Goal: Navigation & Orientation: Find specific page/section

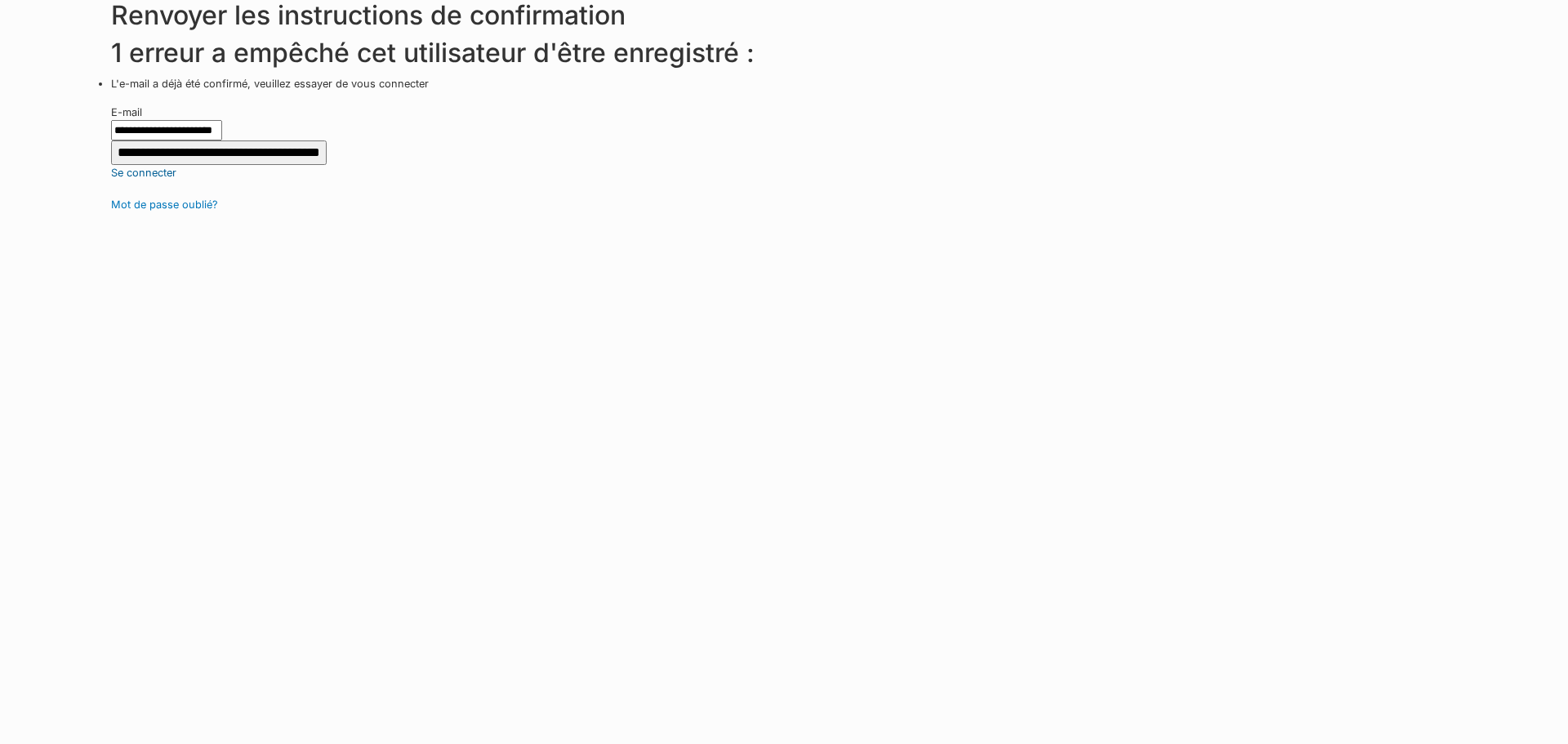
click at [140, 171] on font "Se connecter" at bounding box center [144, 172] width 65 height 13
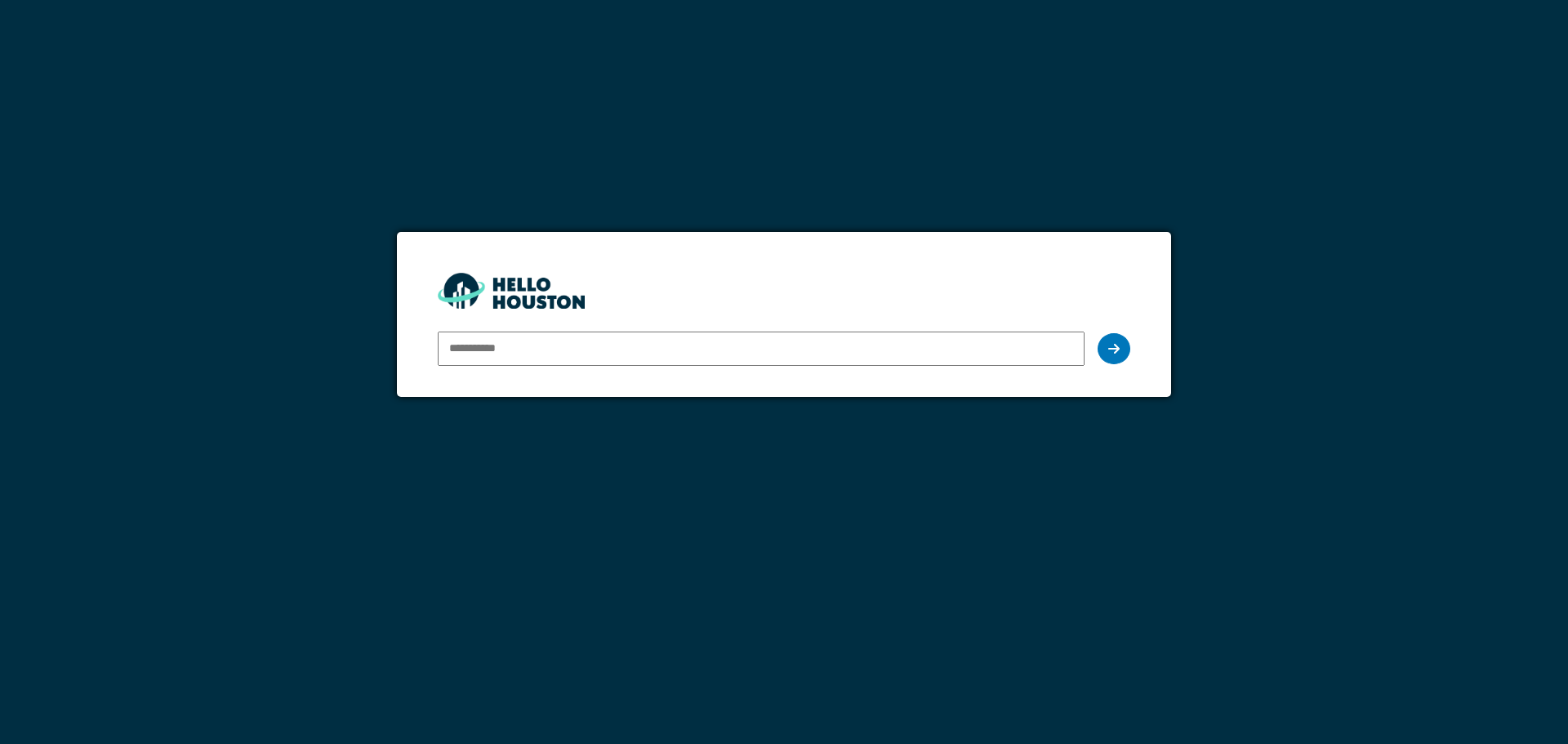
type input "**********"
click at [1113, 342] on icon at bounding box center [1114, 349] width 12 height 13
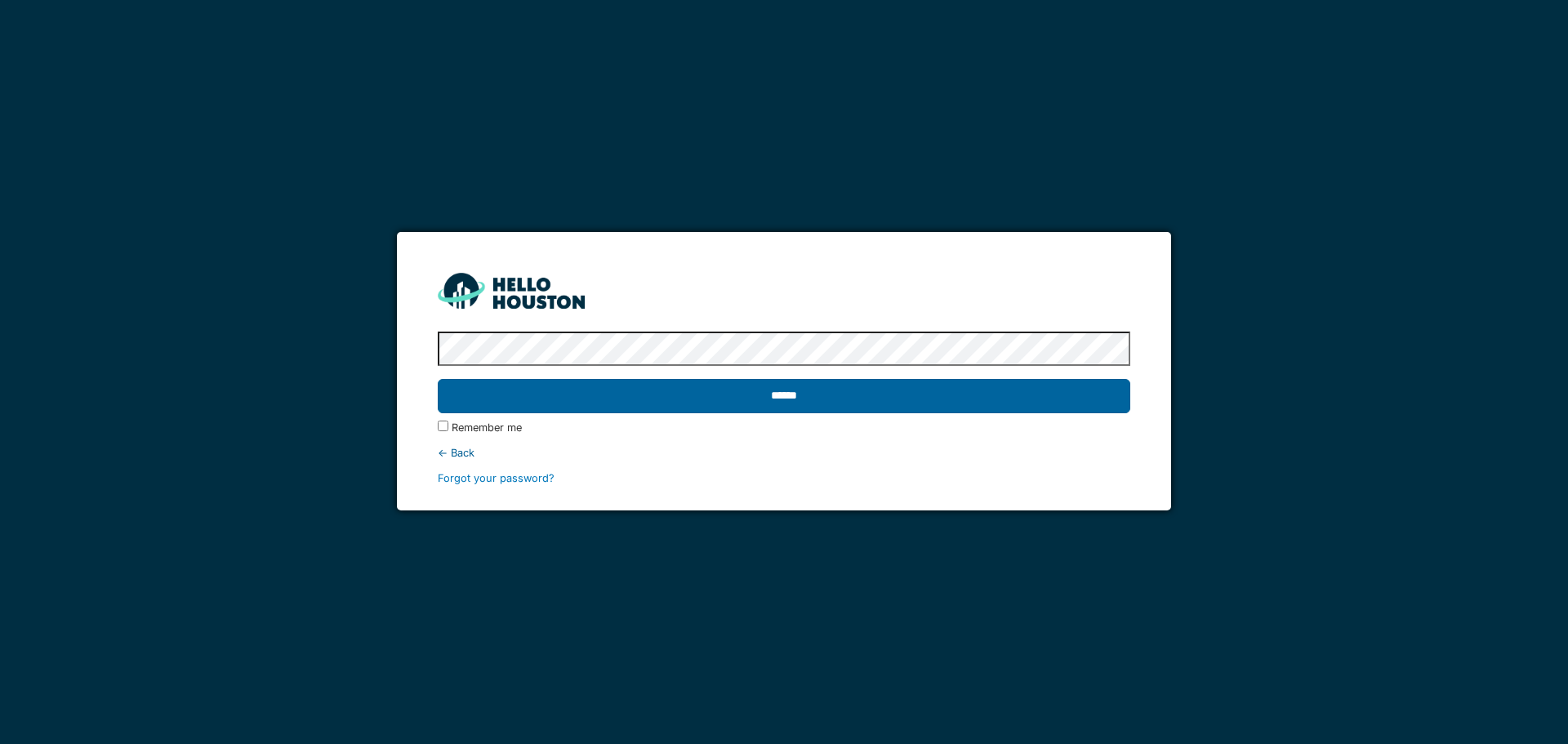
click at [789, 398] on input "******" at bounding box center [784, 396] width 691 height 34
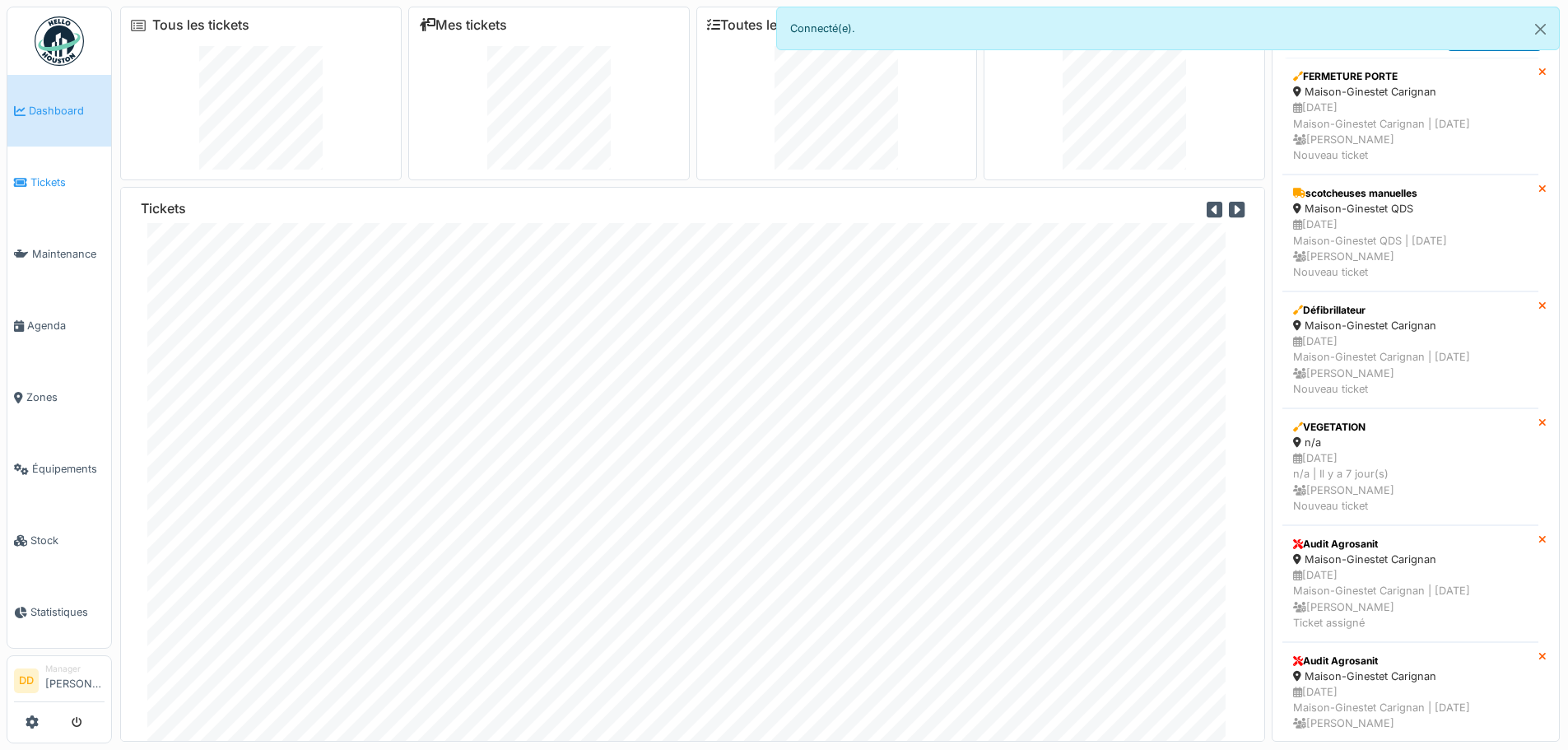
click at [33, 176] on span "Tickets" at bounding box center [68, 182] width 74 height 16
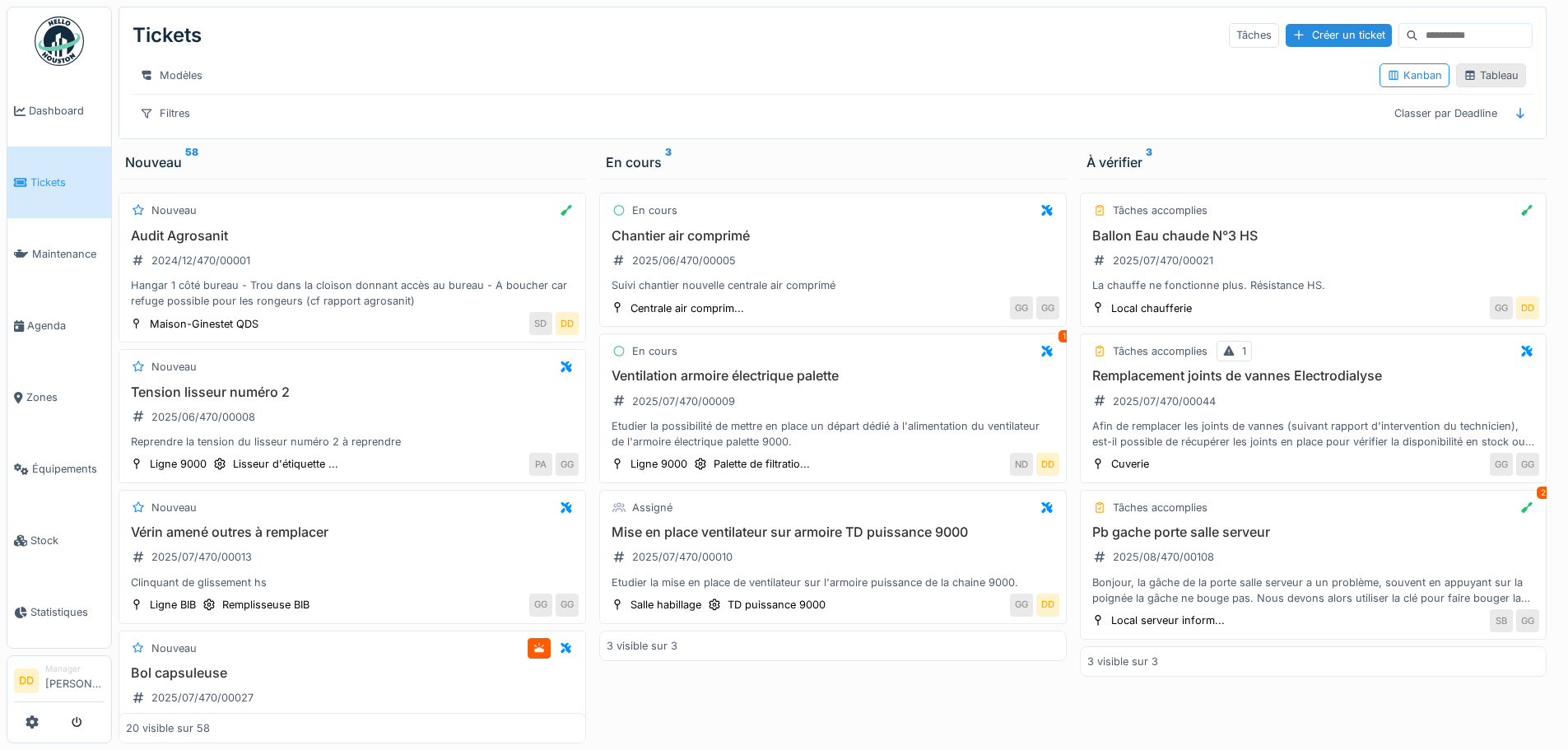
click at [1482, 79] on div "Tableau" at bounding box center [1490, 75] width 55 height 16
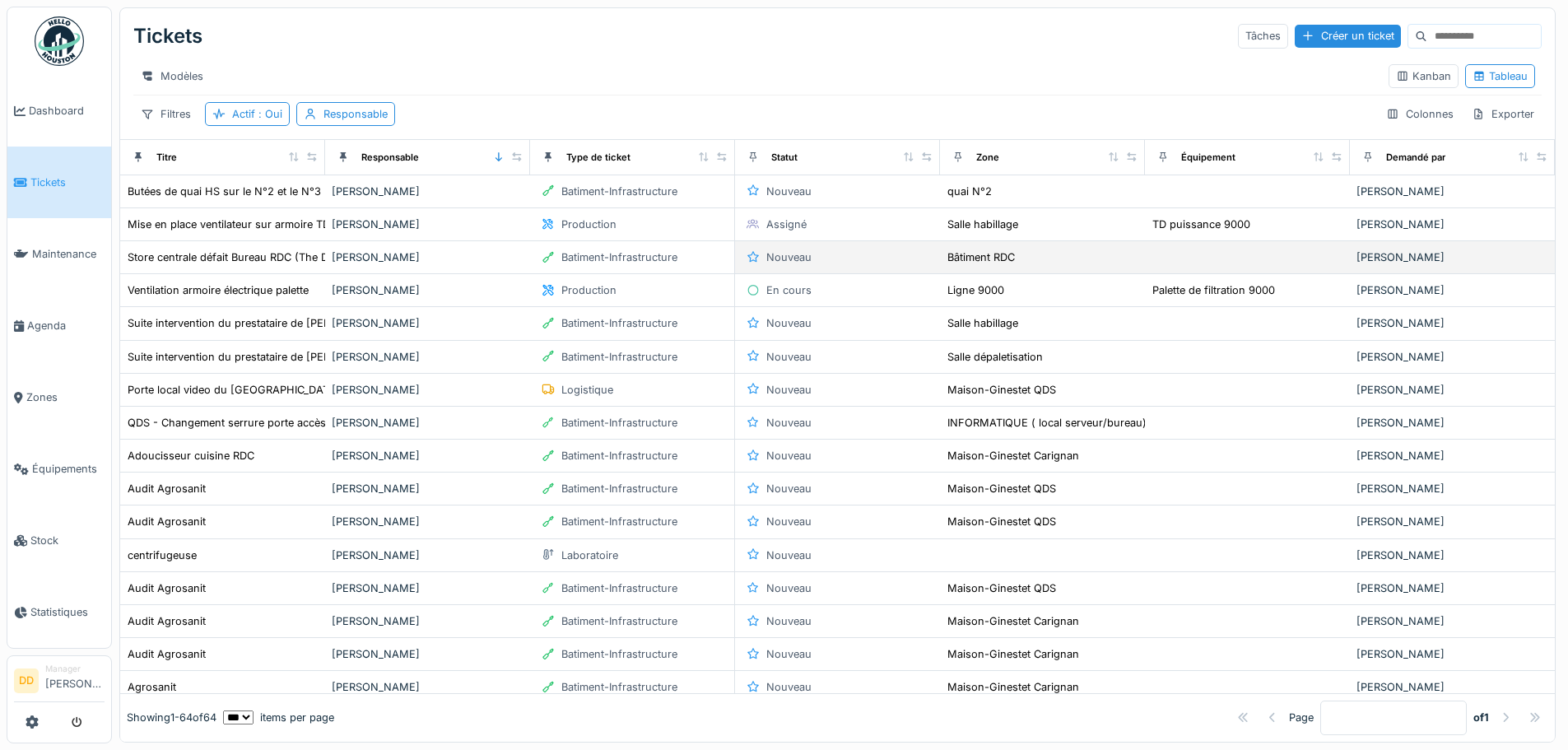
click at [337, 265] on div "[PERSON_NAME]" at bounding box center [427, 257] width 192 height 16
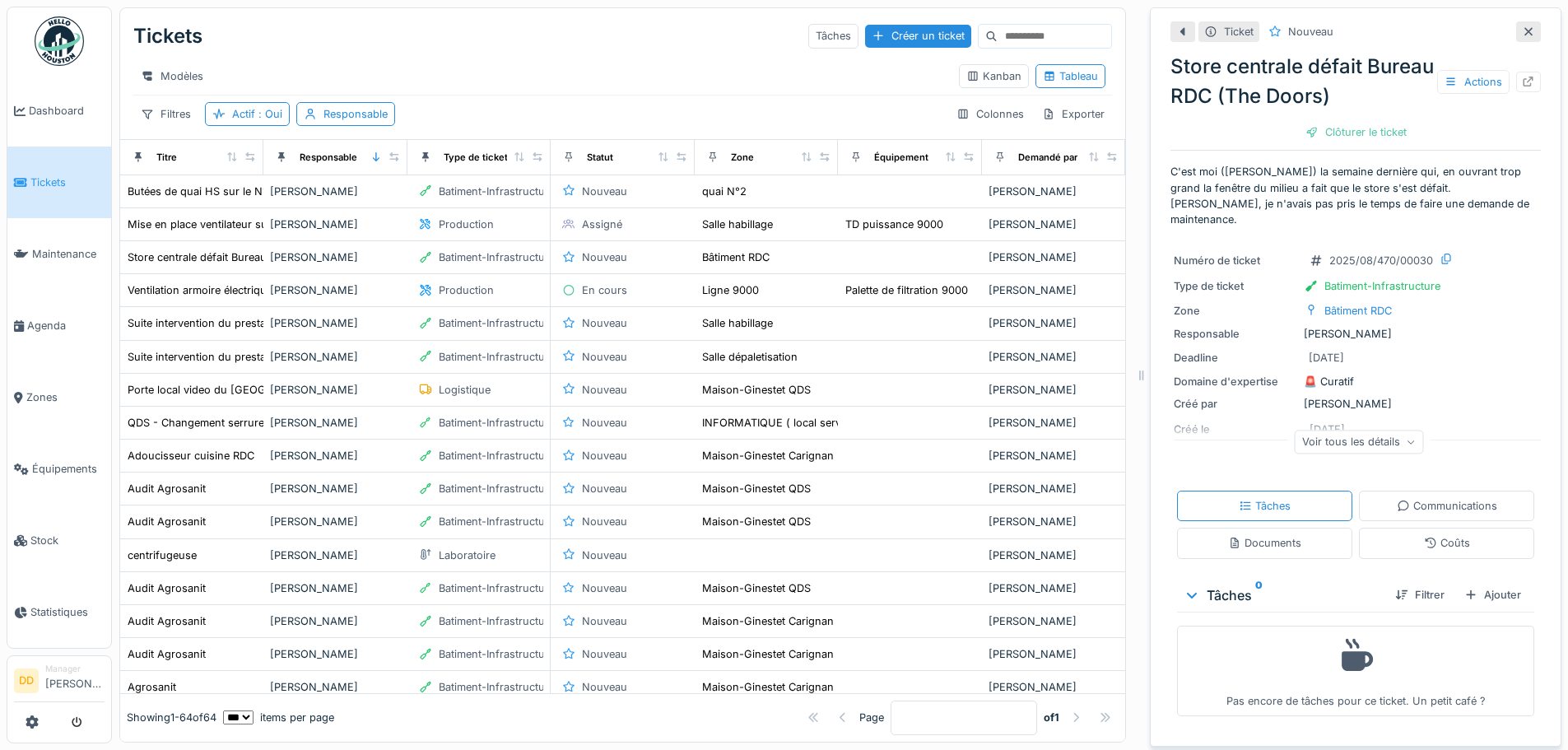
scroll to position [13, 0]
click at [1438, 499] on div "Communications" at bounding box center [1446, 505] width 100 height 16
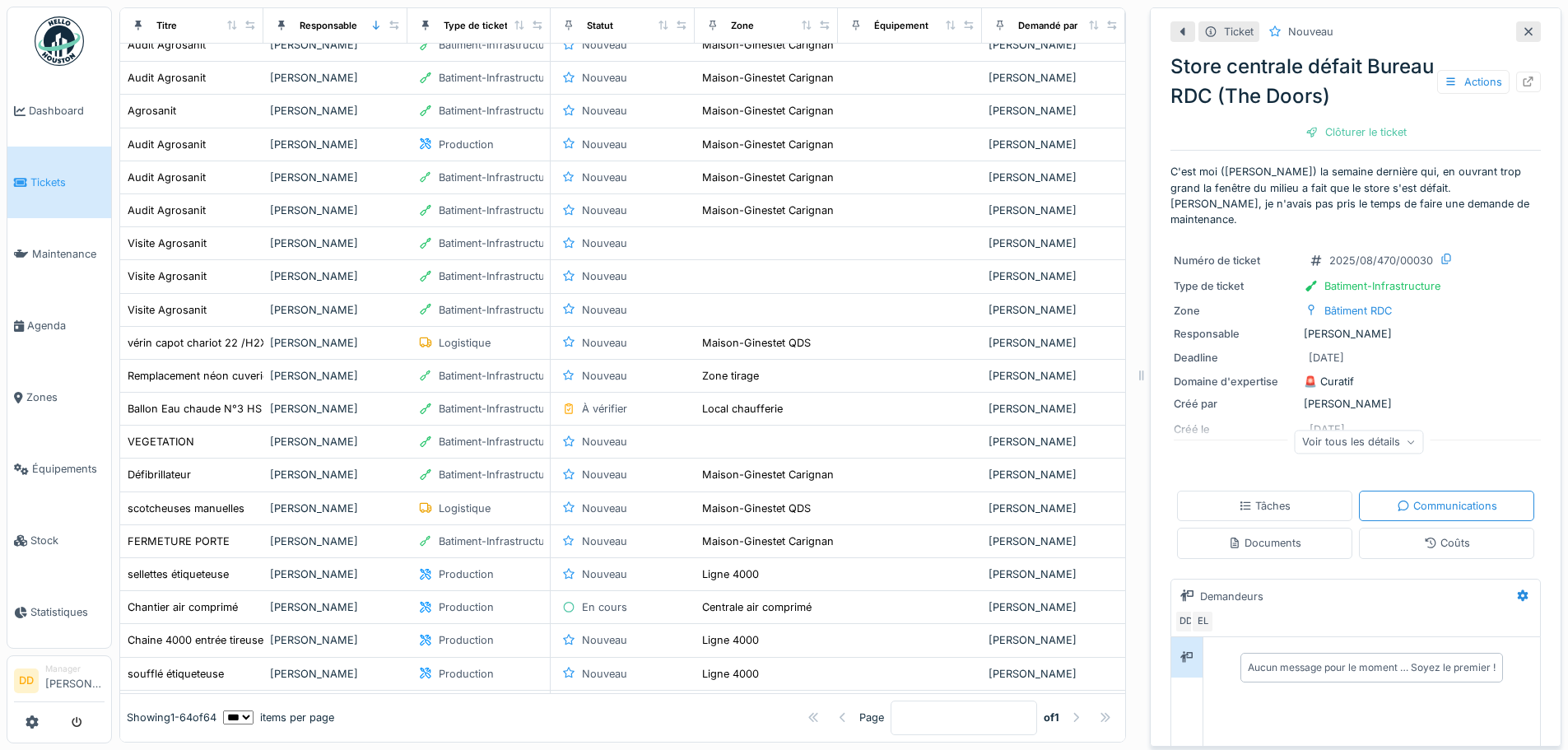
scroll to position [0, 0]
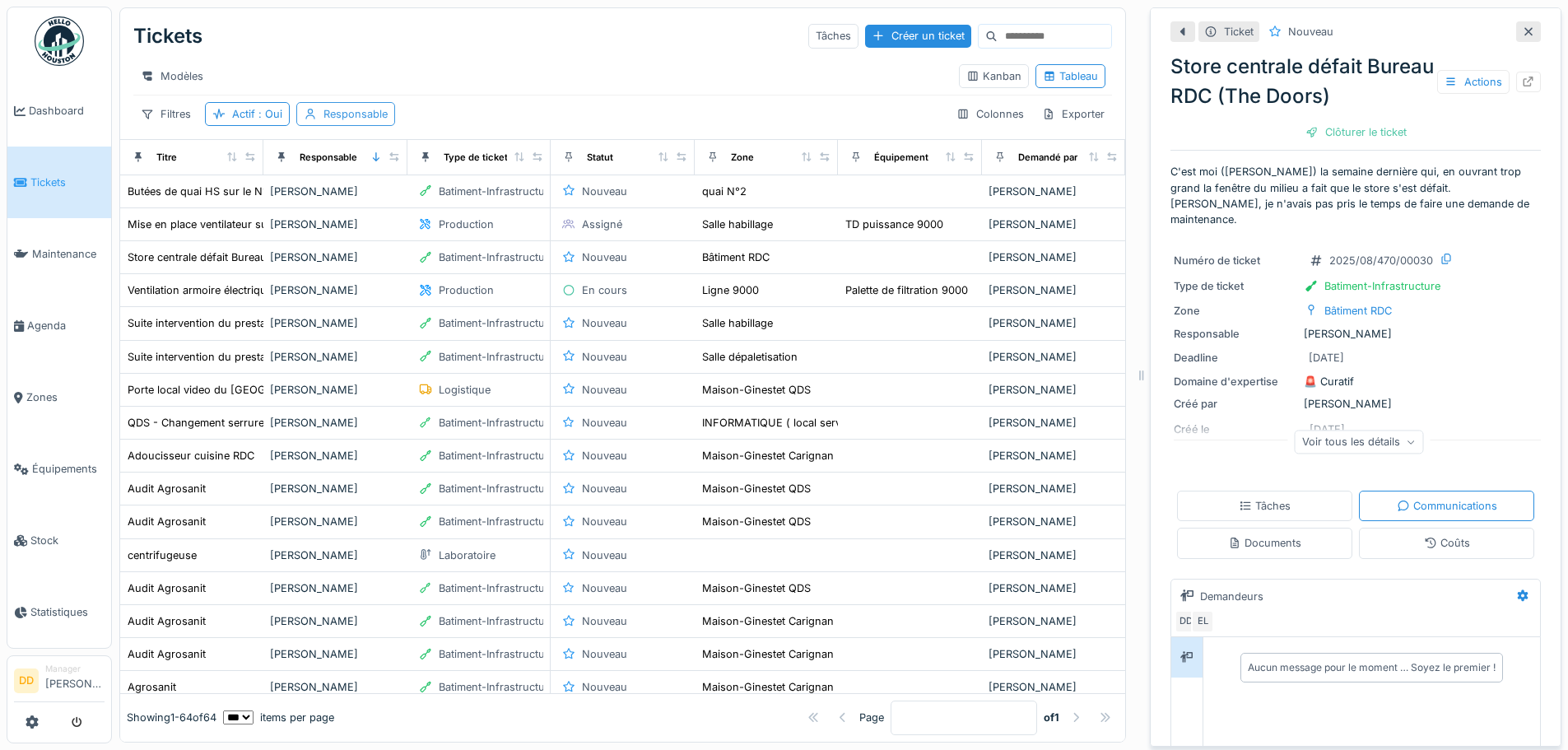
click at [326, 121] on div "Responsable" at bounding box center [355, 114] width 64 height 16
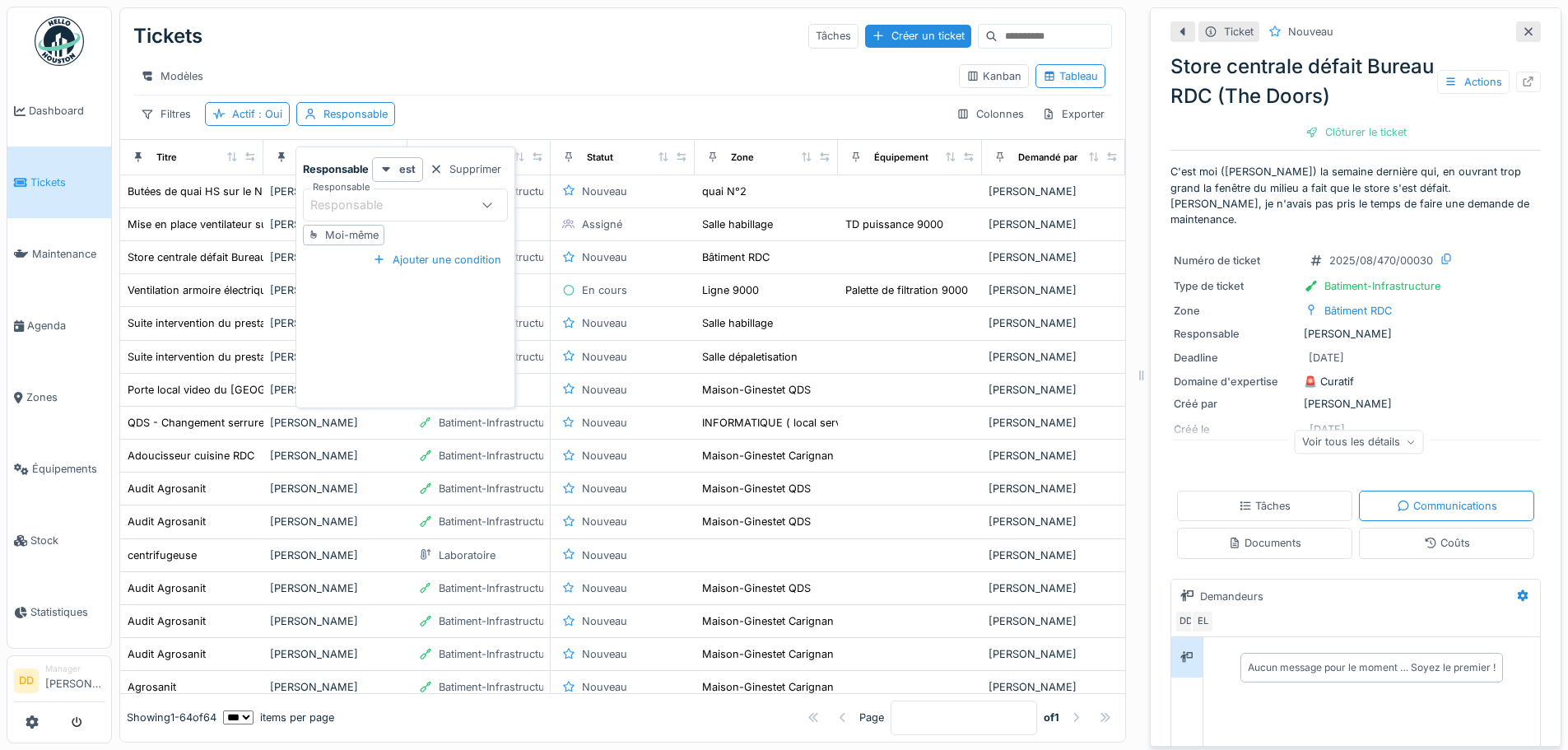
click at [367, 197] on div "Responsable" at bounding box center [358, 204] width 95 height 18
type input "******"
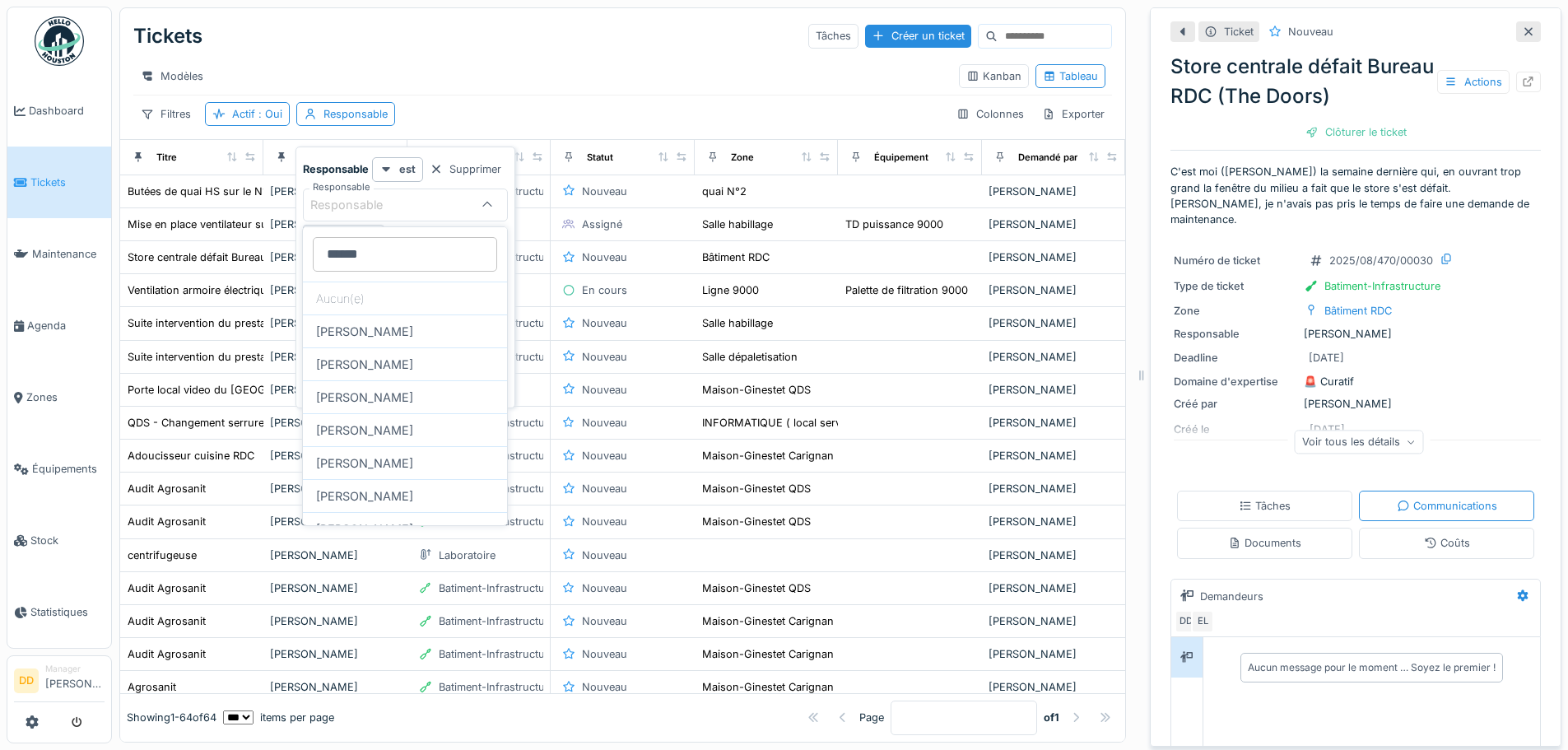
drag, startPoint x: 367, startPoint y: 253, endPoint x: 317, endPoint y: 251, distance: 50.0
click at [317, 251] on input "******" at bounding box center [405, 254] width 184 height 35
click at [517, 44] on div "Tickets Tâches Créer un ticket" at bounding box center [623, 36] width 979 height 43
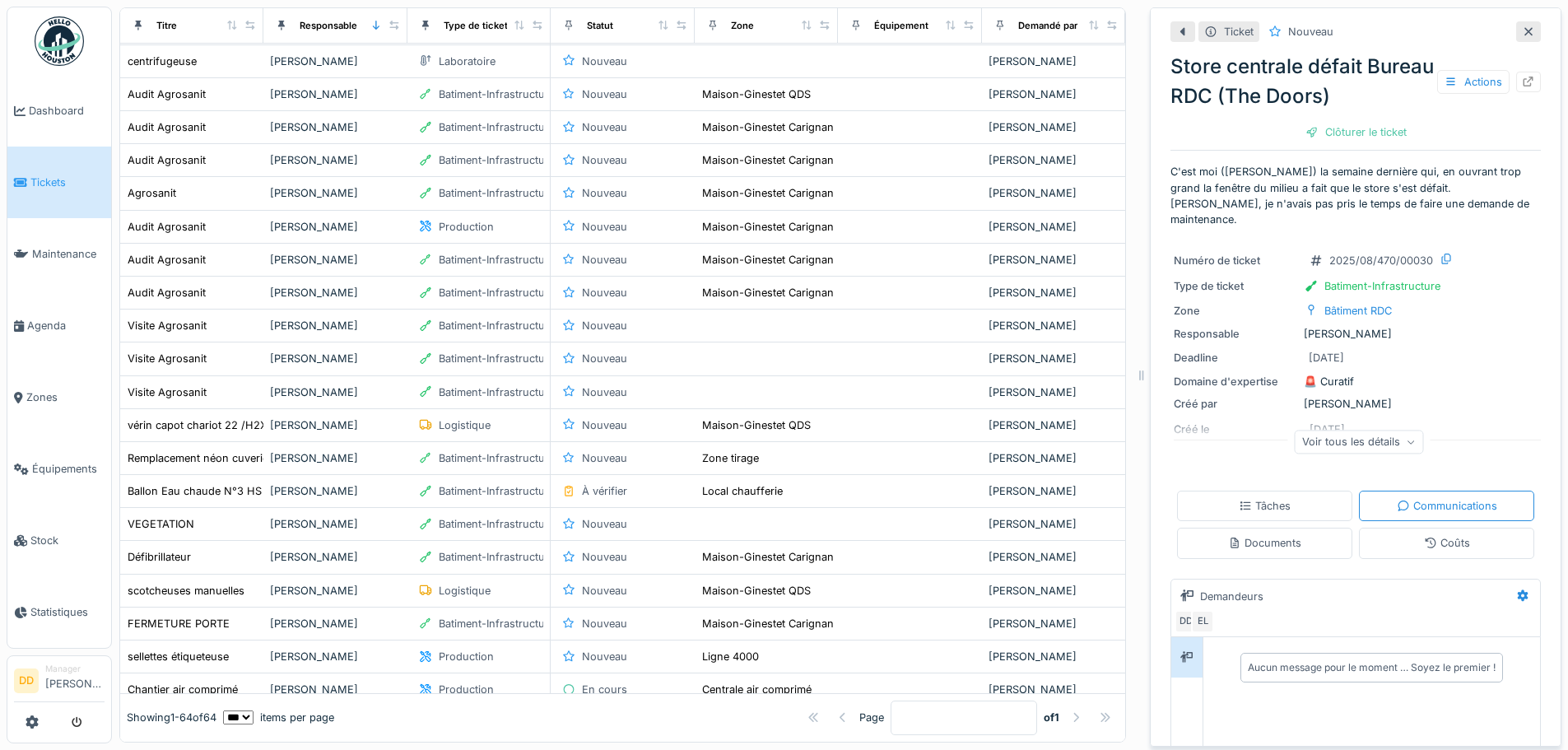
scroll to position [576, 0]
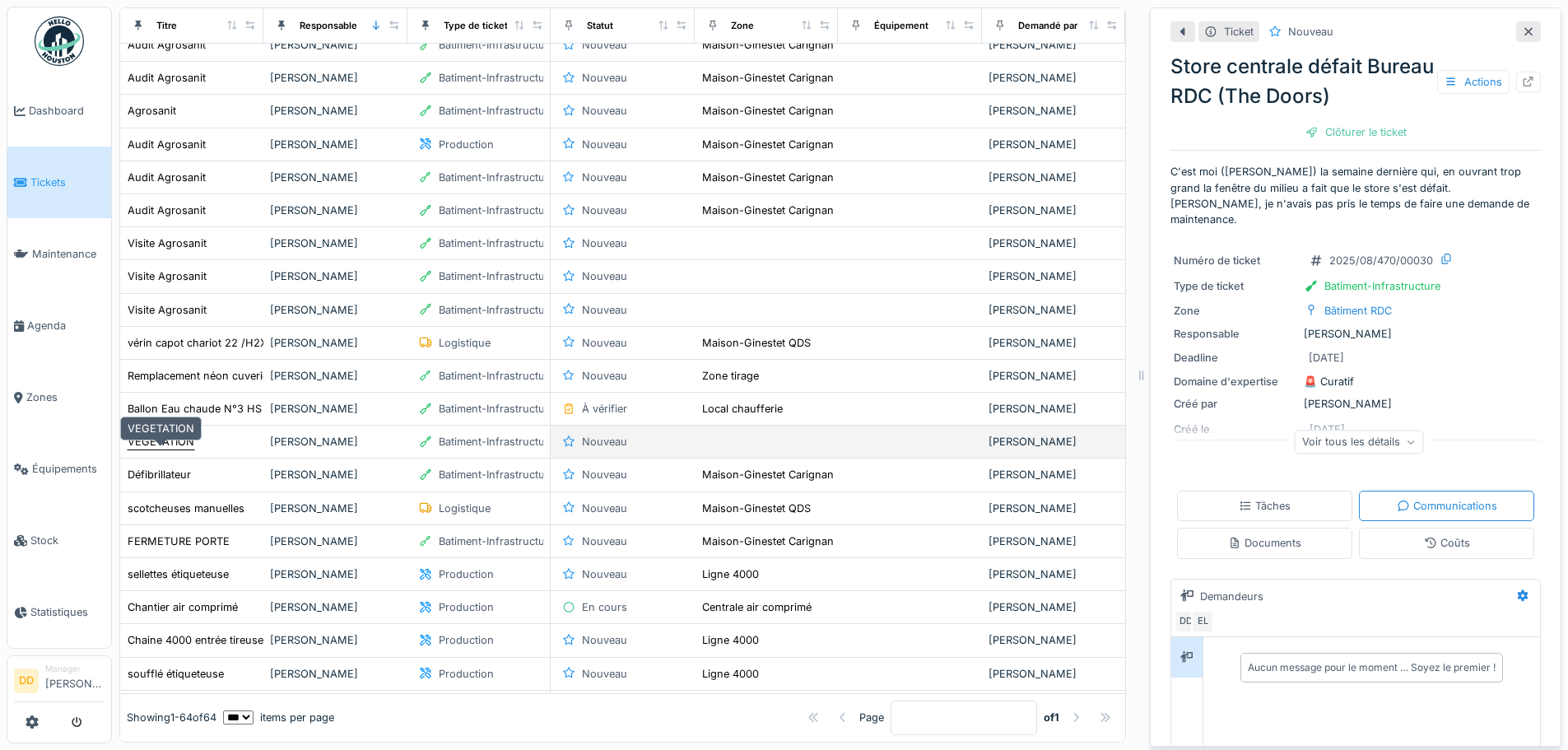
click at [142, 450] on div "VEGETATION" at bounding box center [160, 441] width 67 height 16
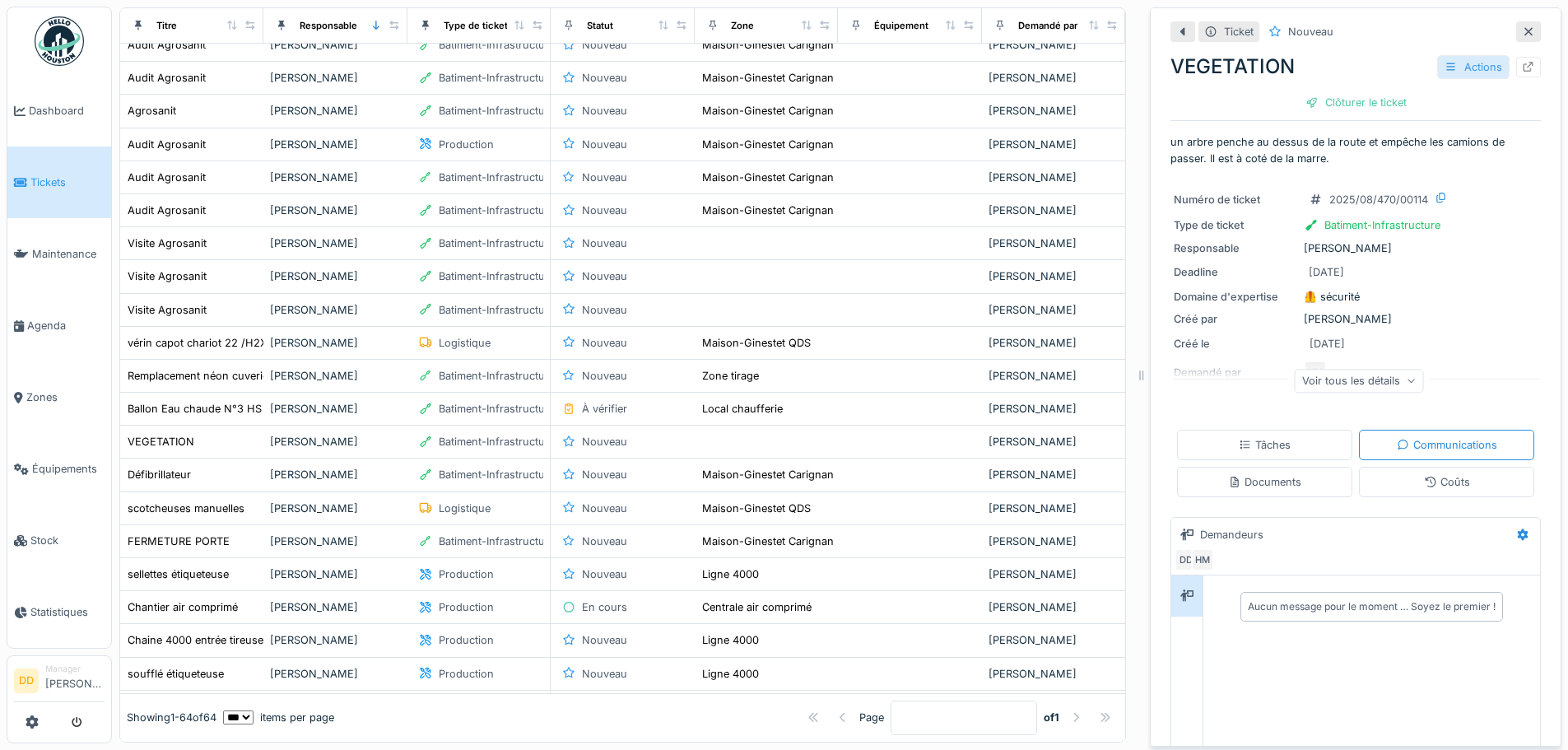
click at [1445, 71] on icon at bounding box center [1452, 67] width 14 height 11
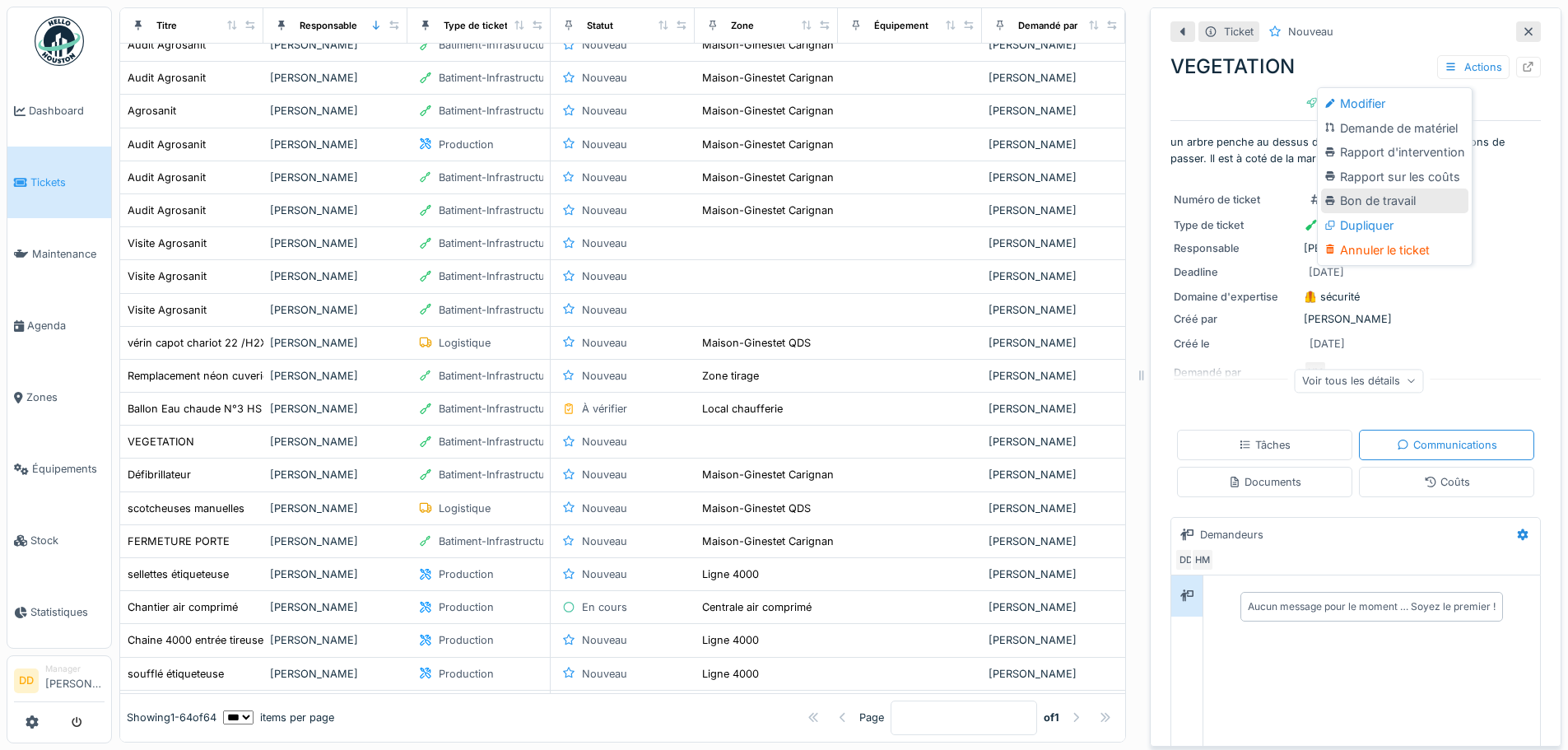
click at [1381, 201] on div "Bon de travail" at bounding box center [1394, 200] width 148 height 24
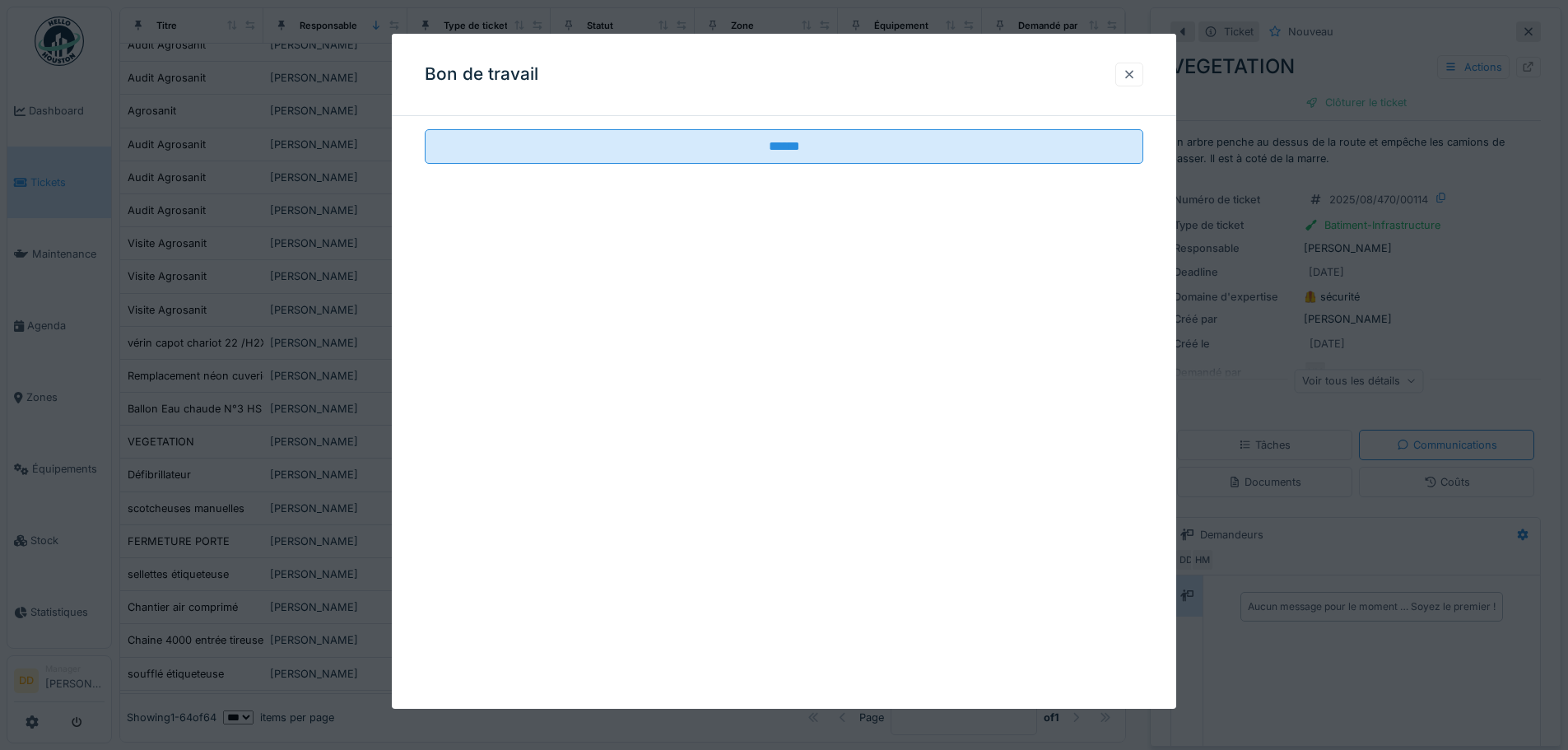
click at [1135, 71] on div at bounding box center [1129, 74] width 14 height 16
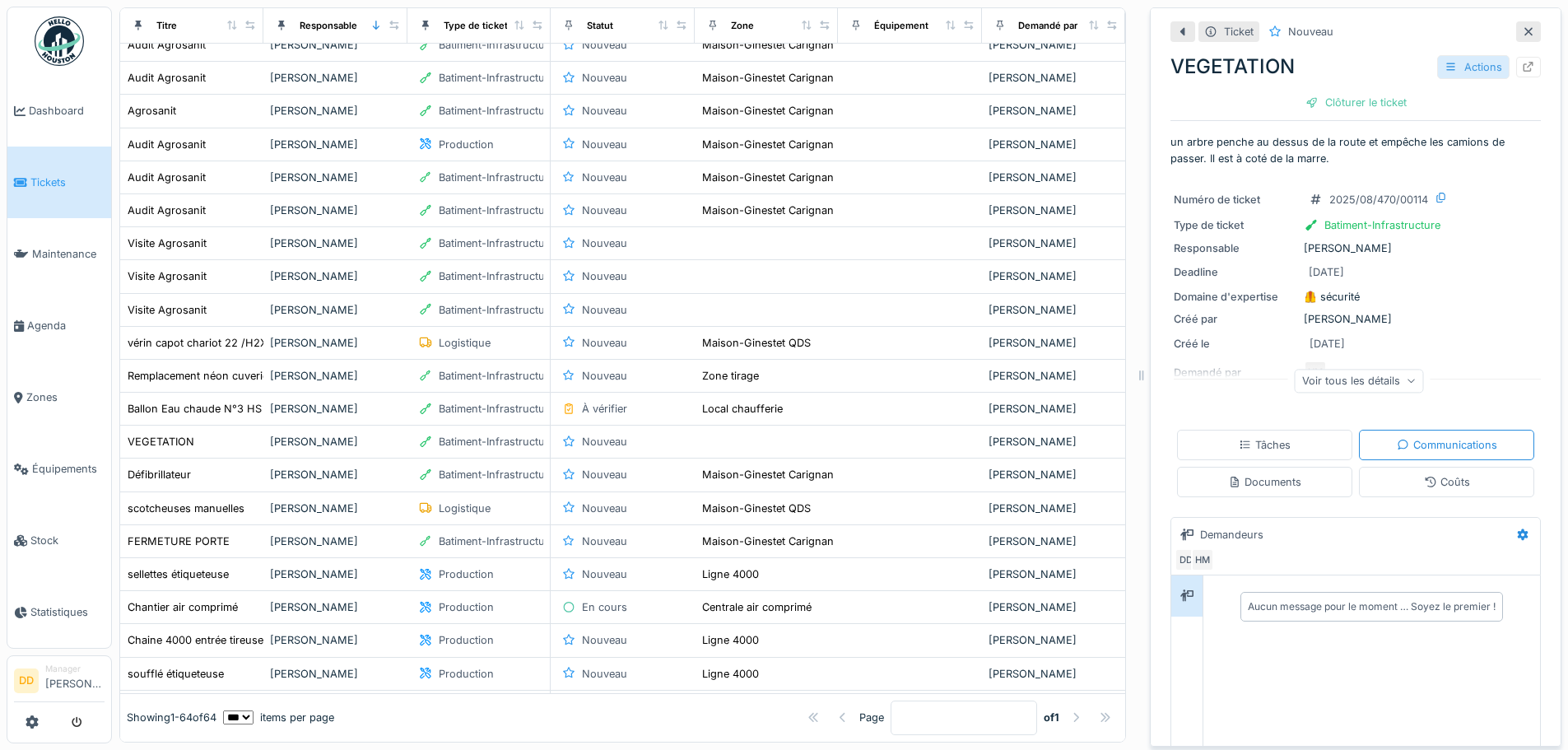
click at [1445, 68] on icon at bounding box center [1452, 67] width 14 height 11
click at [1365, 154] on div "Rapport d'intervention" at bounding box center [1394, 152] width 148 height 24
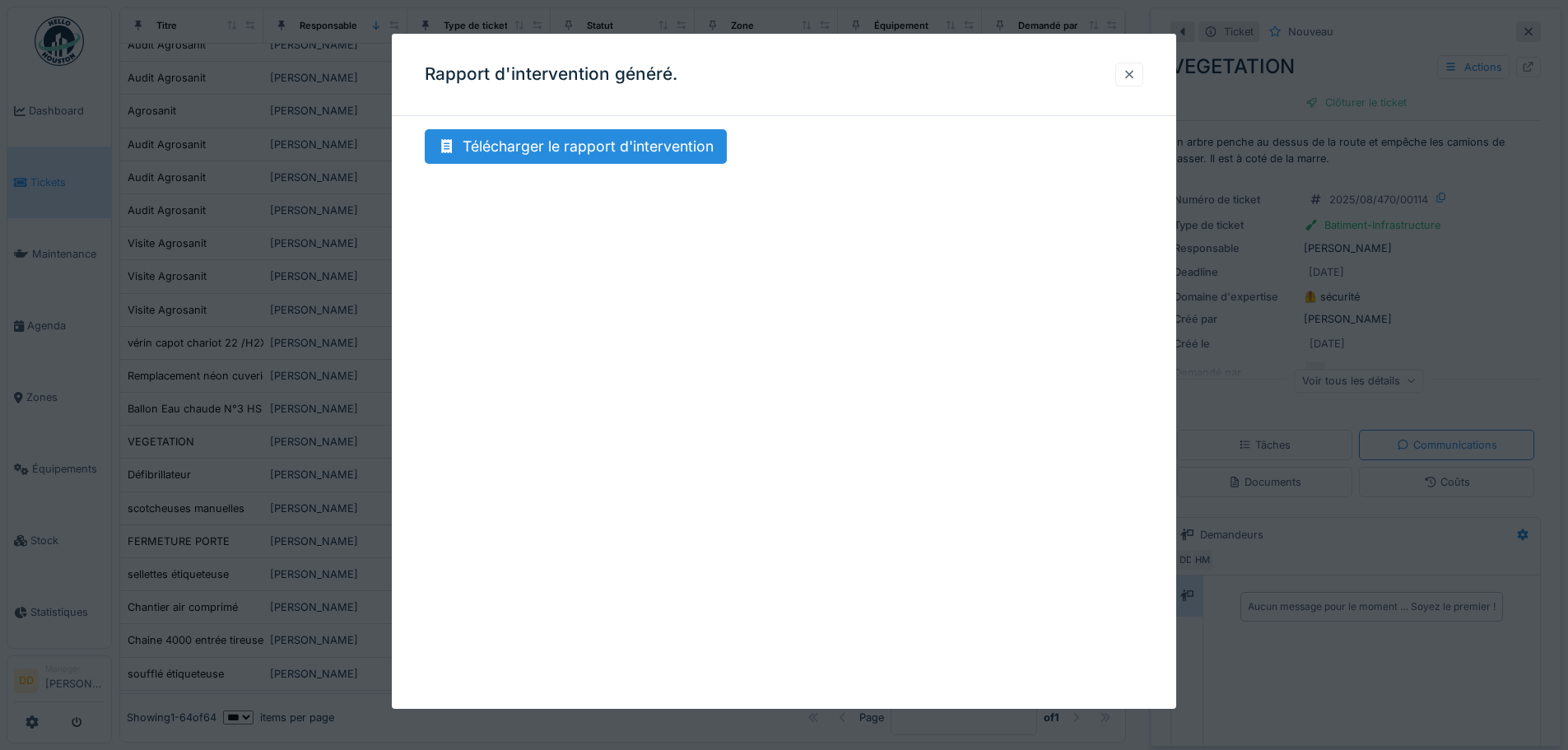
click at [1136, 73] on div at bounding box center [1129, 74] width 14 height 16
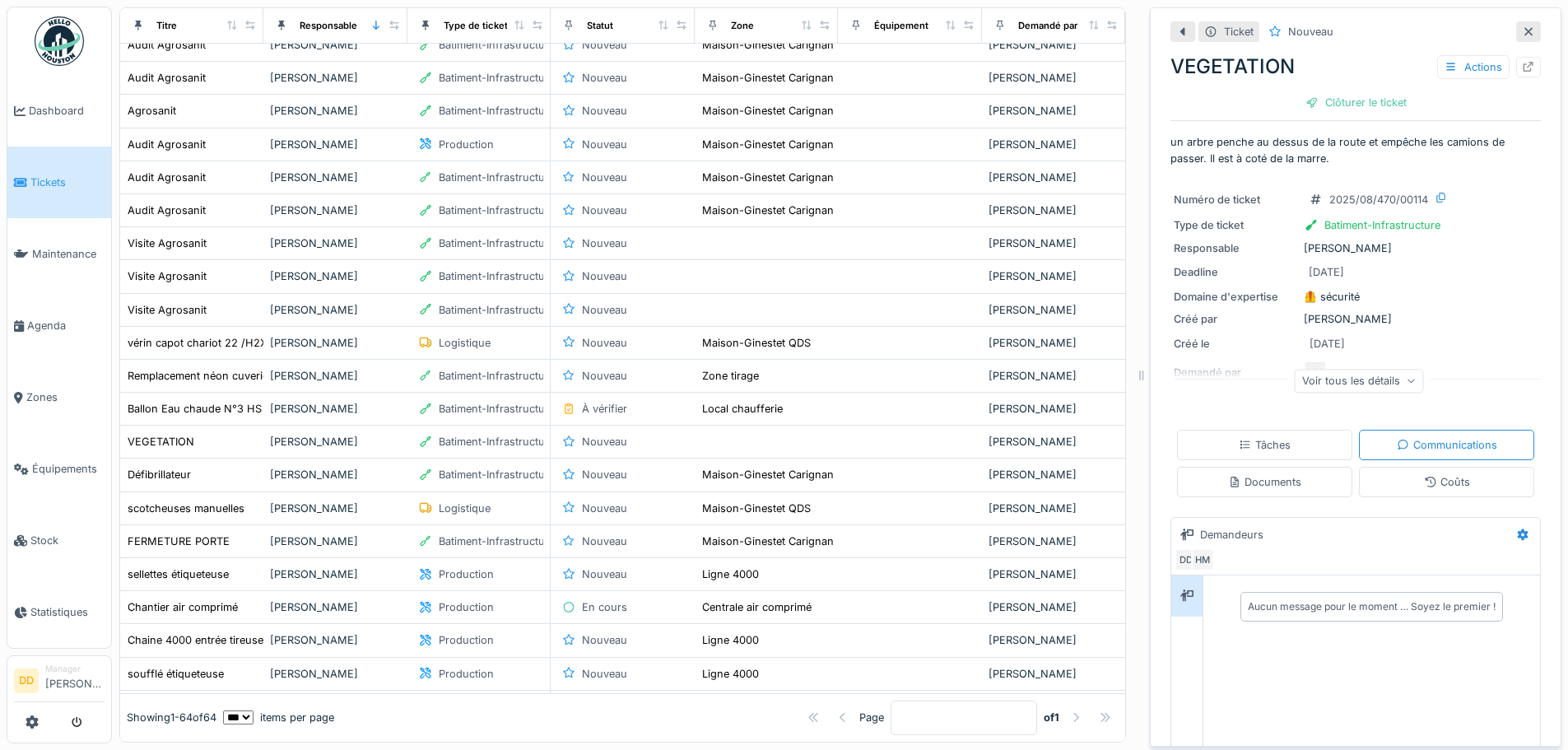
click at [1408, 384] on icon at bounding box center [1411, 381] width 7 height 4
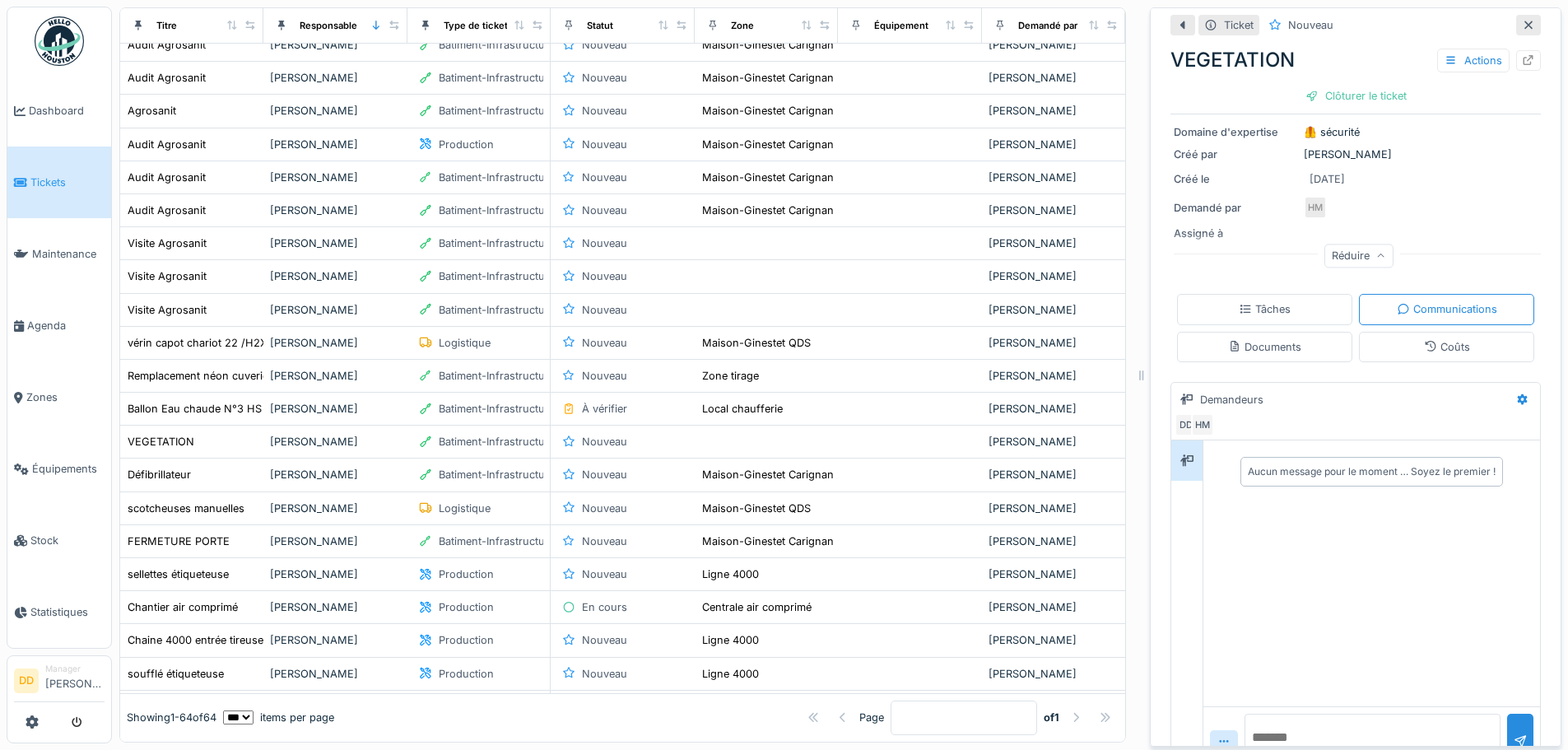
scroll to position [203, 0]
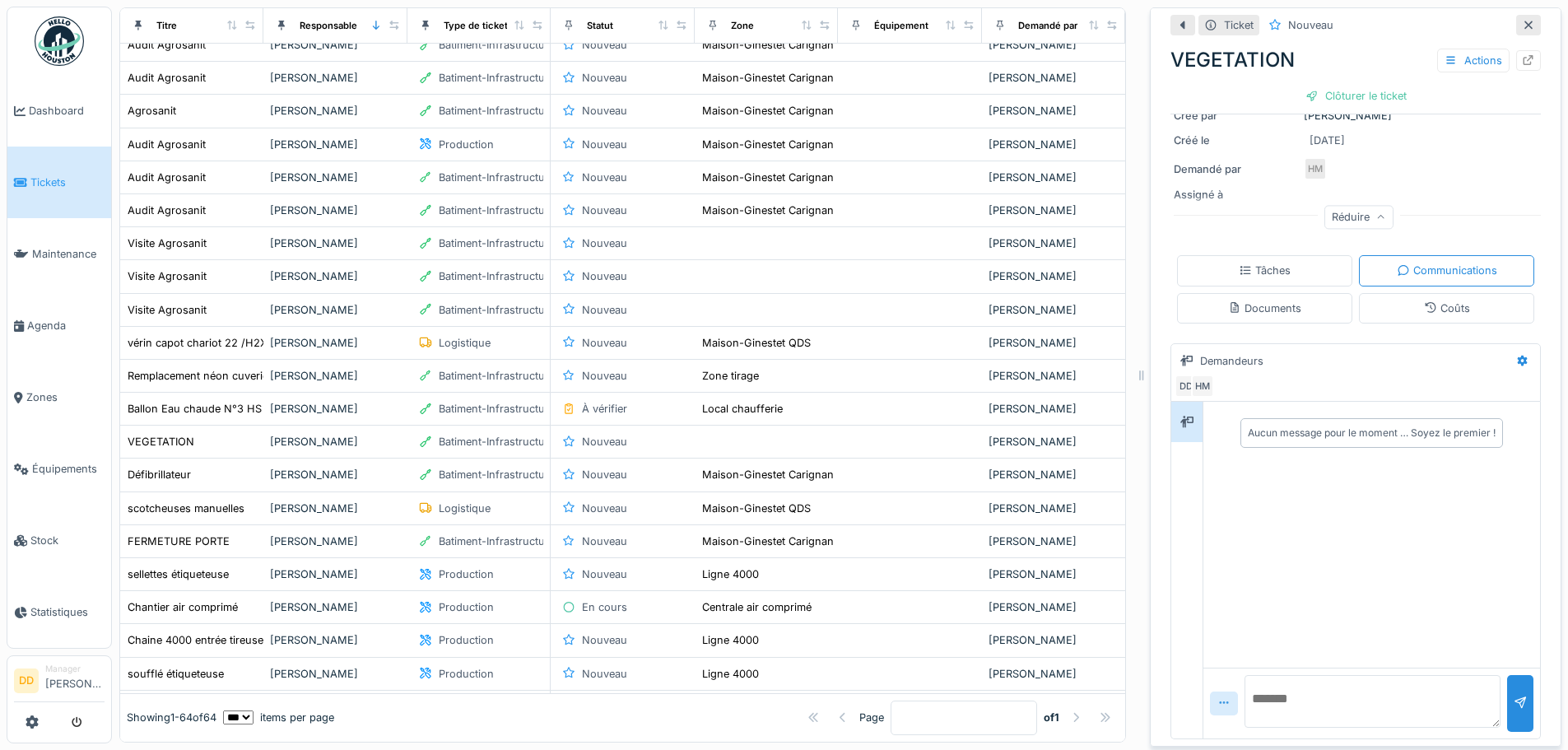
click at [1218, 697] on icon at bounding box center [1225, 702] width 14 height 11
click at [1284, 514] on div "Aucun message pour le moment … Soyez le premier !" at bounding box center [1371, 534] width 337 height 266
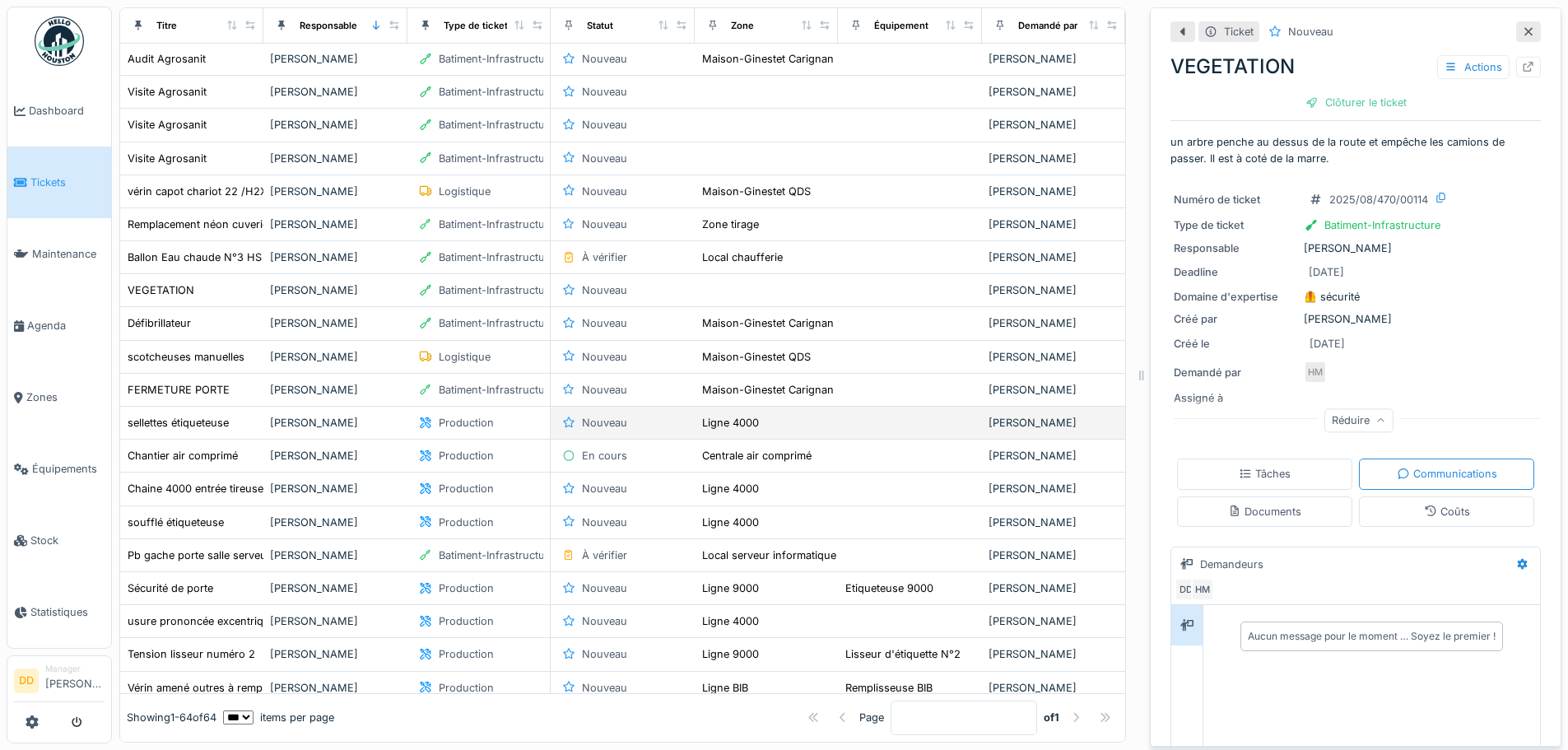
scroll to position [741, 0]
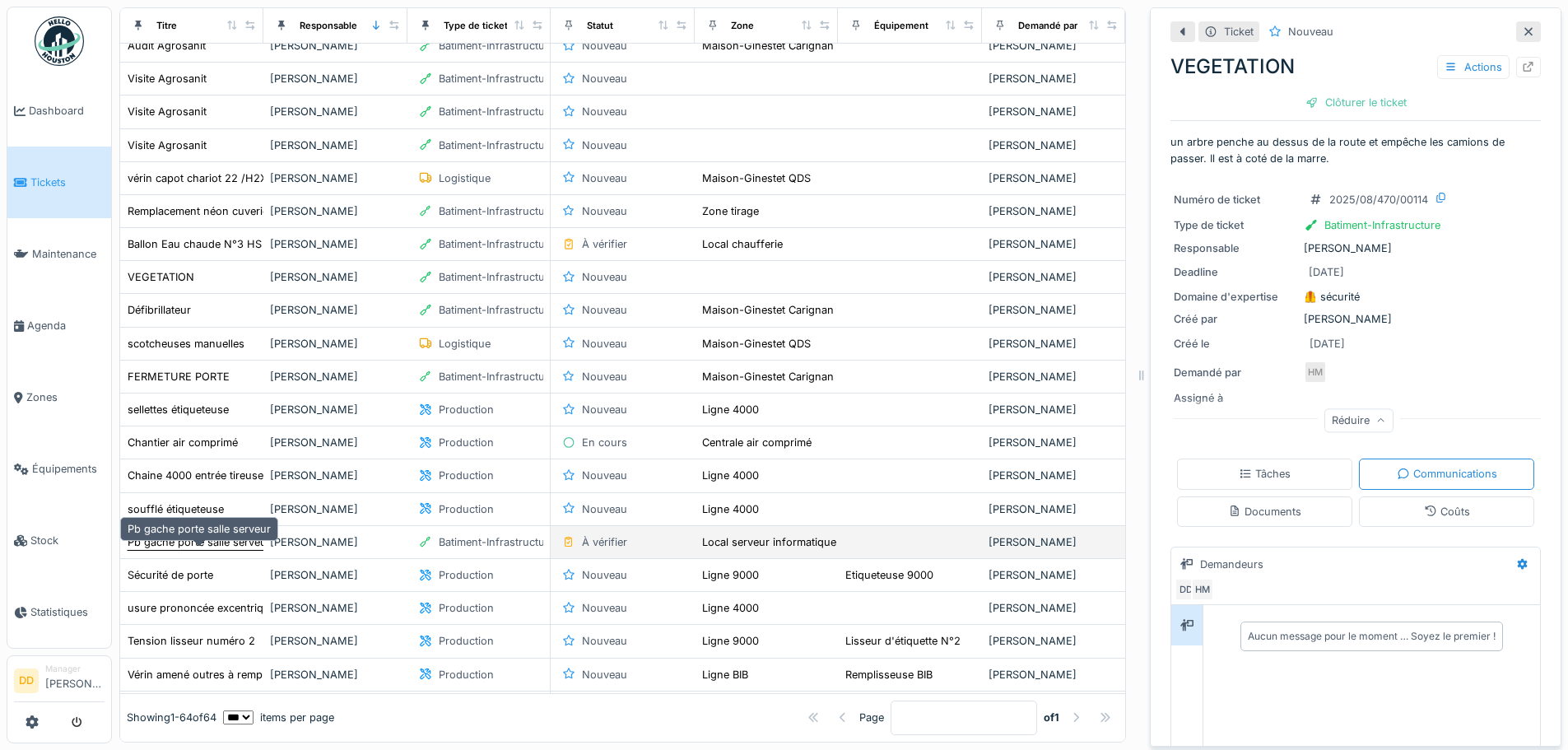
click at [243, 548] on div "Pb gache porte salle serveur" at bounding box center [199, 542] width 143 height 16
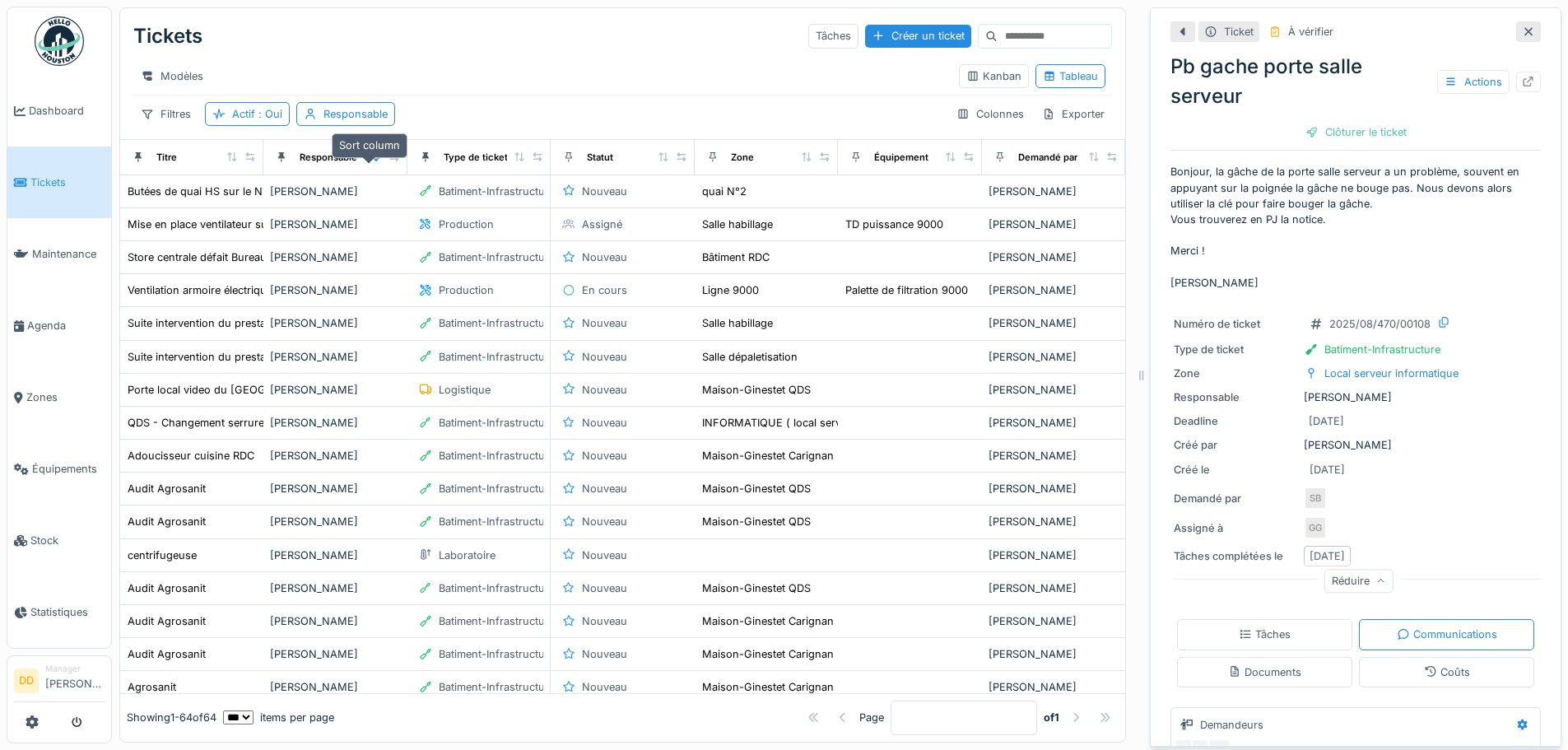
click at [370, 161] on div at bounding box center [376, 157] width 12 height 14
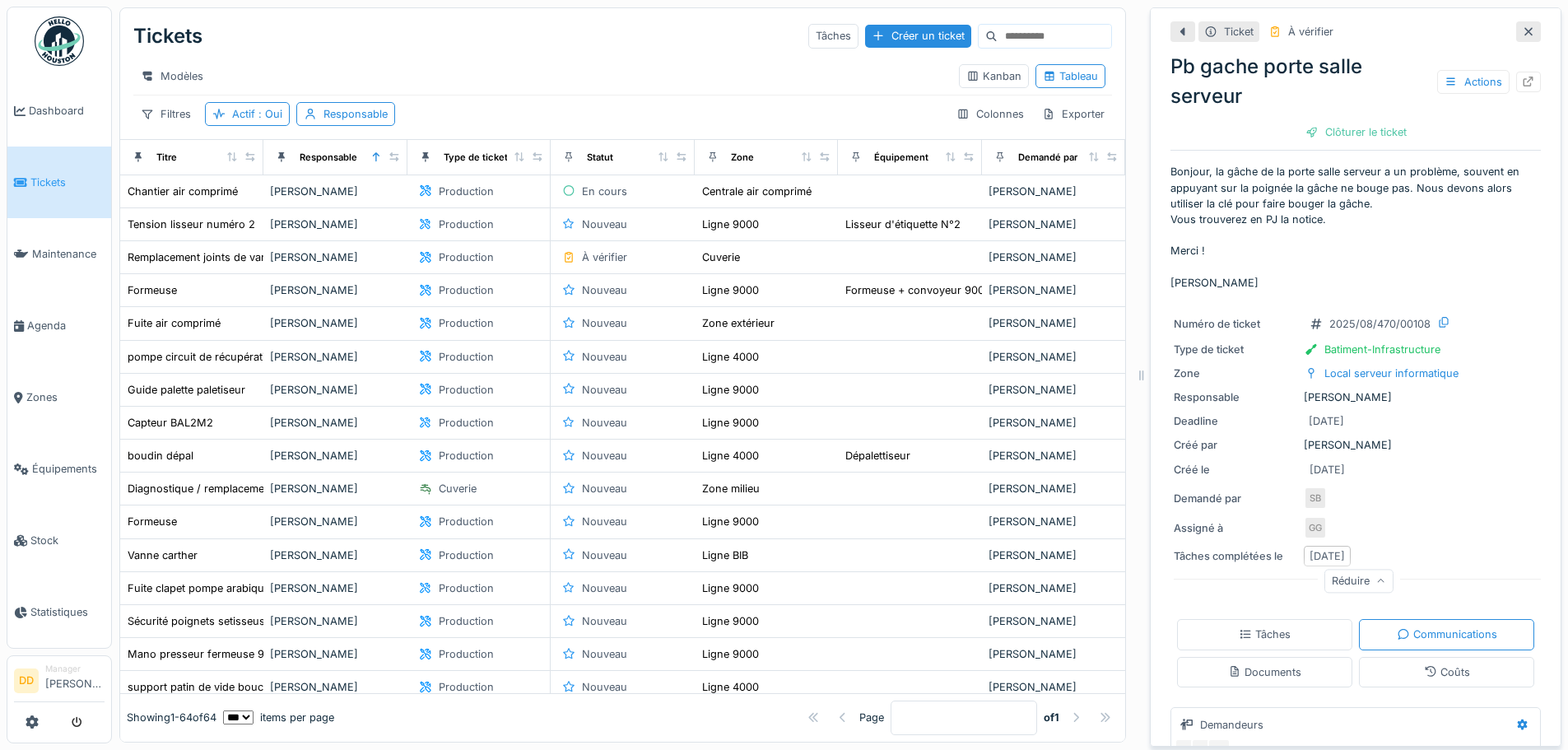
click at [676, 64] on div "Modèles" at bounding box center [539, 76] width 813 height 24
click at [532, 162] on div at bounding box center [538, 157] width 12 height 14
click at [516, 159] on icon at bounding box center [520, 156] width 9 height 9
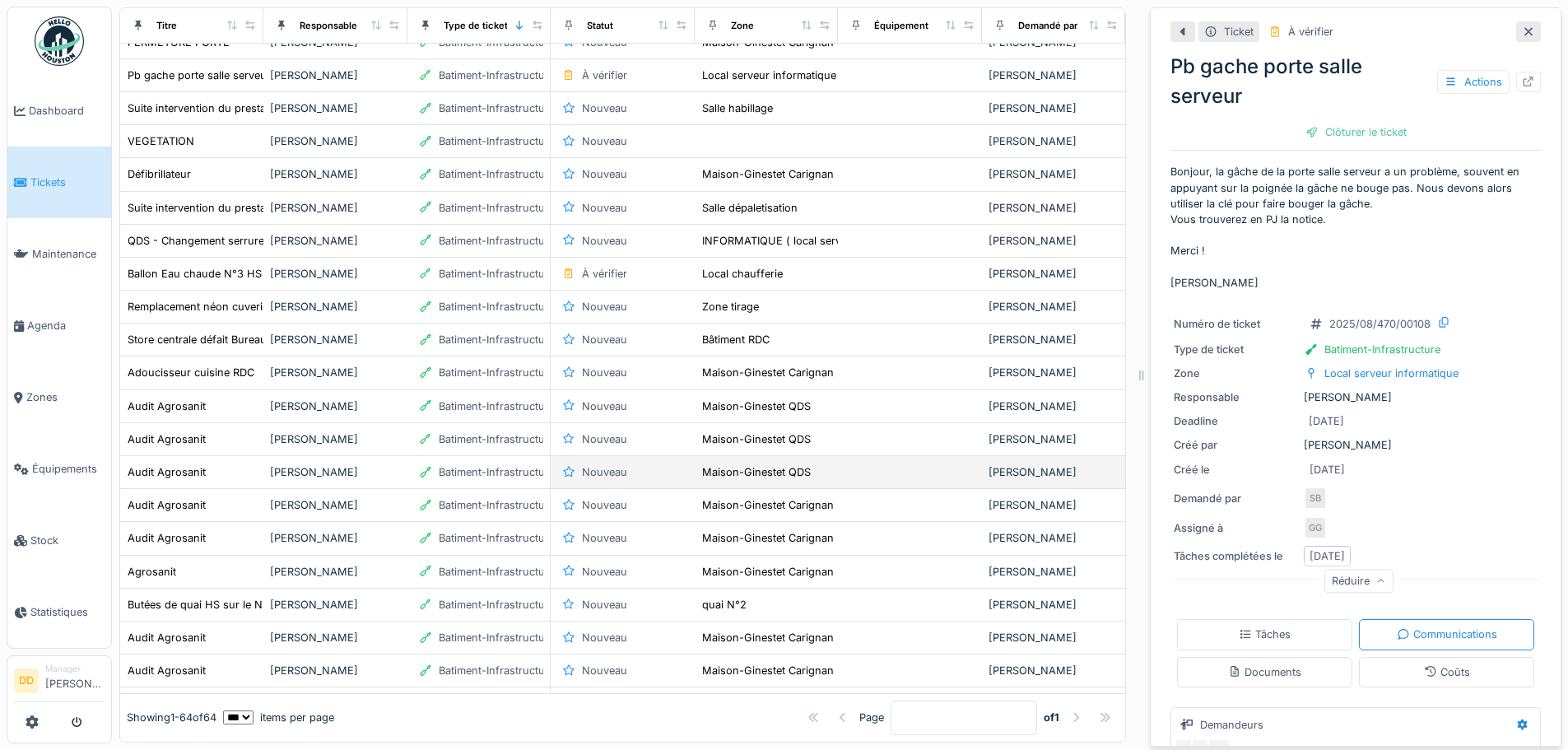
scroll to position [143, 0]
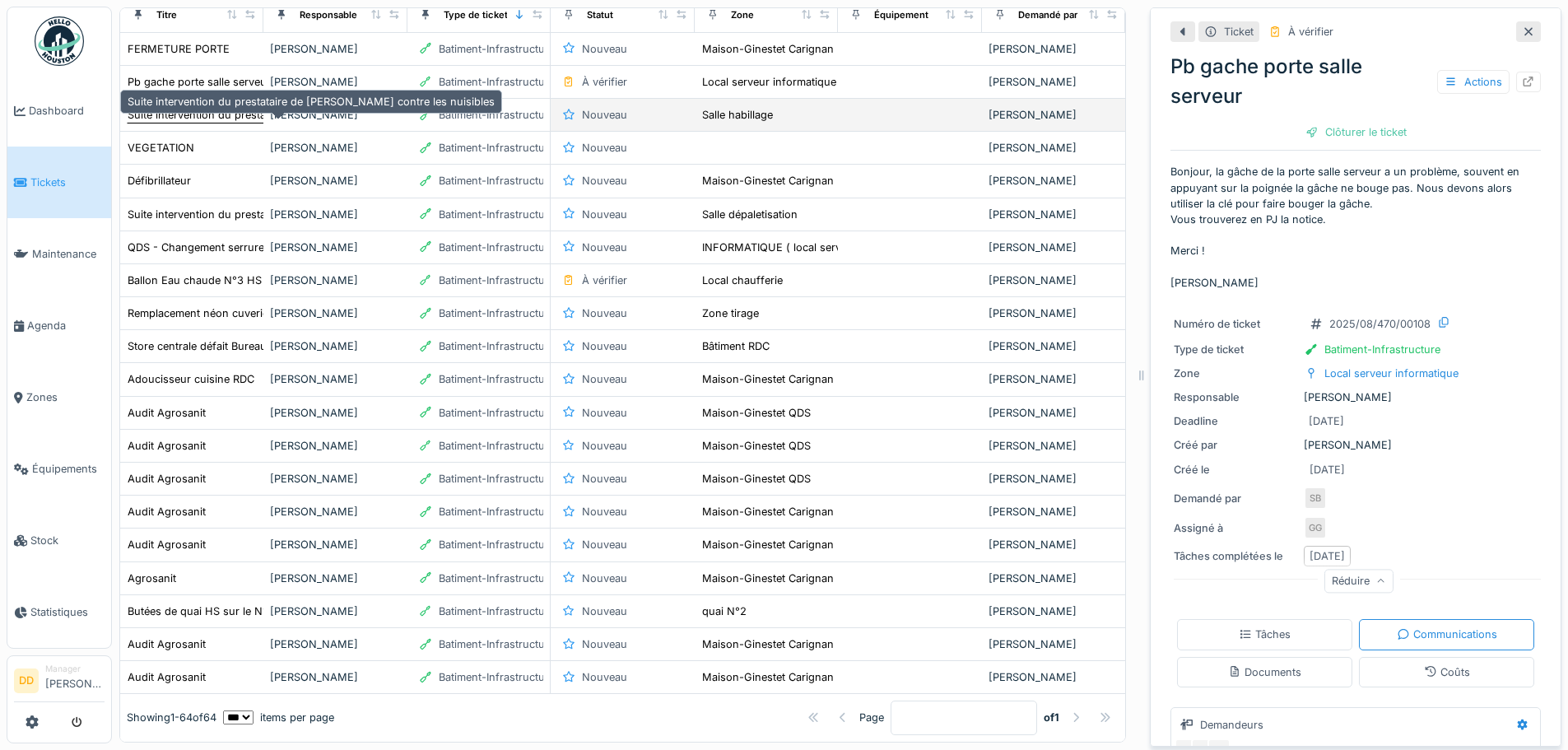
click at [251, 112] on div "Suite intervention du prestataire de [PERSON_NAME] contre les nuisibles" at bounding box center [311, 115] width 367 height 16
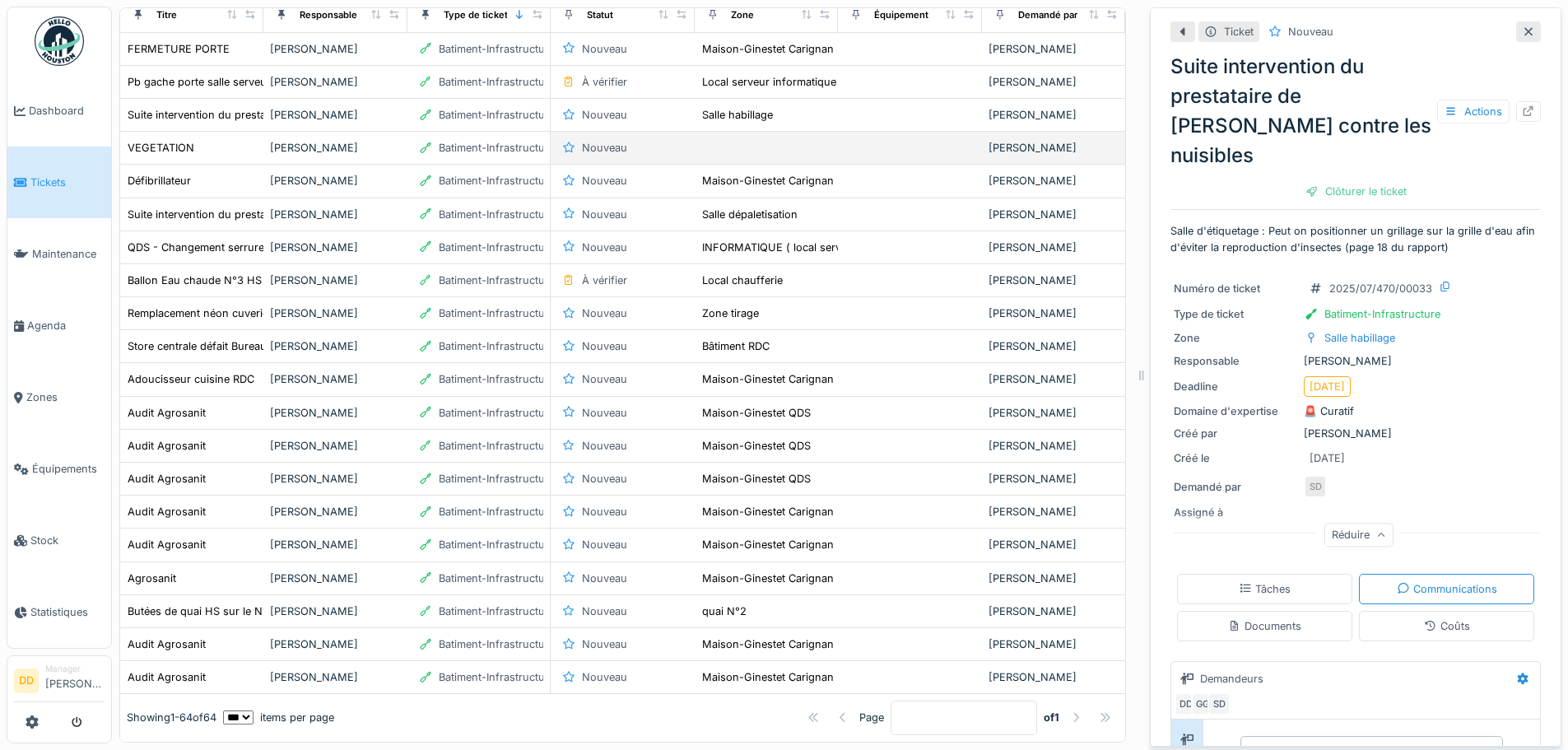
click at [288, 150] on div "[PERSON_NAME]" at bounding box center [335, 148] width 130 height 16
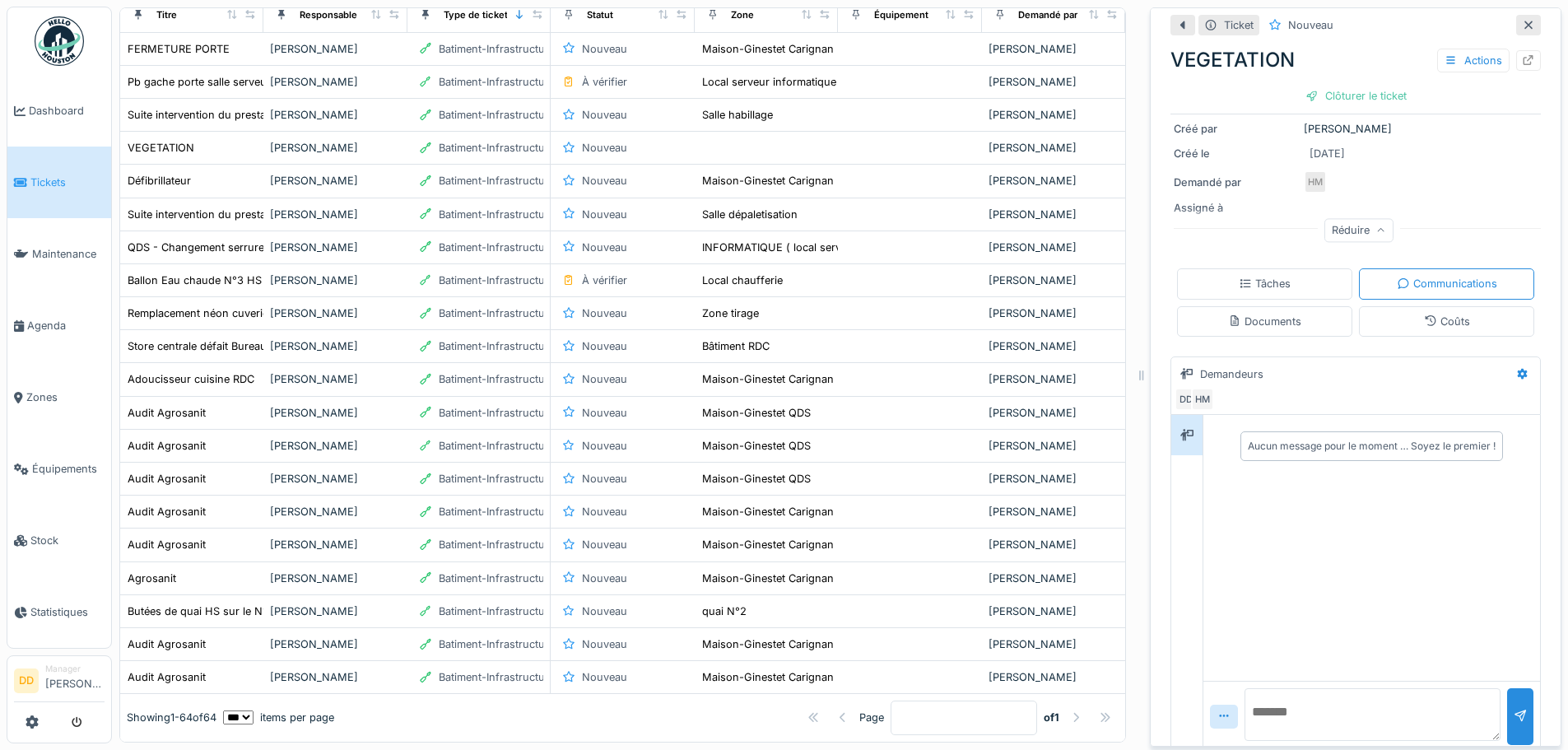
scroll to position [203, 0]
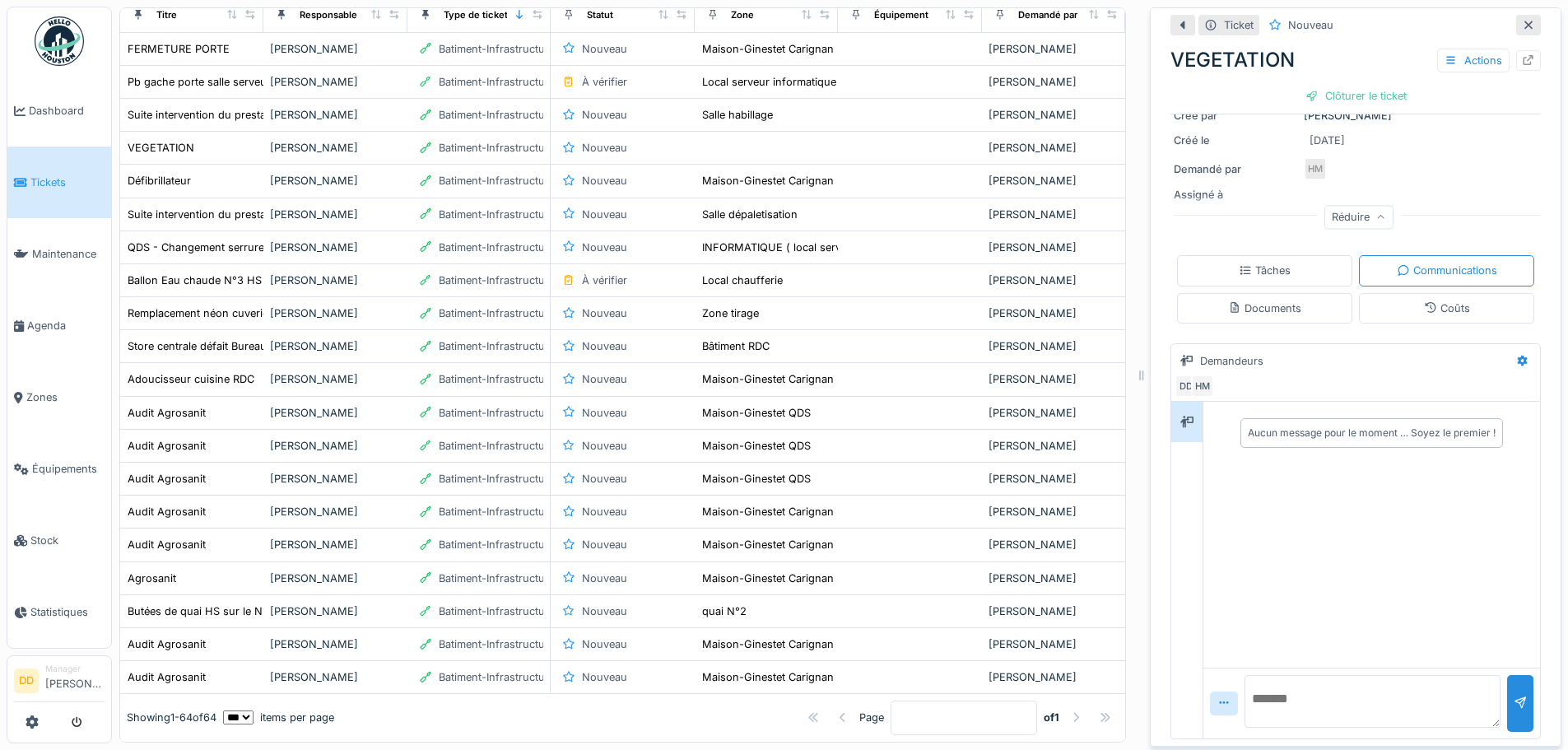
click at [1249, 432] on div "Aucun message pour le moment … Soyez le premier !" at bounding box center [1371, 432] width 262 height 30
click at [1214, 467] on div "Aucun message pour le moment … Soyez le premier !" at bounding box center [1371, 534] width 337 height 266
click at [1248, 425] on div "Aucun message pour le moment … Soyez le premier !" at bounding box center [1372, 433] width 248 height 15
drag, startPoint x: 1259, startPoint y: 680, endPoint x: 1338, endPoint y: 683, distance: 79.1
click at [1260, 677] on textarea at bounding box center [1372, 701] width 256 height 52
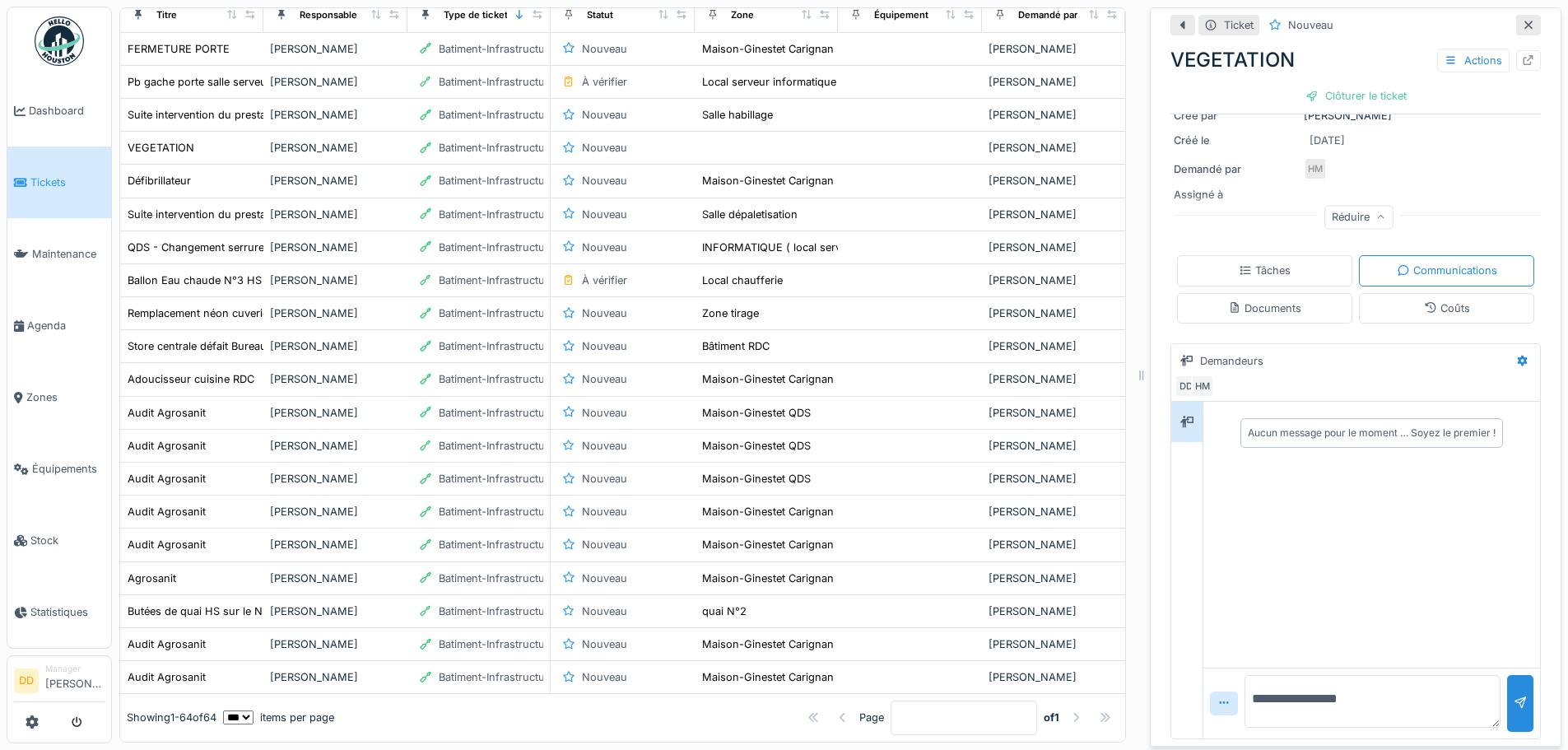
type textarea "**********"
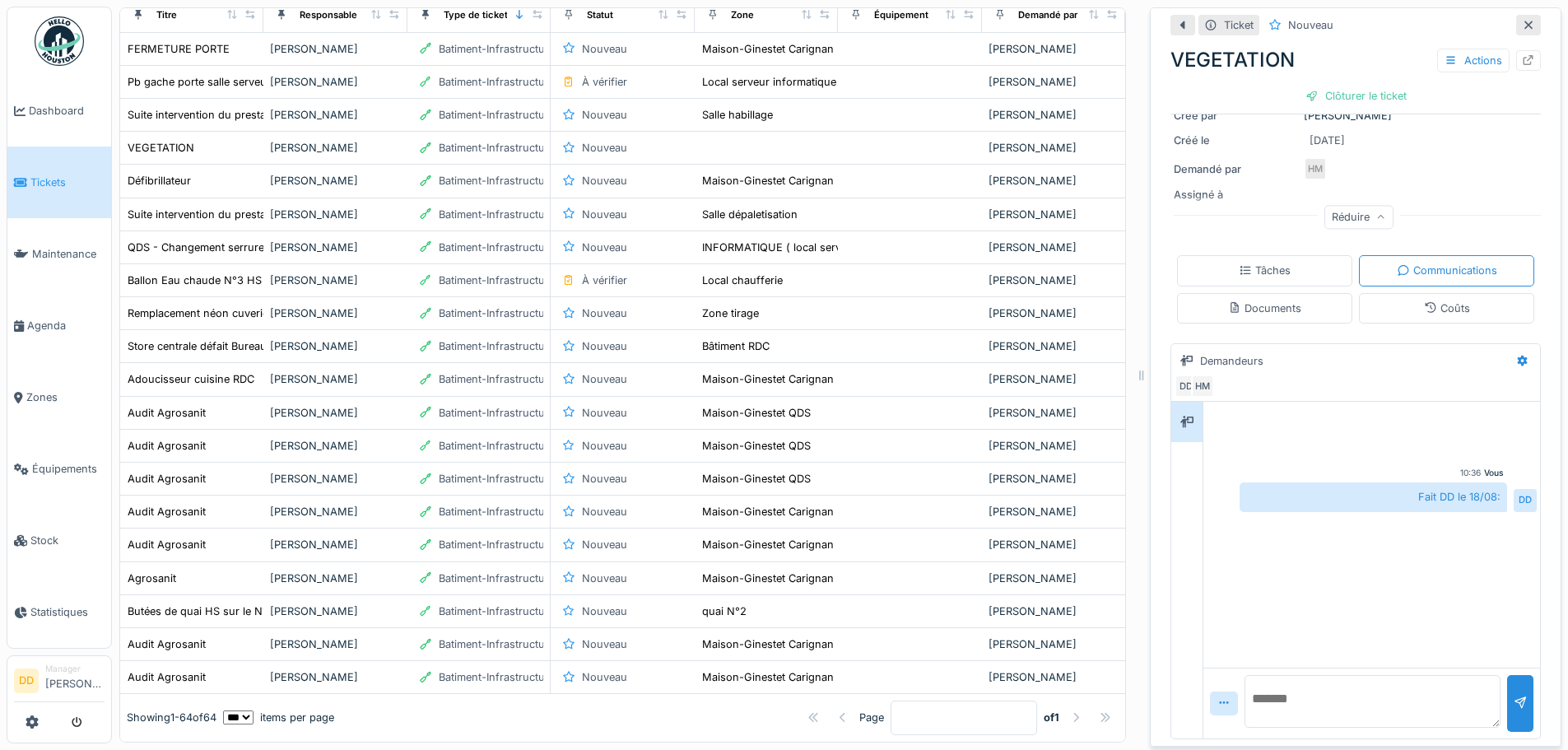
click at [1474, 483] on div "Fait DD le 18/08:" at bounding box center [1373, 497] width 268 height 29
click at [1253, 683] on textarea at bounding box center [1372, 701] width 256 height 52
click at [1475, 483] on div "Fait DD le 18/08:" at bounding box center [1373, 497] width 268 height 29
click at [1207, 487] on div "Vous 10:36 Fait DD le 18/08: DD" at bounding box center [1371, 489] width 330 height 46
click at [1240, 483] on div "Fait DD le 18/08:" at bounding box center [1373, 497] width 268 height 29
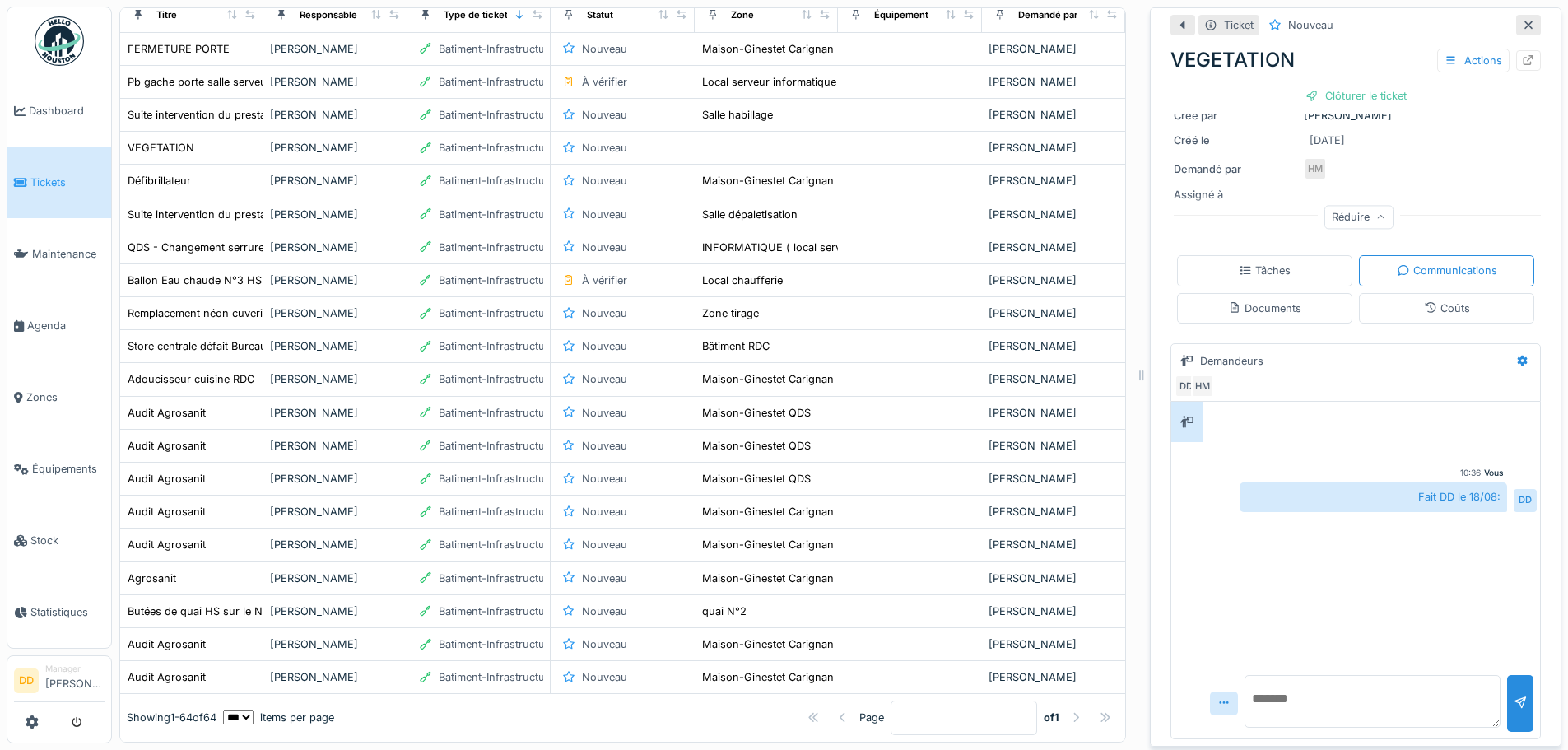
click at [1262, 685] on textarea at bounding box center [1372, 701] width 256 height 52
click at [1311, 681] on textarea "**********" at bounding box center [1372, 701] width 256 height 52
click at [1375, 679] on textarea "**********" at bounding box center [1372, 701] width 256 height 52
click at [1290, 709] on textarea "**********" at bounding box center [1366, 701] width 244 height 52
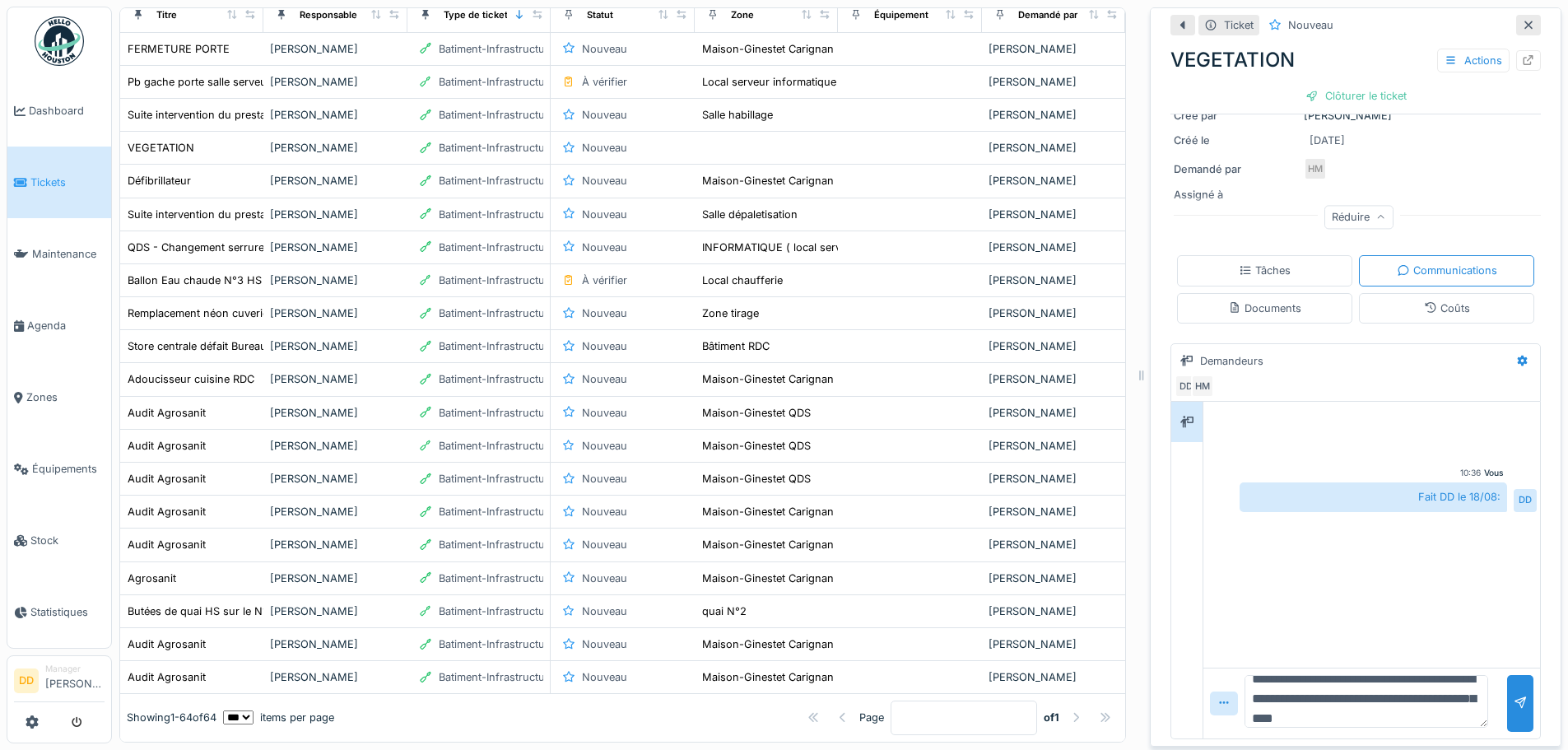
type textarea "**********"
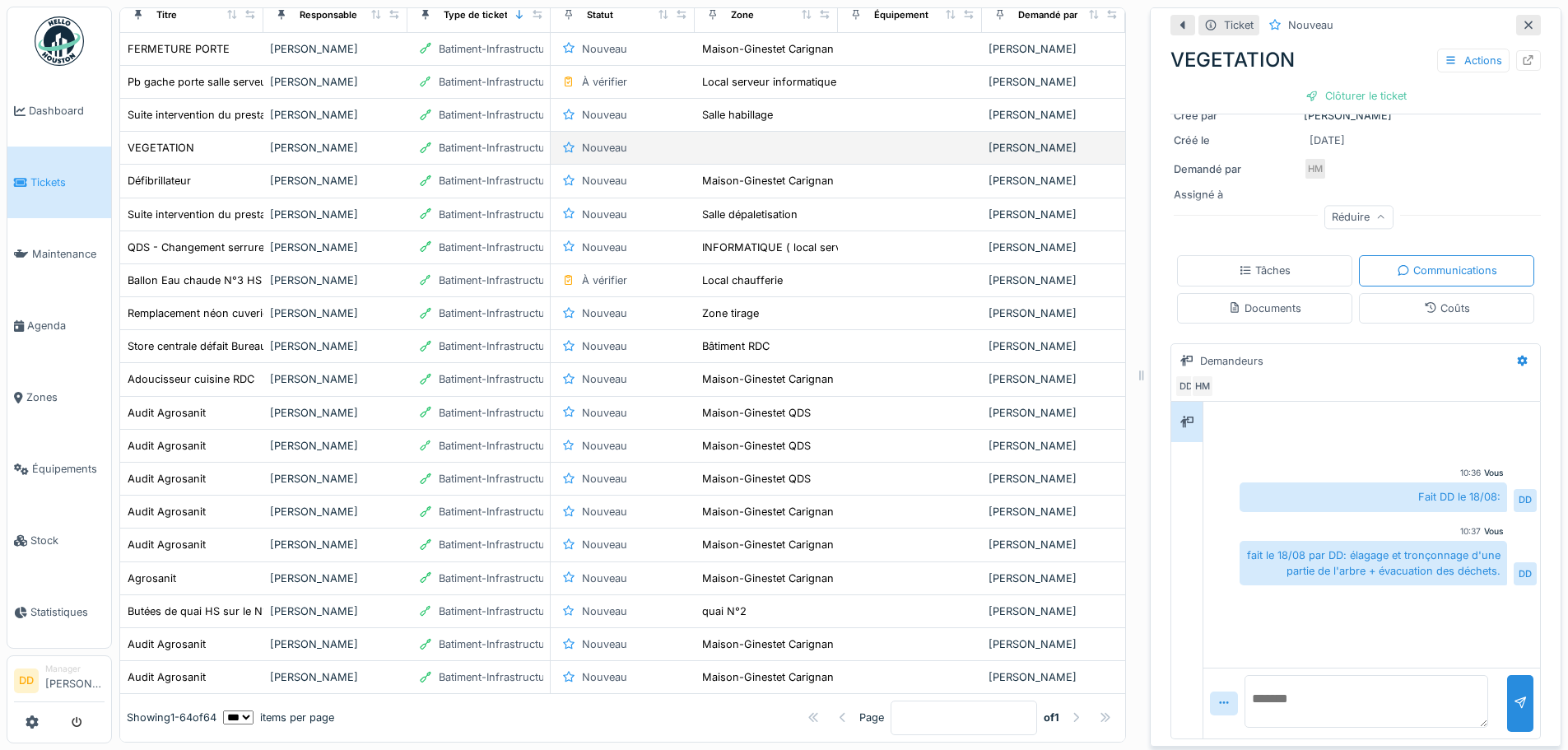
click at [294, 148] on div "[PERSON_NAME]" at bounding box center [335, 148] width 130 height 16
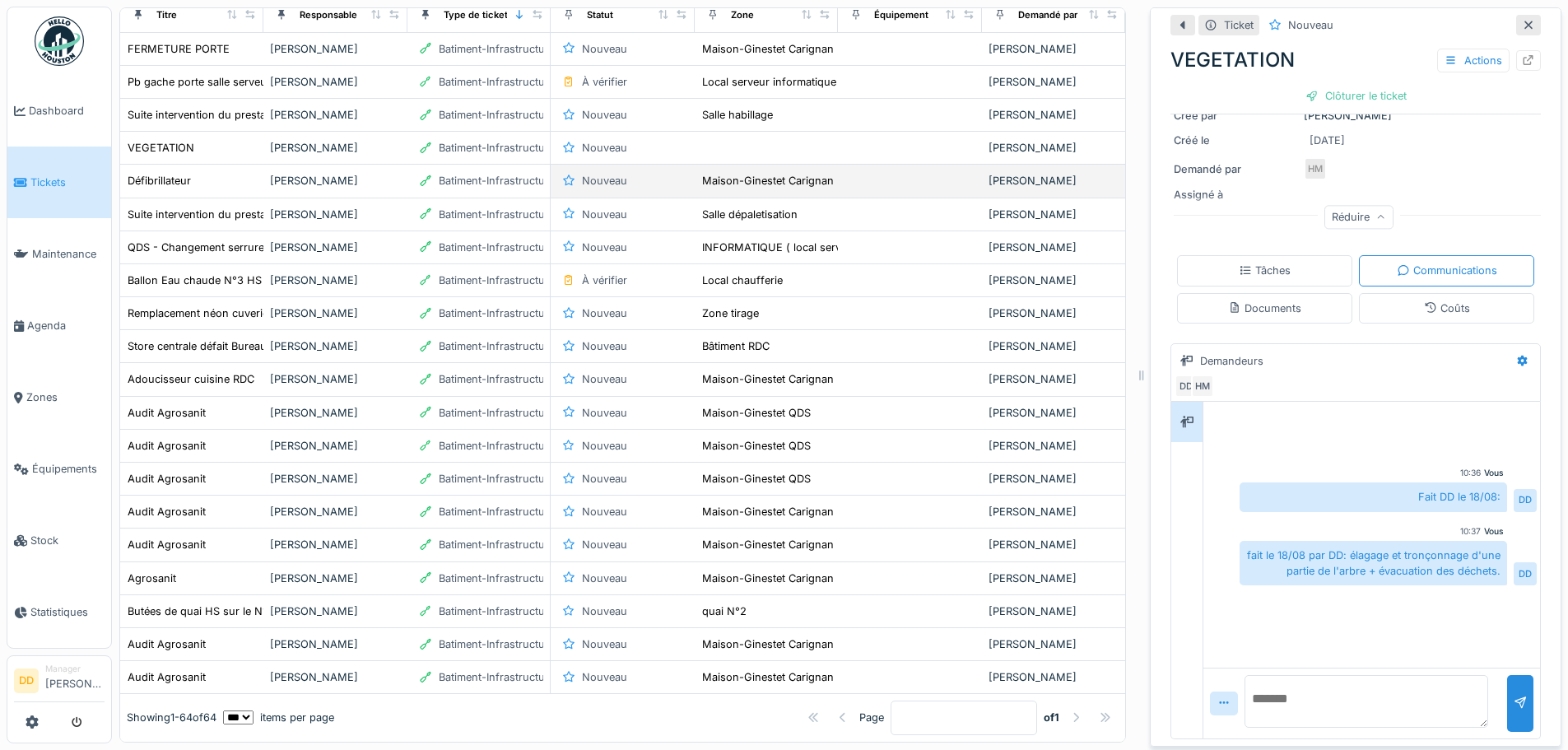
click at [284, 184] on div "[PERSON_NAME]" at bounding box center [335, 181] width 130 height 16
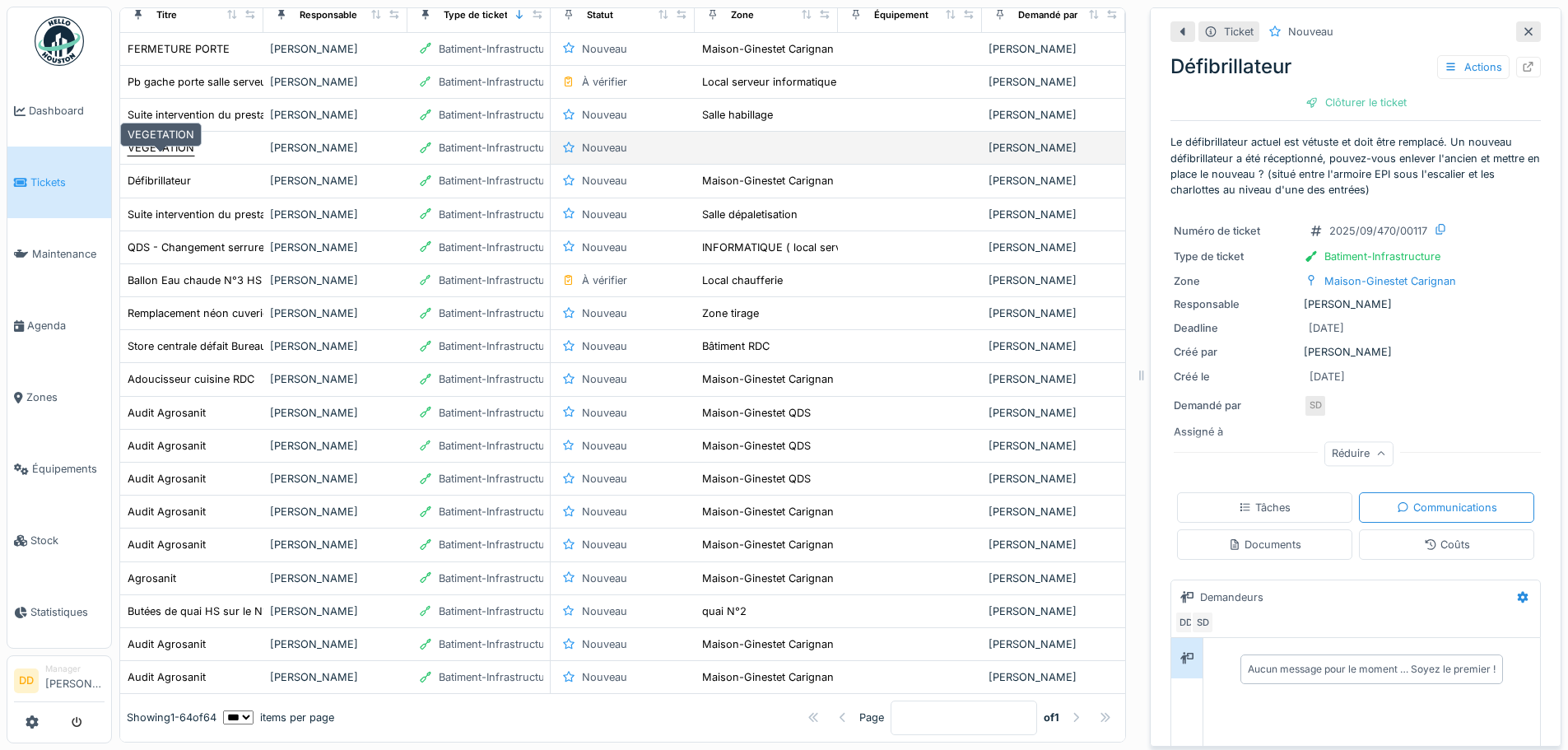
click at [178, 146] on div "VEGETATION" at bounding box center [160, 148] width 67 height 16
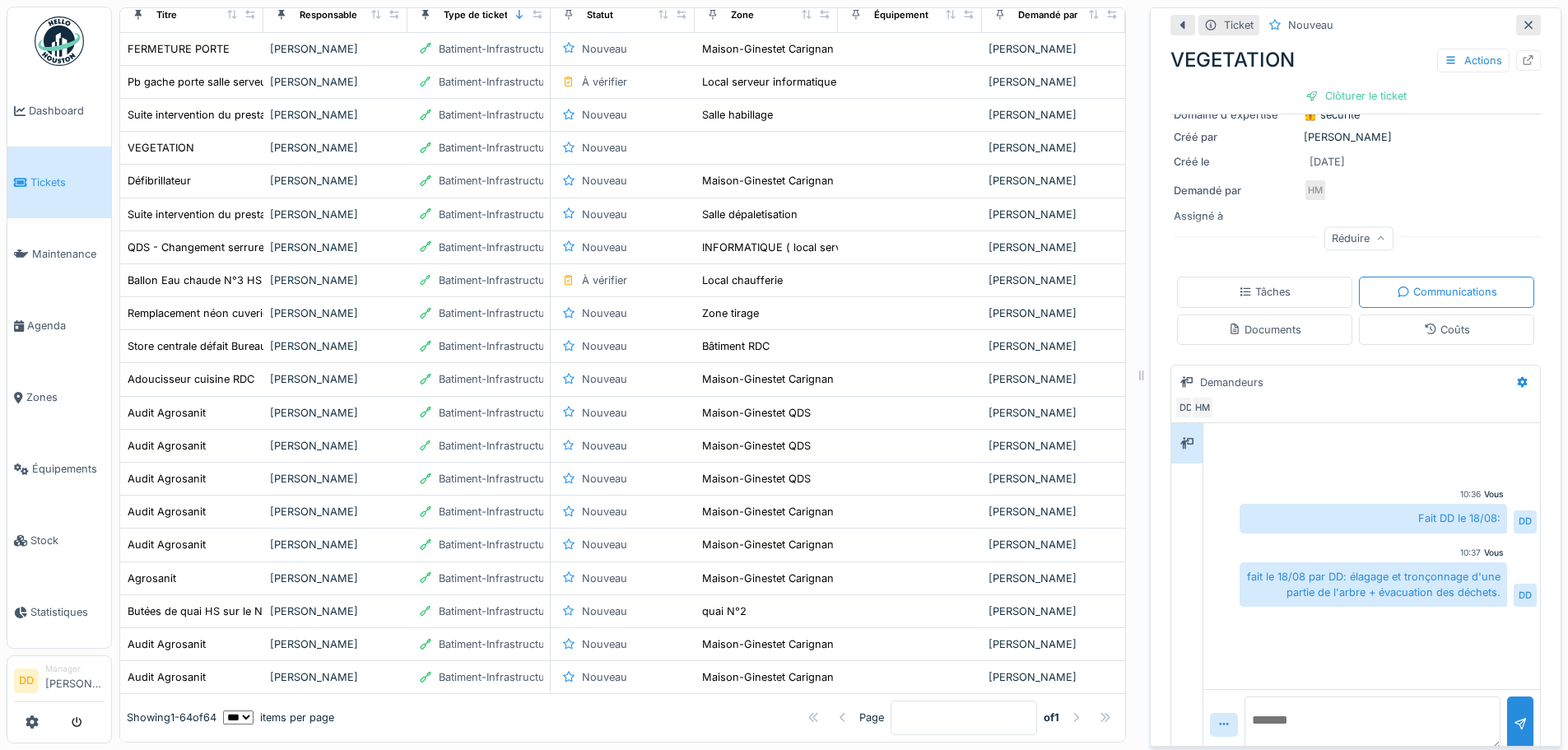
scroll to position [203, 0]
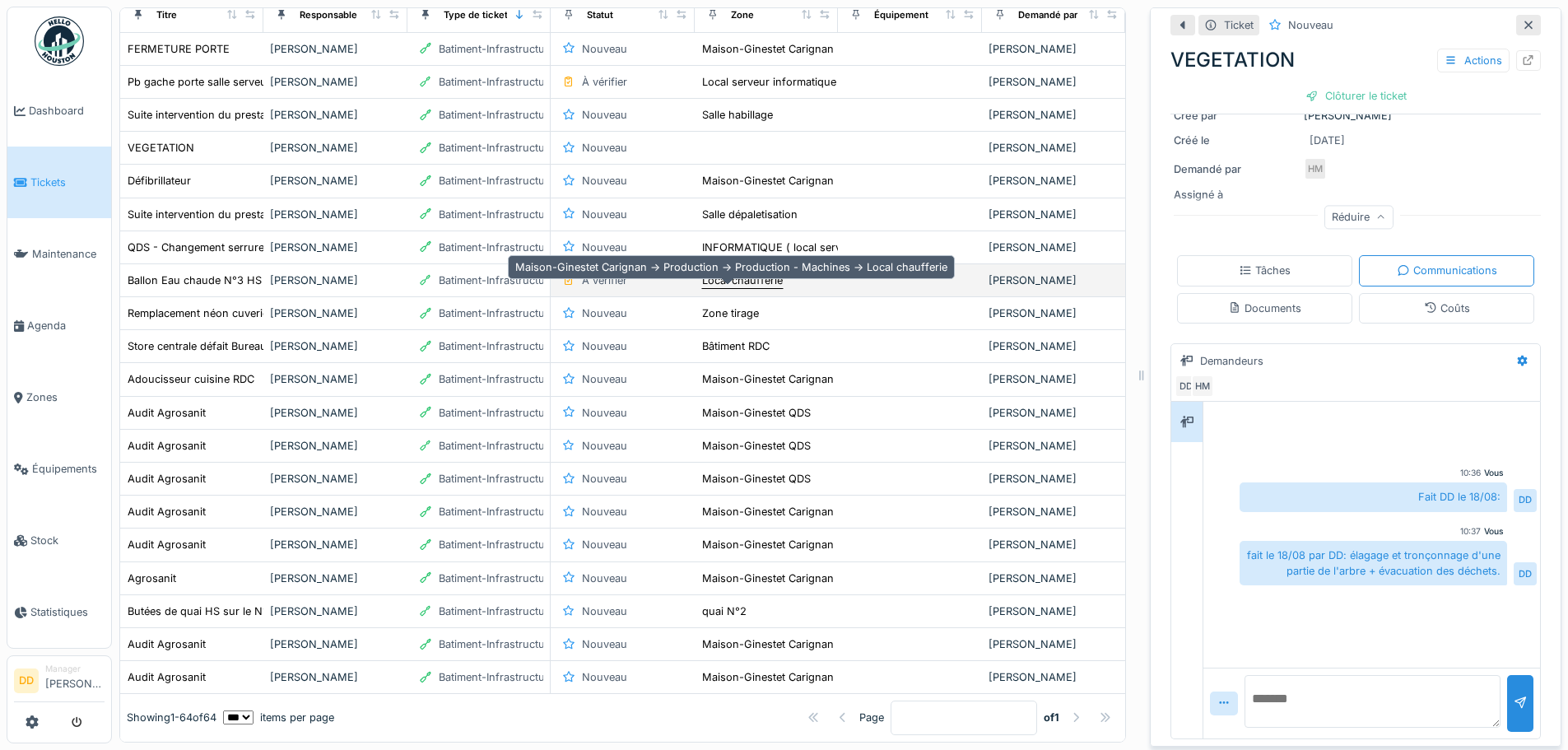
click at [721, 288] on div "Local chaufferie" at bounding box center [743, 280] width 81 height 16
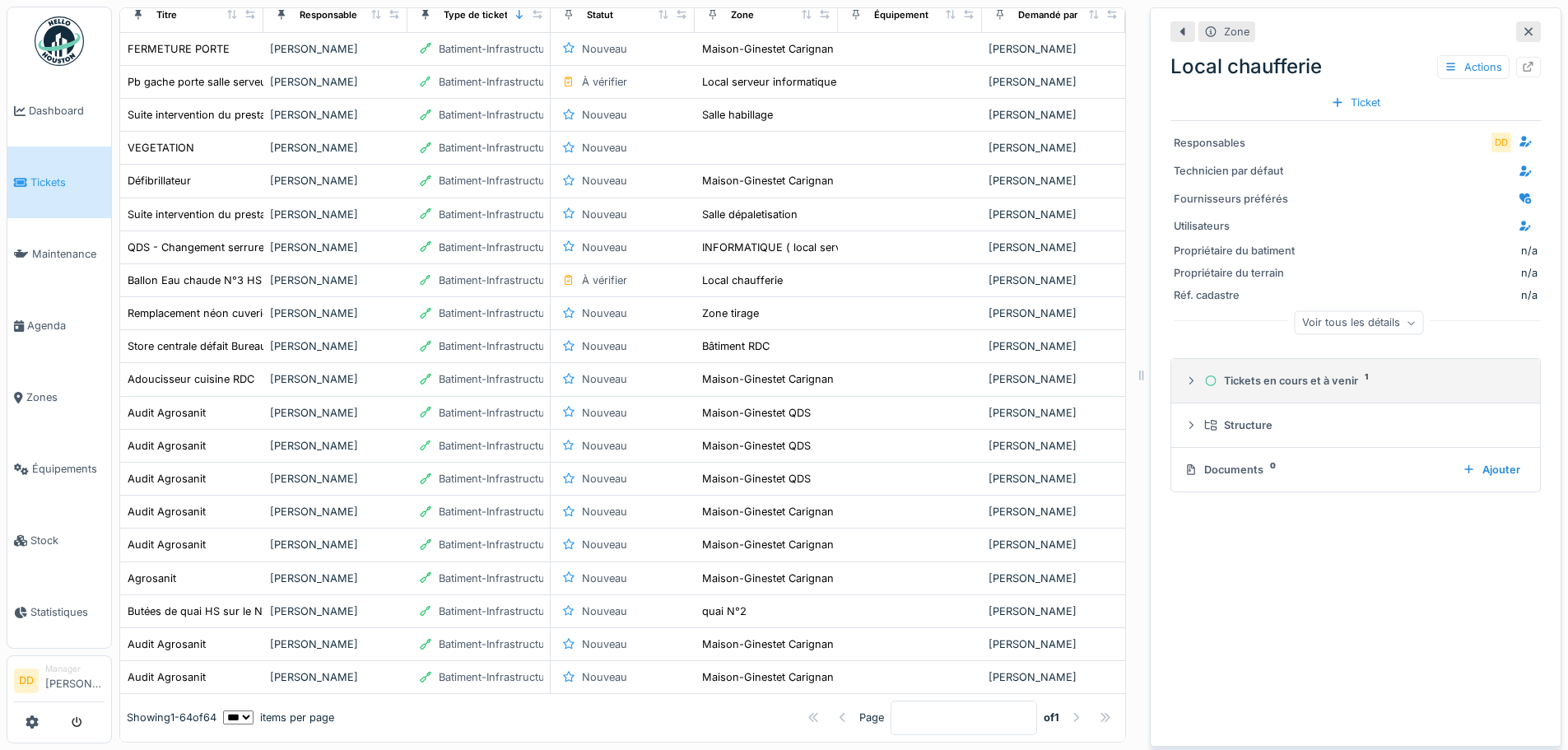
scroll to position [13, 0]
click at [1287, 373] on div "Tickets en cours et à venir 1" at bounding box center [1362, 380] width 316 height 16
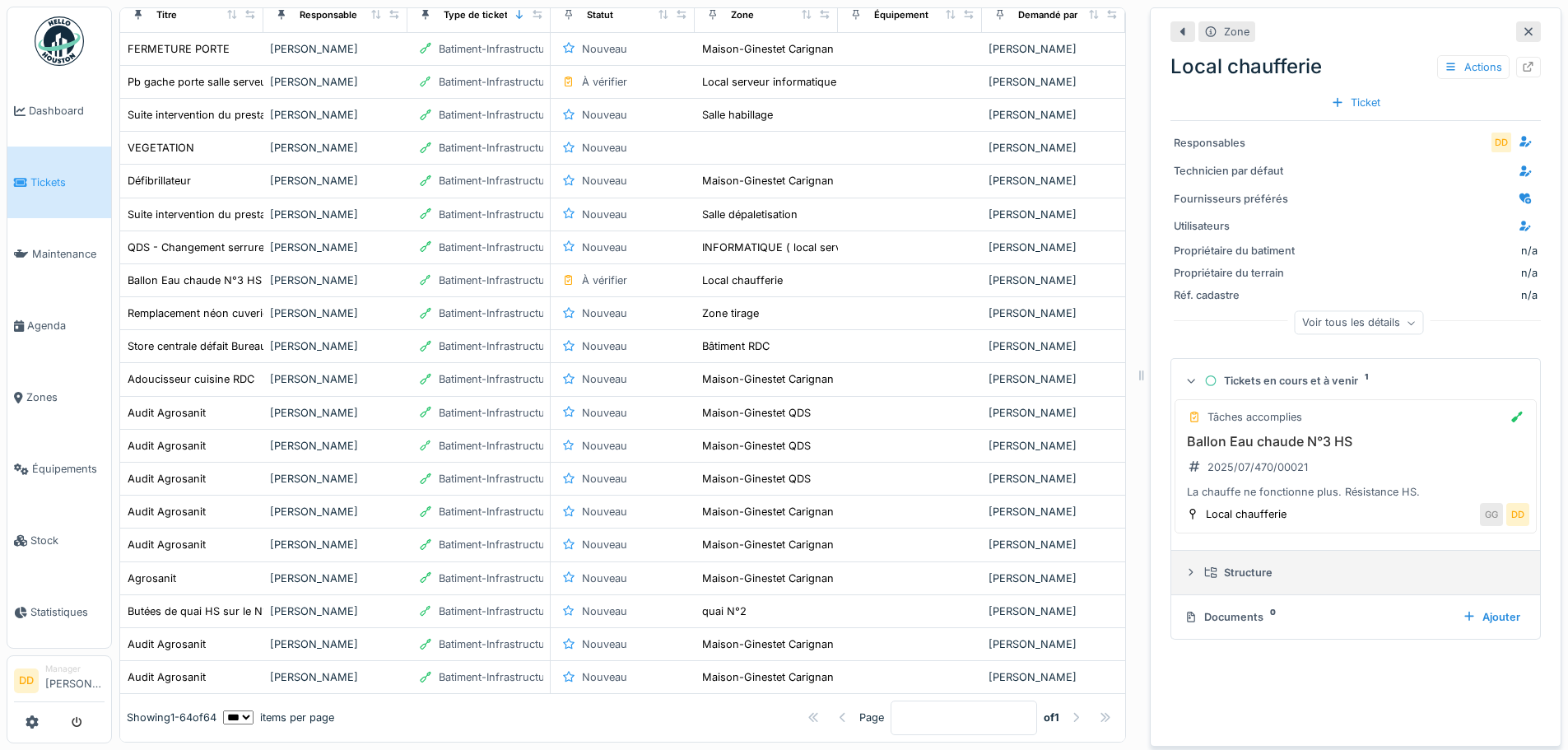
click at [1205, 567] on icon at bounding box center [1211, 572] width 12 height 11
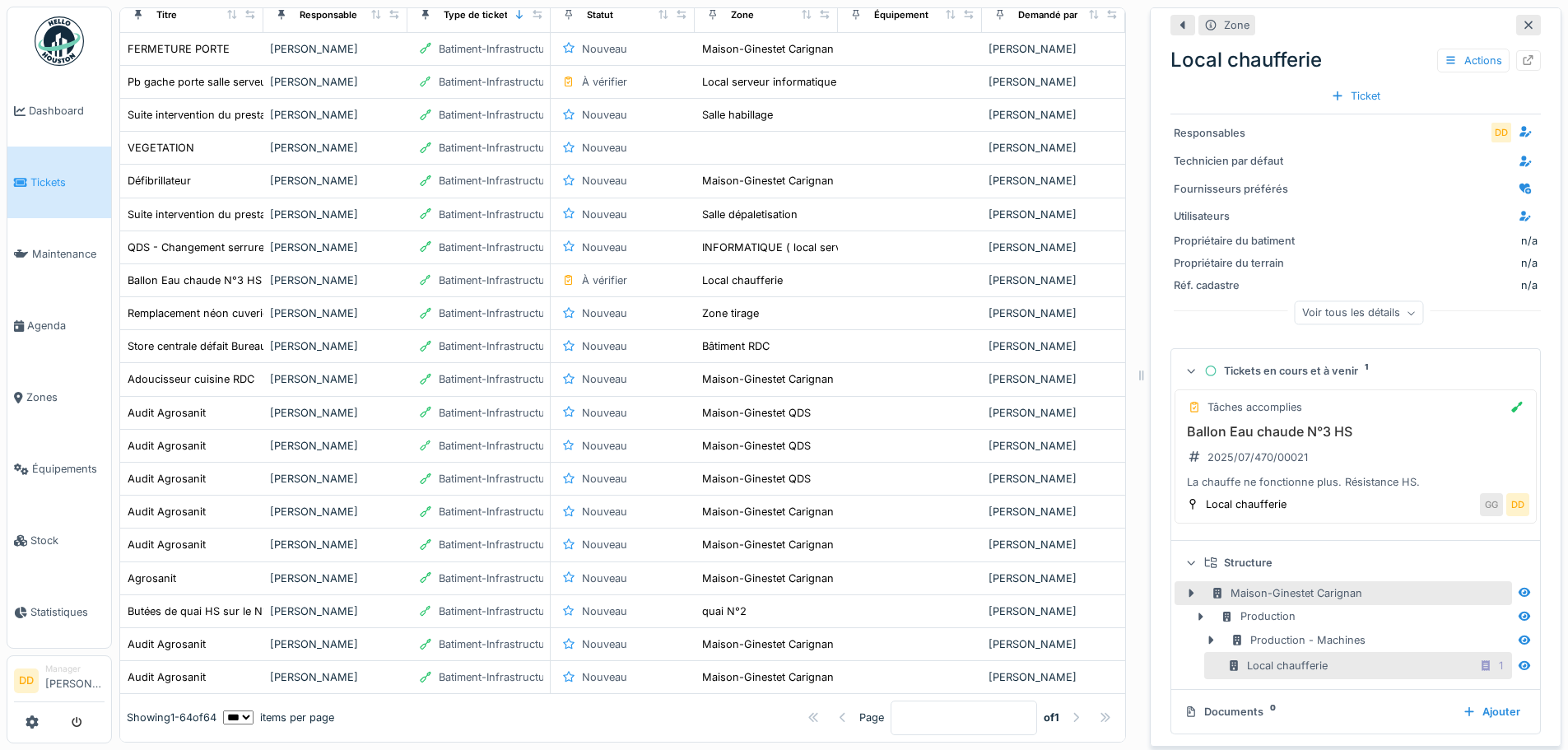
scroll to position [14, 0]
click at [1210, 702] on div "Documents 0" at bounding box center [1317, 710] width 265 height 16
click at [1246, 656] on div "Local chaufferie" at bounding box center [1277, 663] width 100 height 16
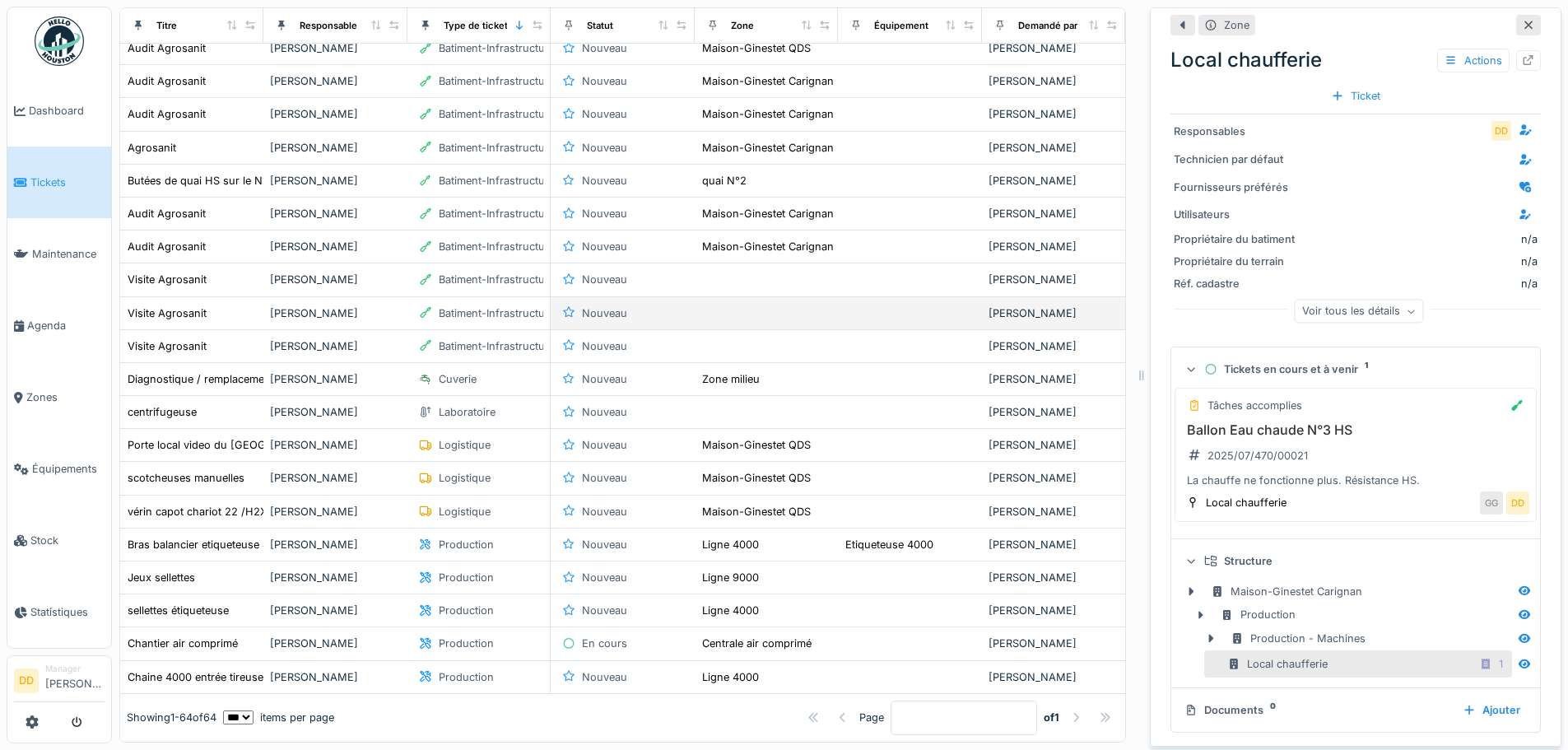
scroll to position [576, 0]
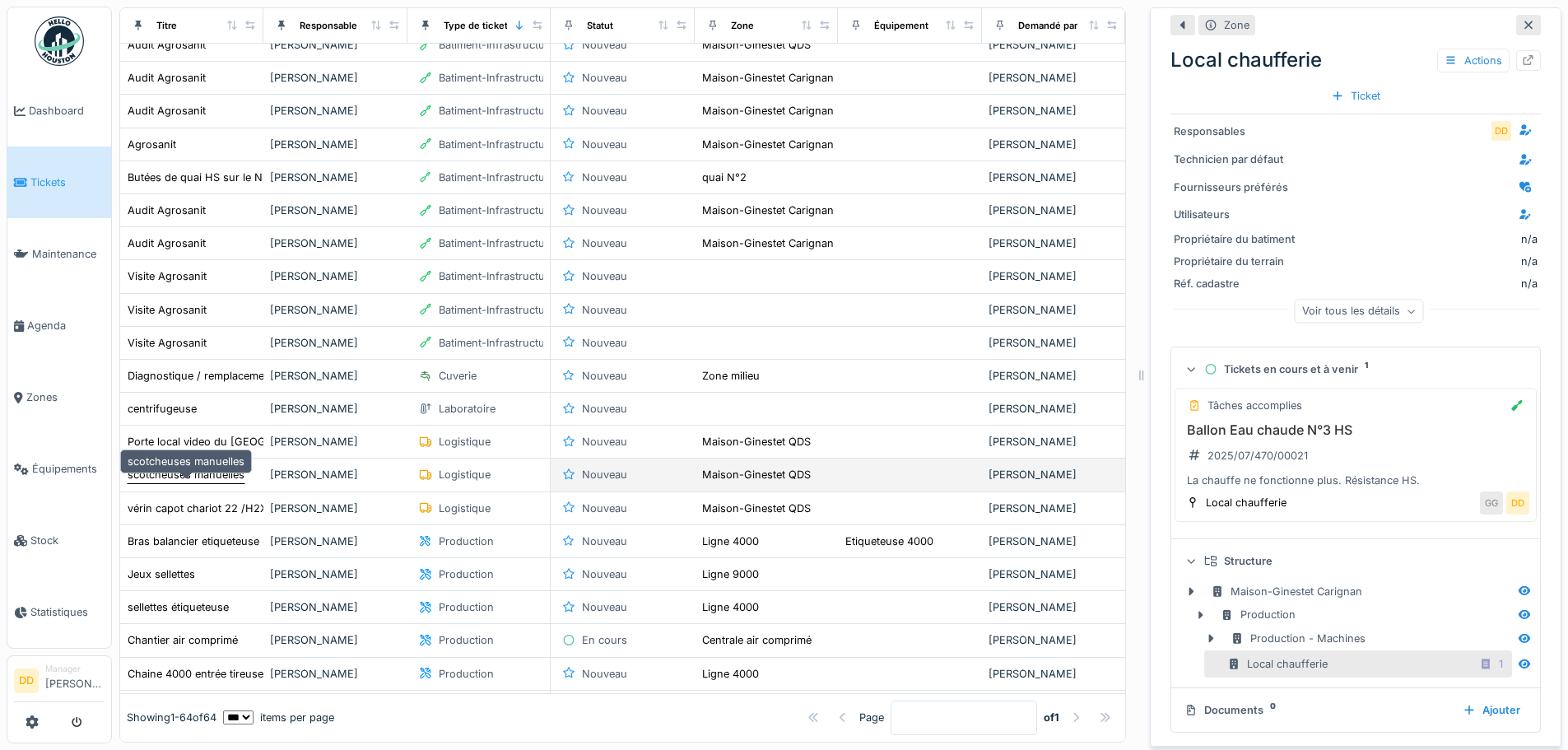
click at [194, 469] on div "scotcheuses manuelles" at bounding box center [186, 474] width 117 height 16
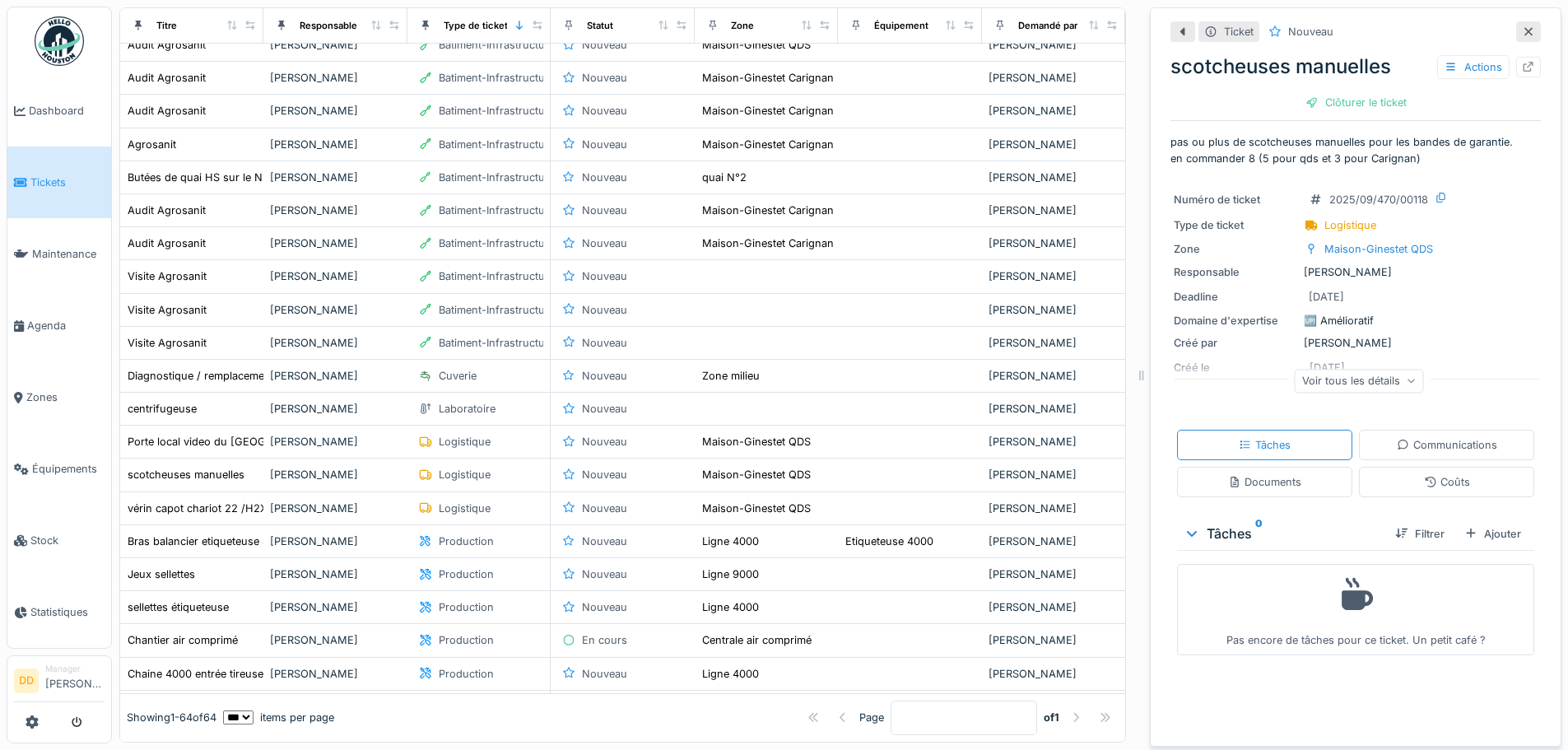
click at [1408, 380] on icon at bounding box center [1411, 381] width 7 height 4
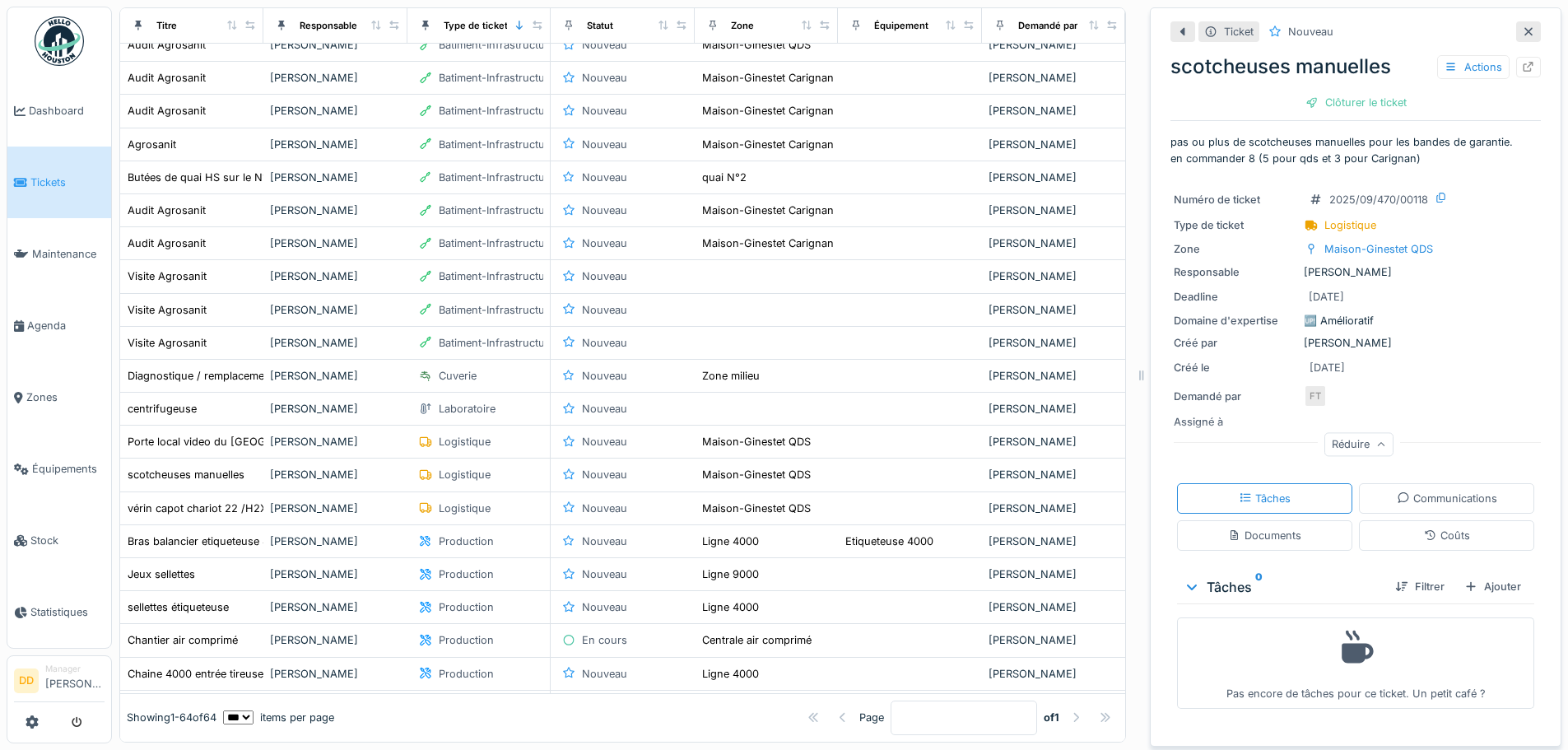
click at [1376, 440] on icon at bounding box center [1381, 445] width 10 height 8
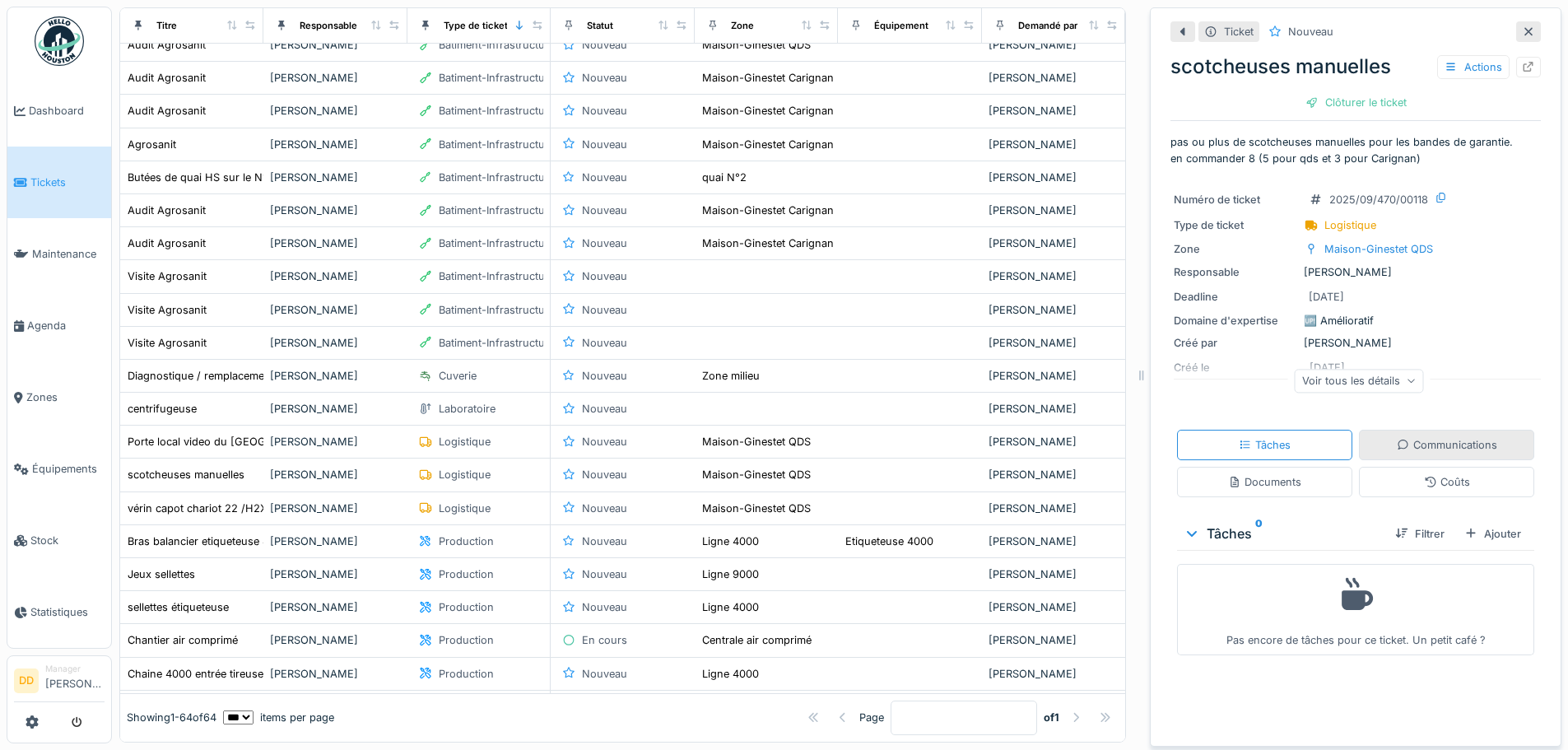
click at [1397, 440] on icon at bounding box center [1403, 445] width 14 height 11
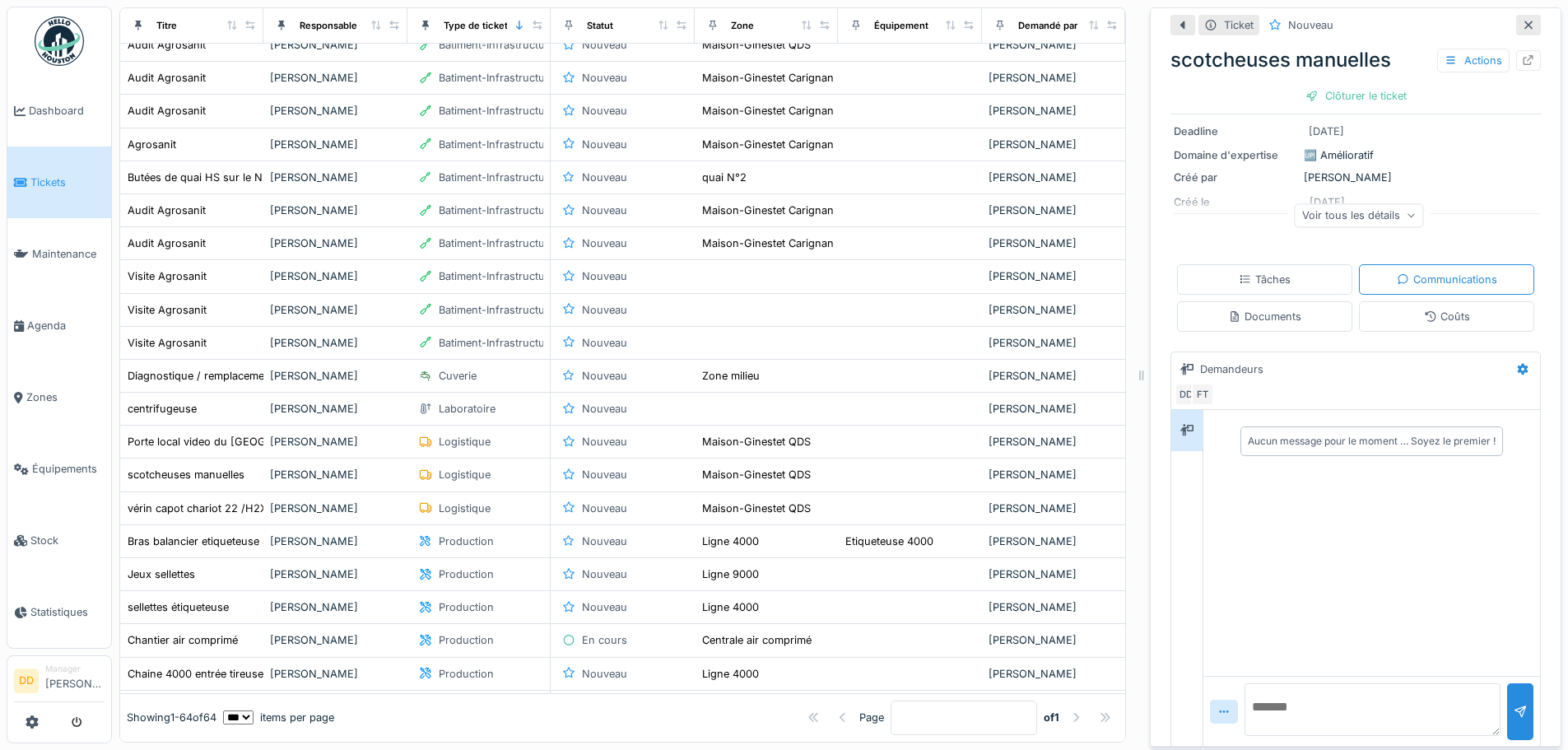
scroll to position [176, 0]
click at [1263, 685] on textarea at bounding box center [1372, 701] width 256 height 52
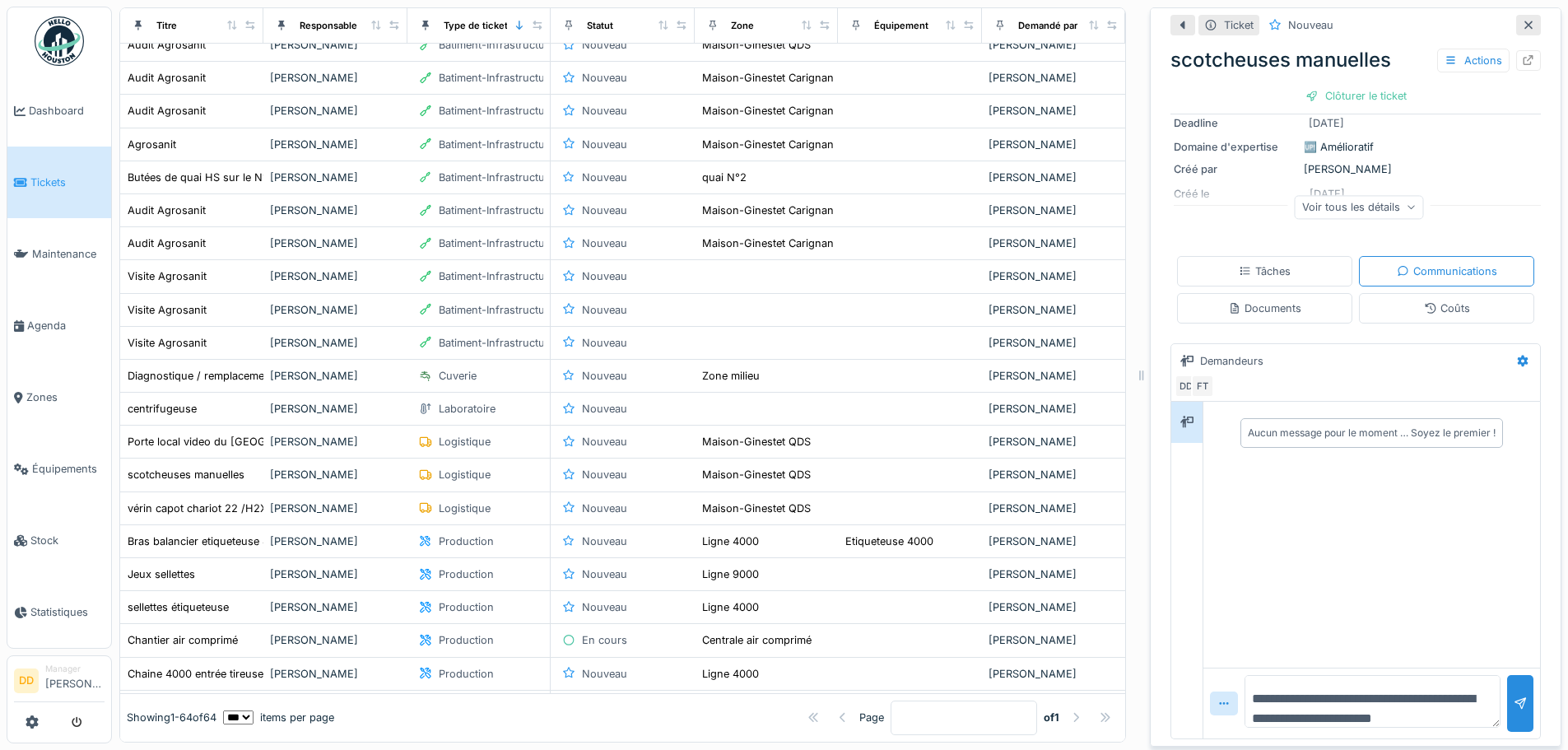
click at [1428, 703] on textarea "**********" at bounding box center [1372, 701] width 256 height 52
click at [1299, 704] on textarea "**********" at bounding box center [1366, 701] width 244 height 52
type textarea "**********"
click at [1514, 695] on div at bounding box center [1521, 703] width 14 height 16
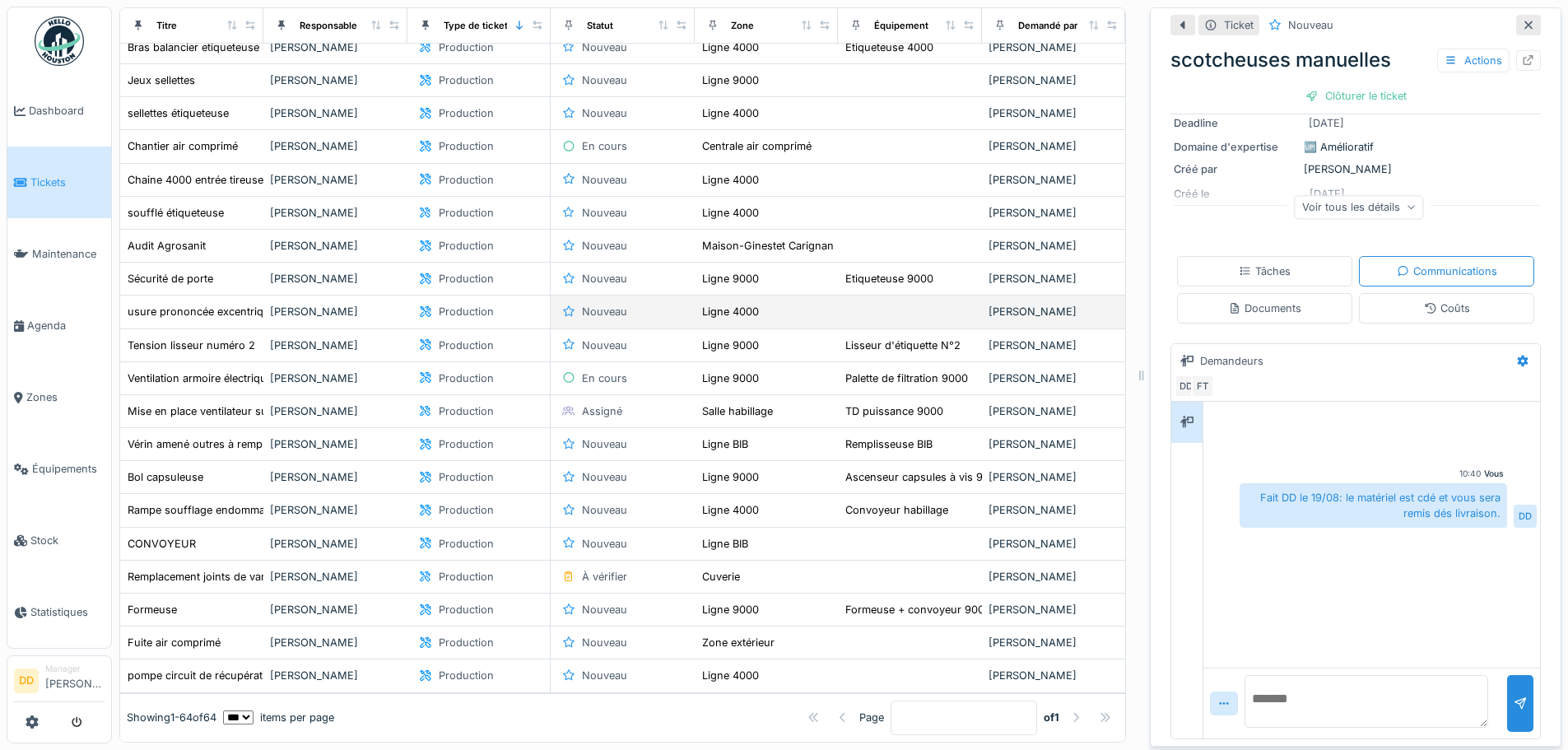
scroll to position [1152, 0]
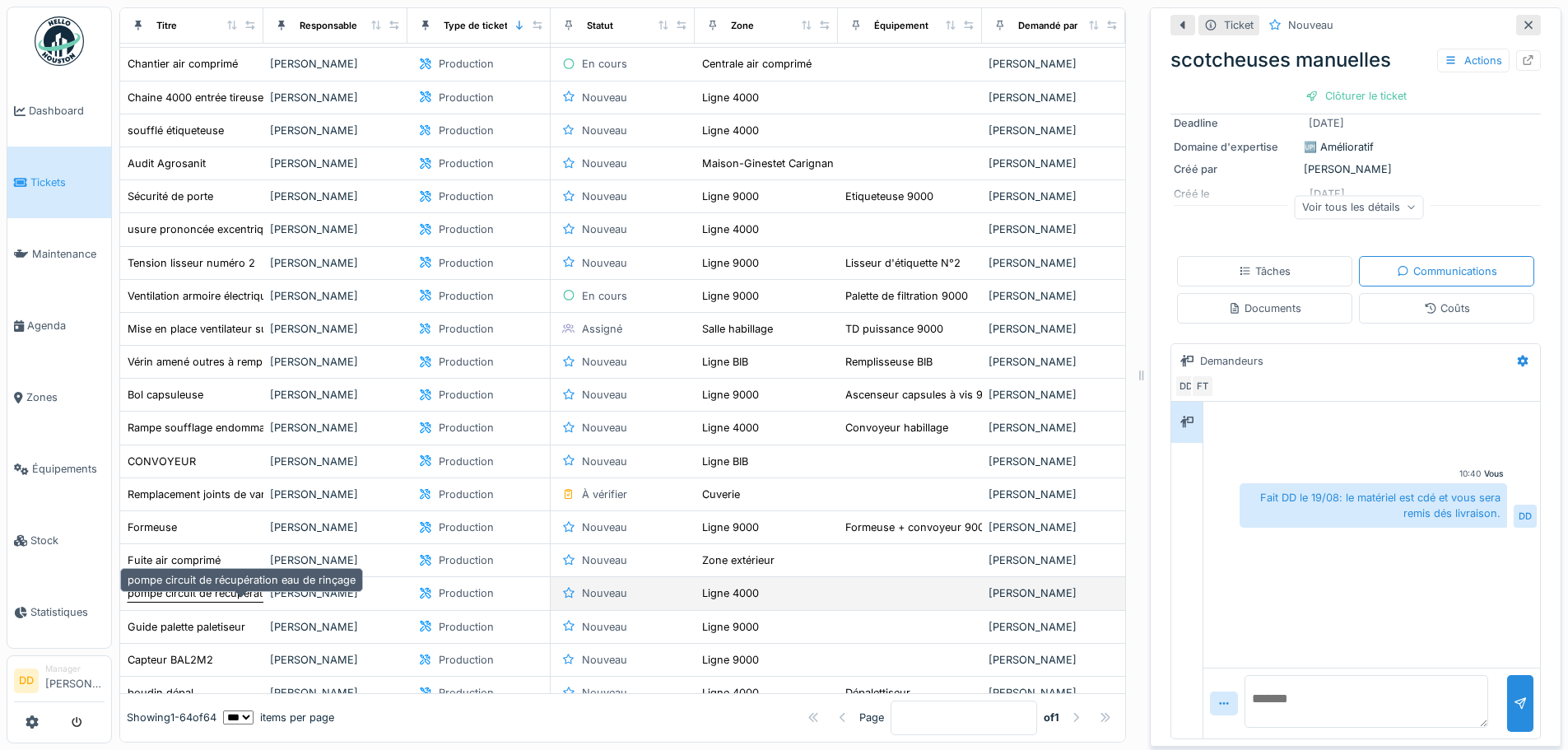
click at [220, 595] on div "pompe circuit de récupération eau de rinçage" at bounding box center [241, 593] width 228 height 16
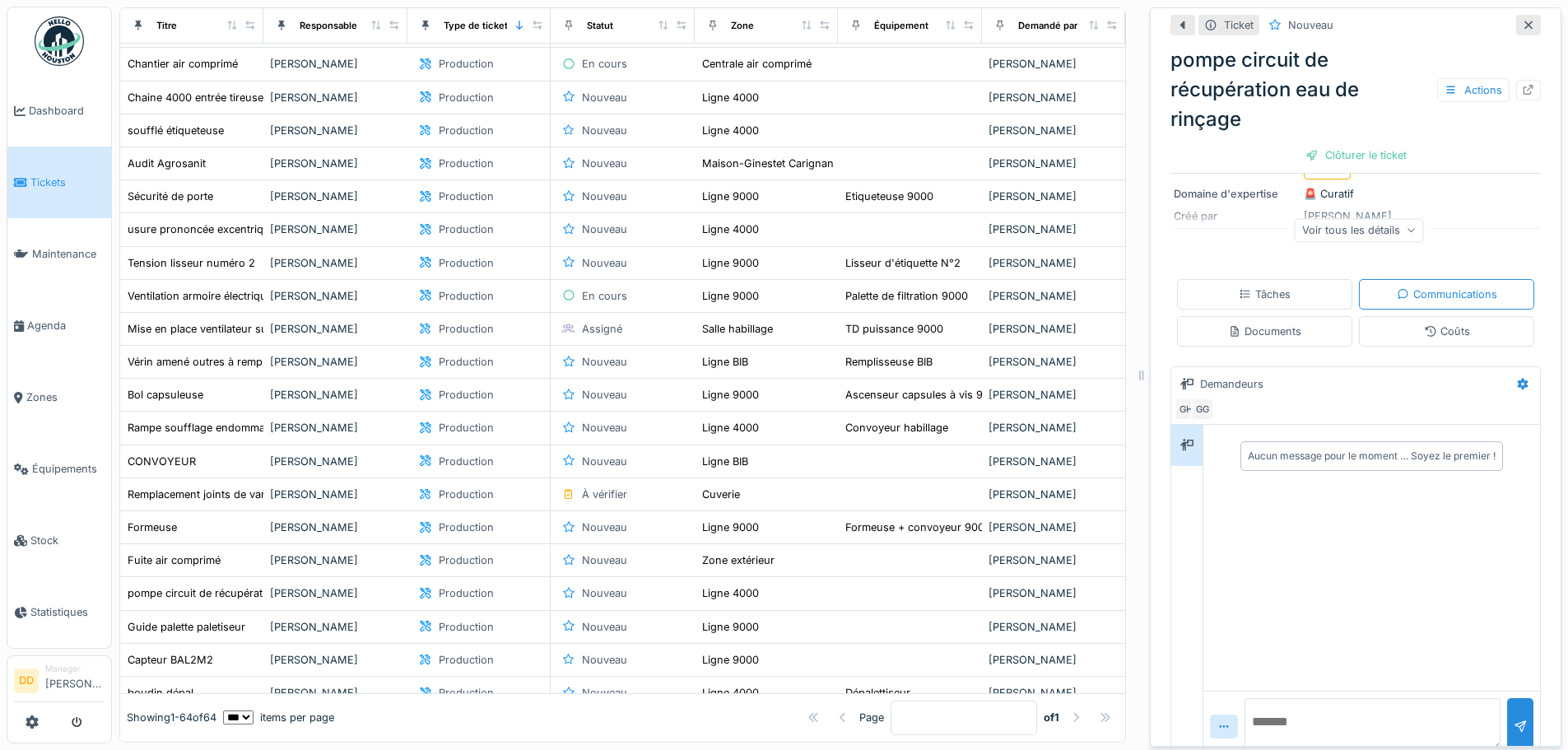
scroll to position [235, 0]
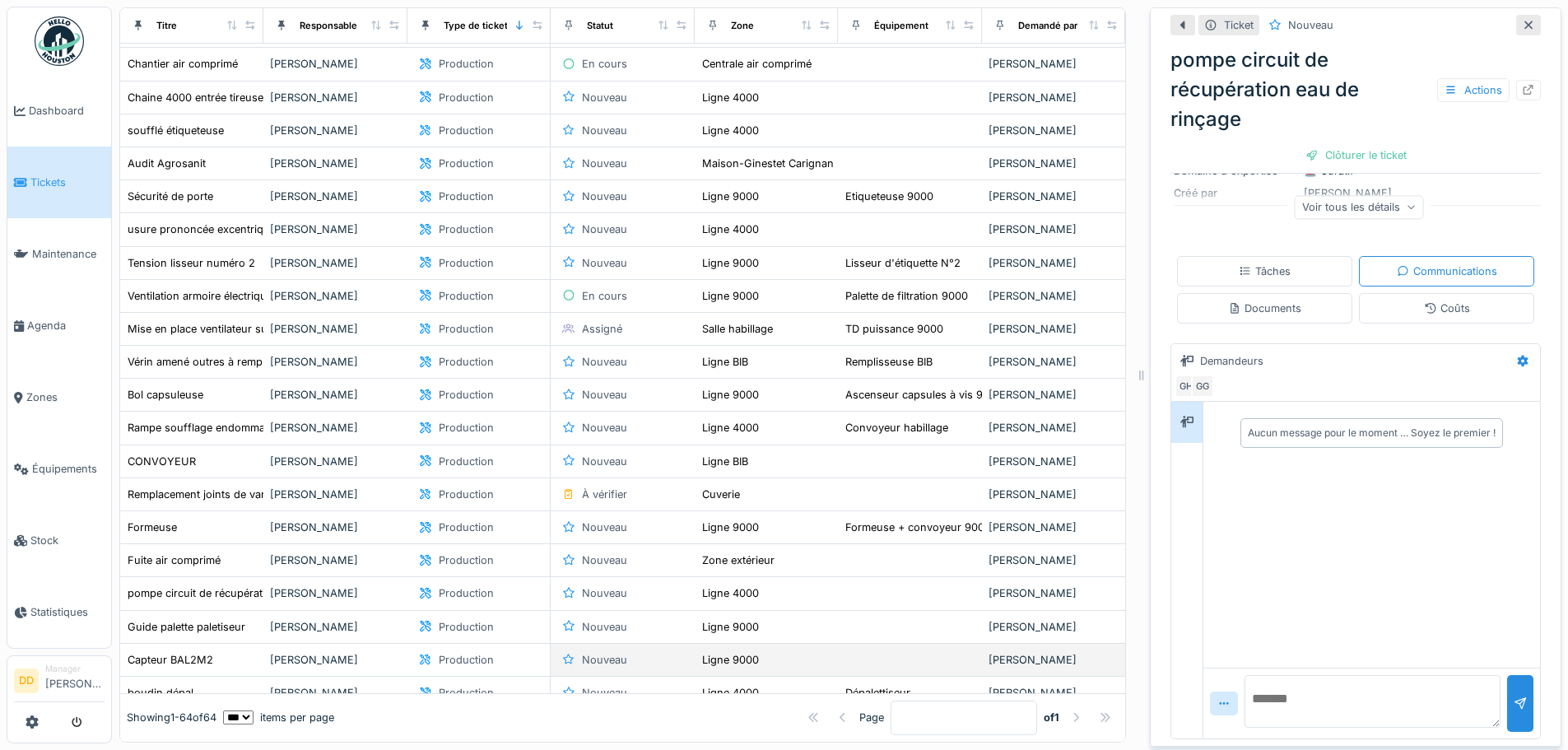
click at [289, 661] on div "[PERSON_NAME]" at bounding box center [335, 660] width 130 height 16
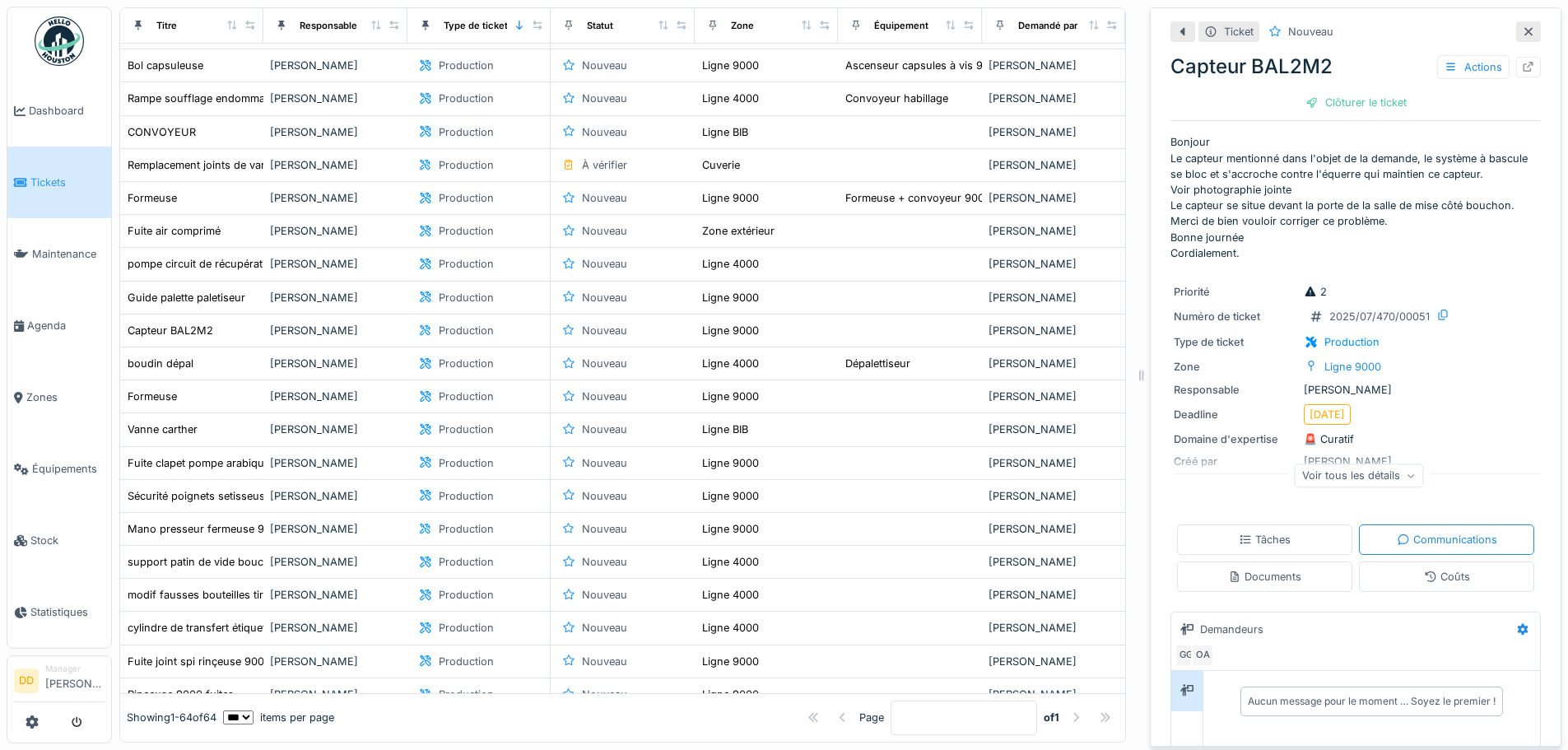
scroll to position [1234, 0]
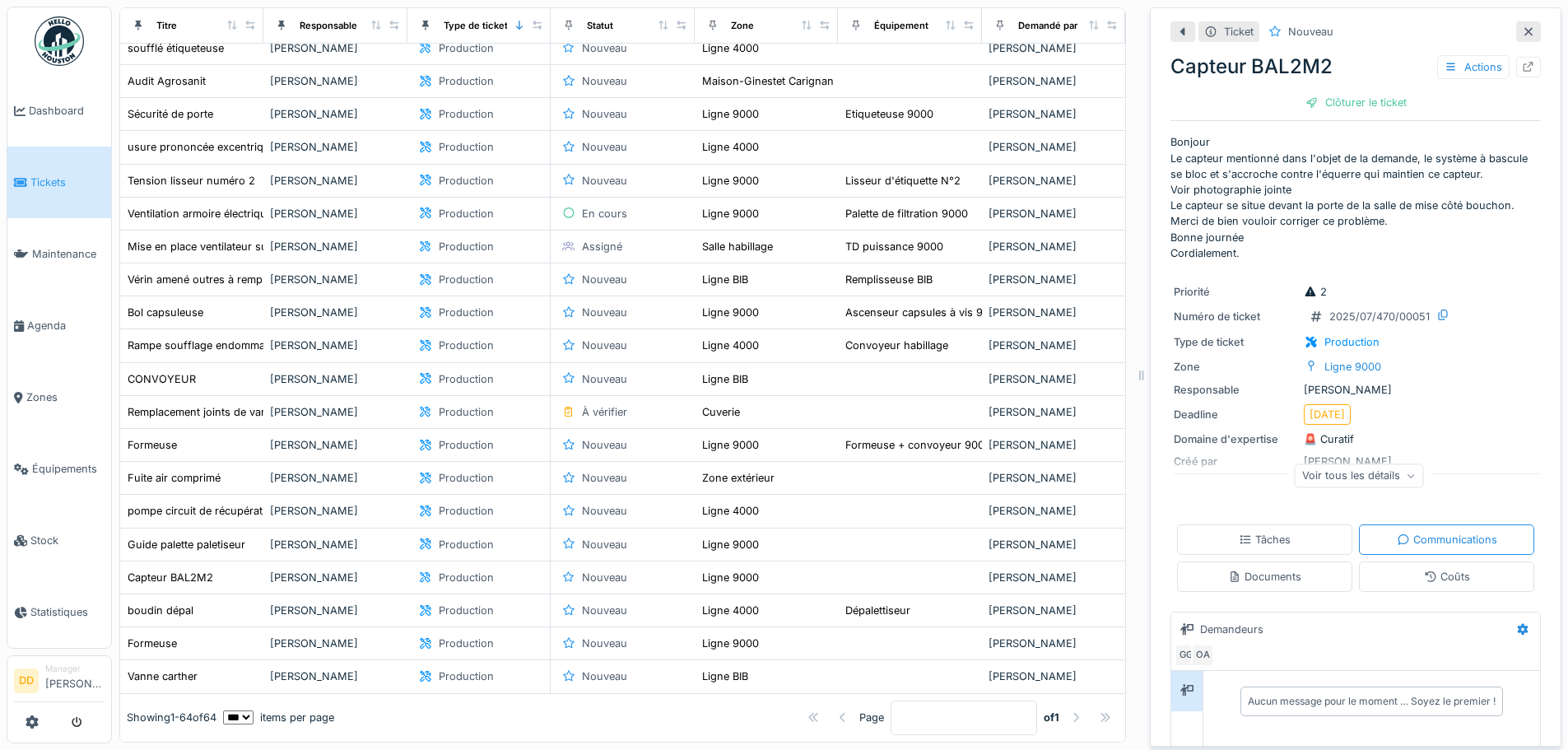
click at [1408, 474] on icon at bounding box center [1411, 476] width 7 height 4
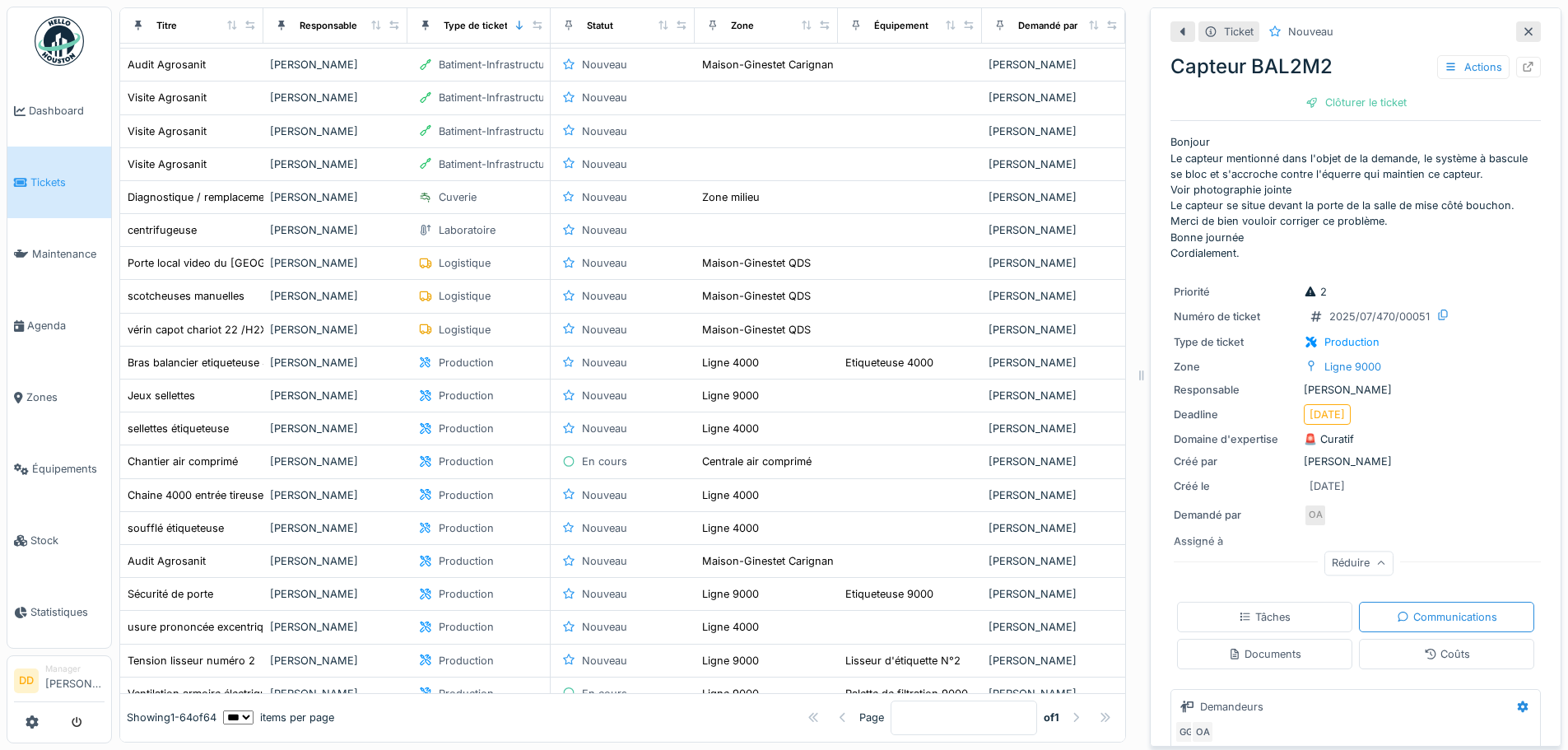
scroll to position [719, 0]
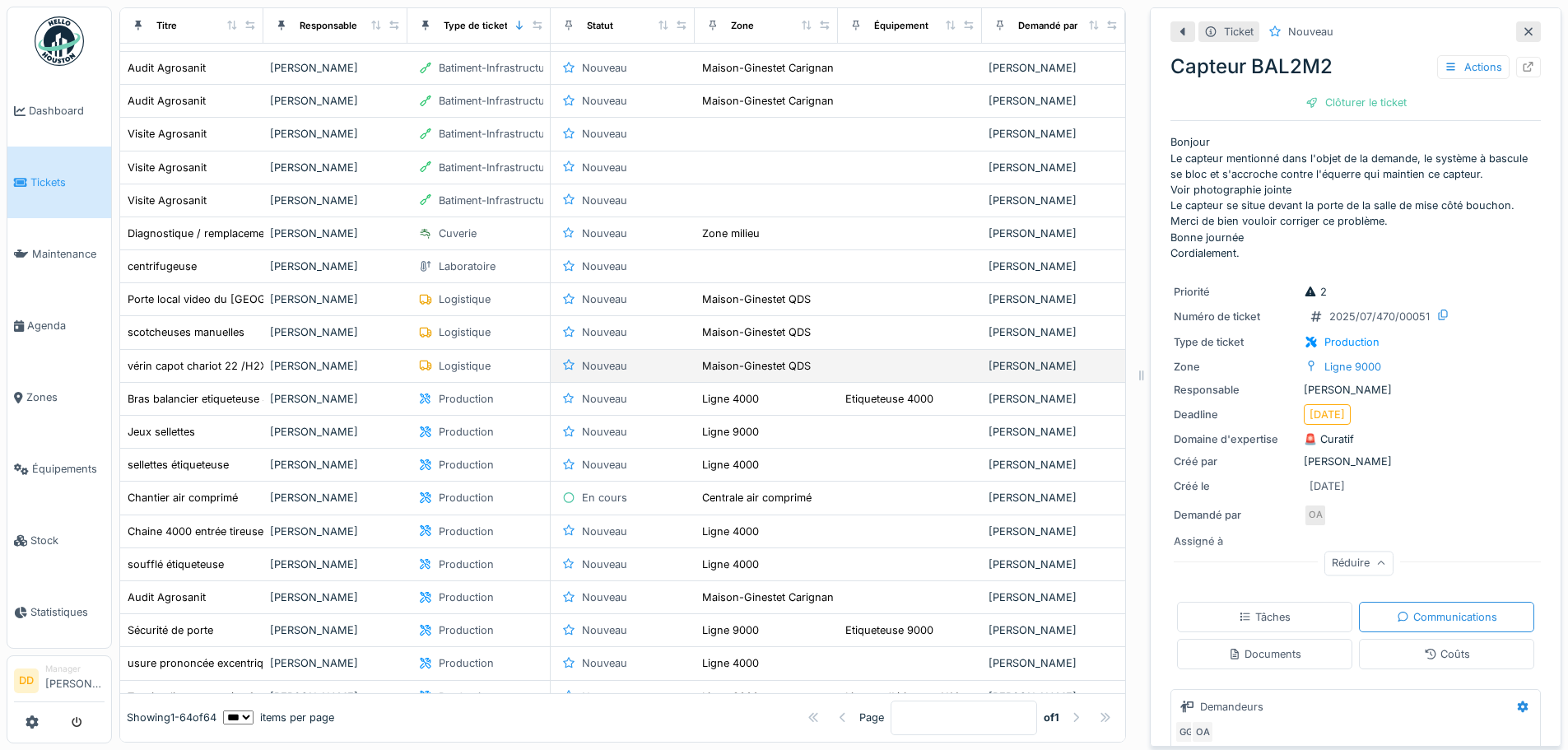
click at [449, 367] on div "Logistique" at bounding box center [464, 365] width 51 height 16
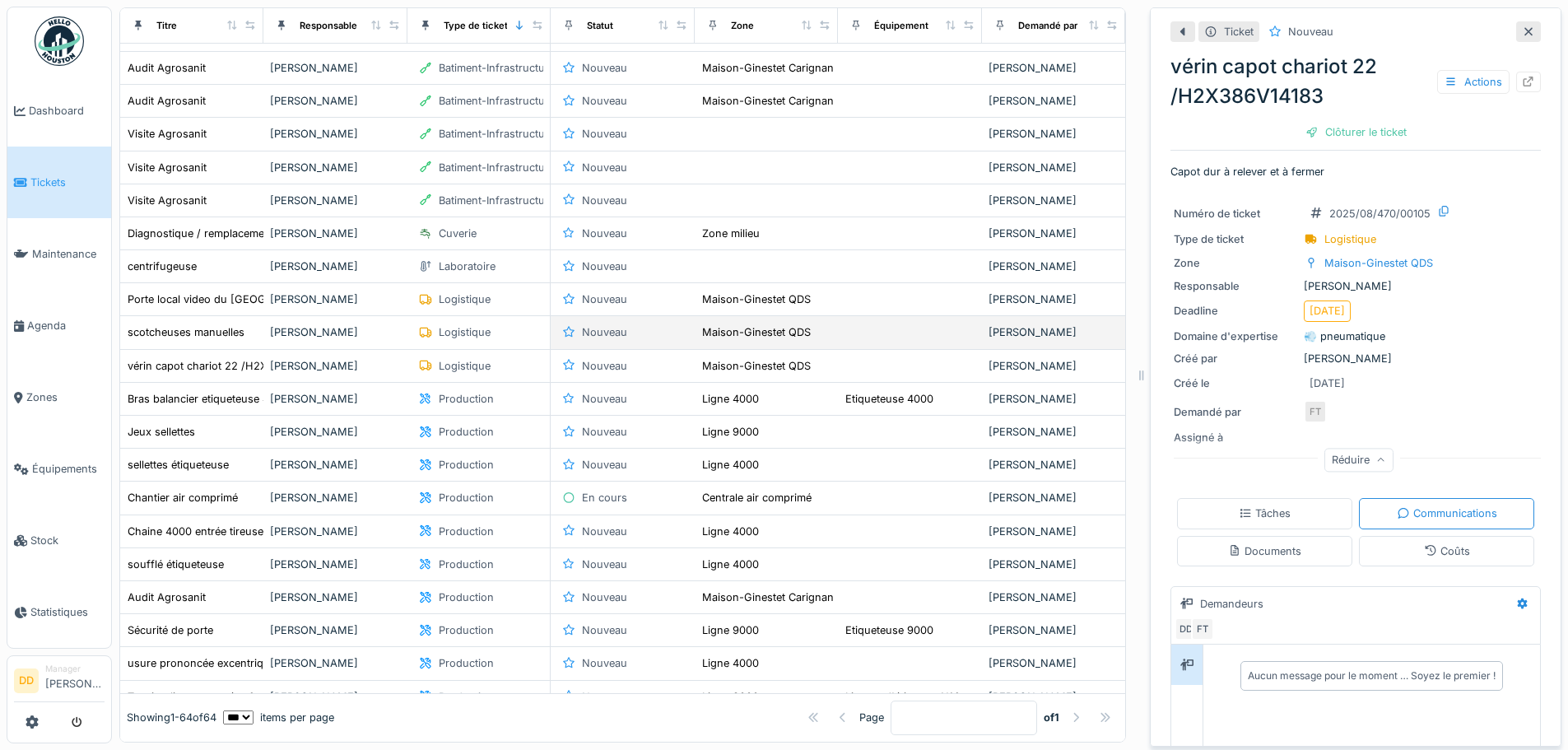
click at [246, 333] on div "scotcheuses manuelles" at bounding box center [192, 332] width 130 height 17
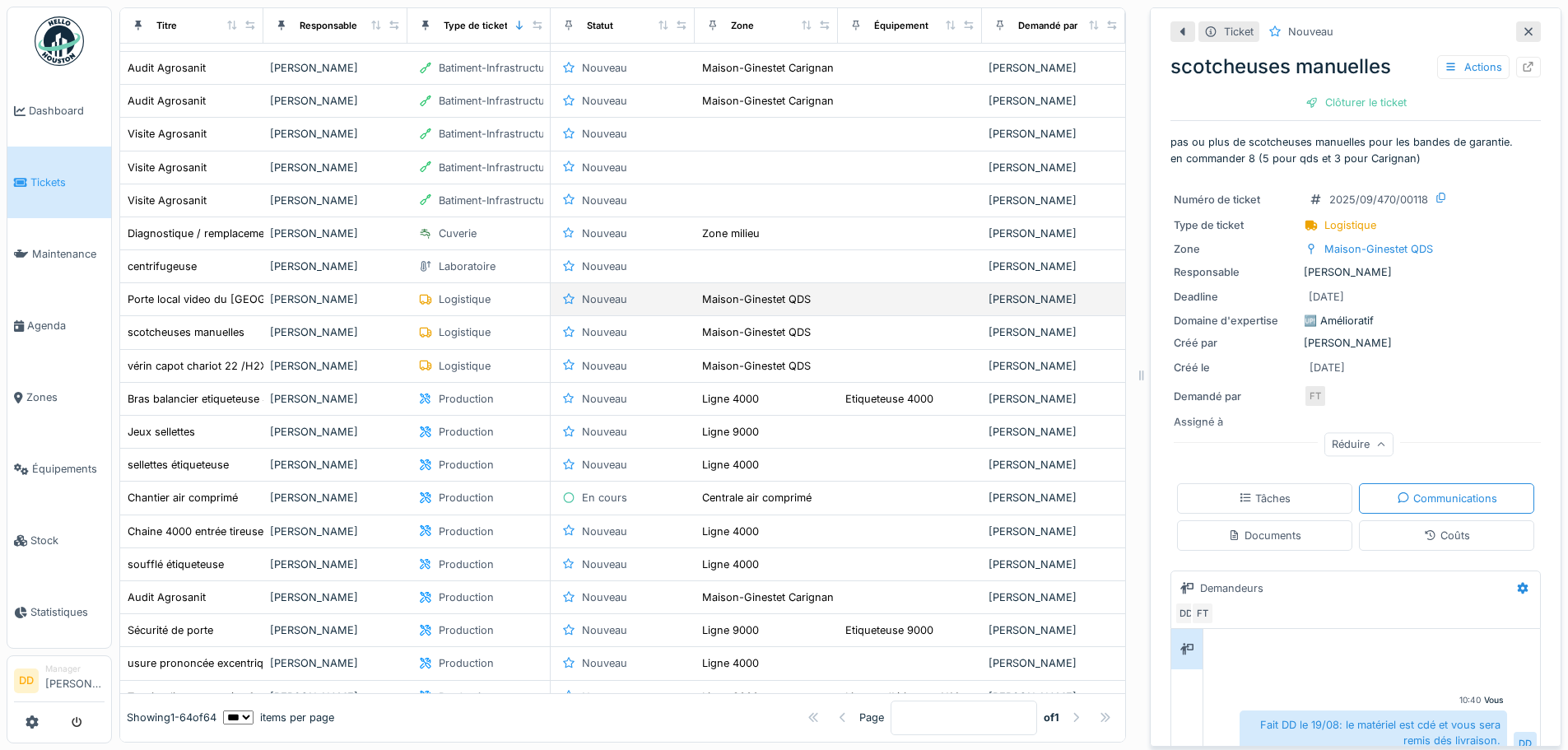
click at [419, 299] on icon at bounding box center [425, 299] width 14 height 11
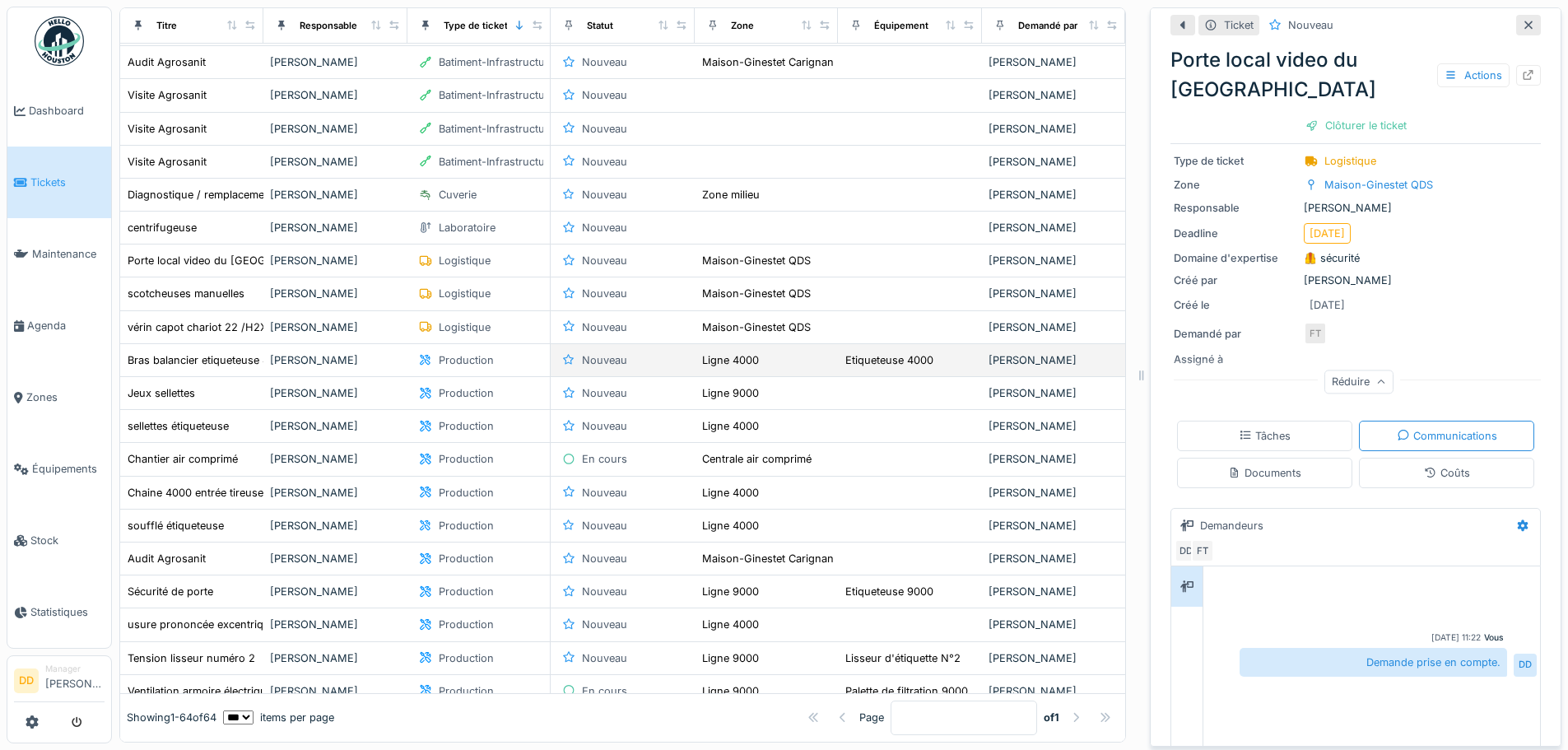
scroll to position [719, 0]
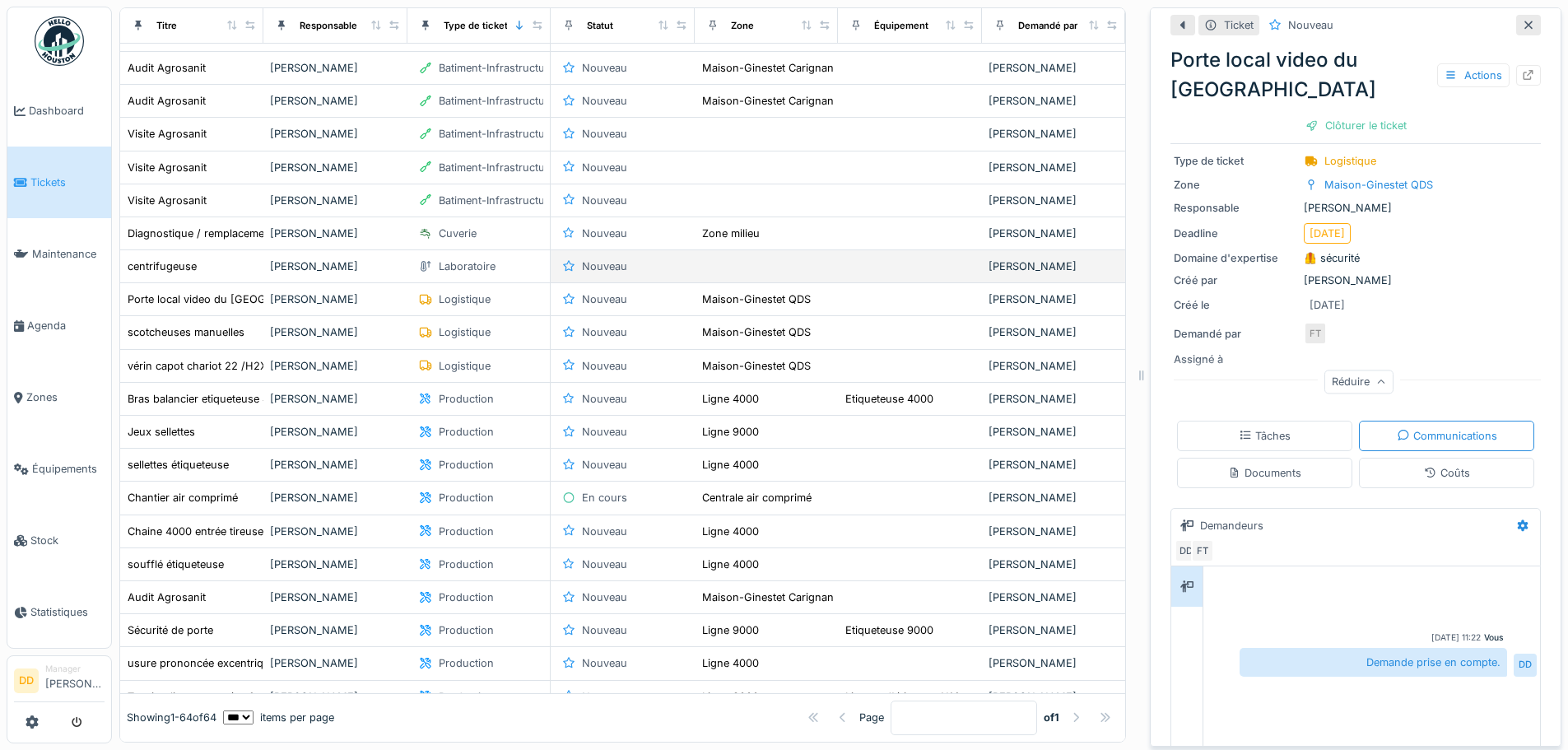
click at [323, 264] on div "[PERSON_NAME]" at bounding box center [335, 266] width 130 height 16
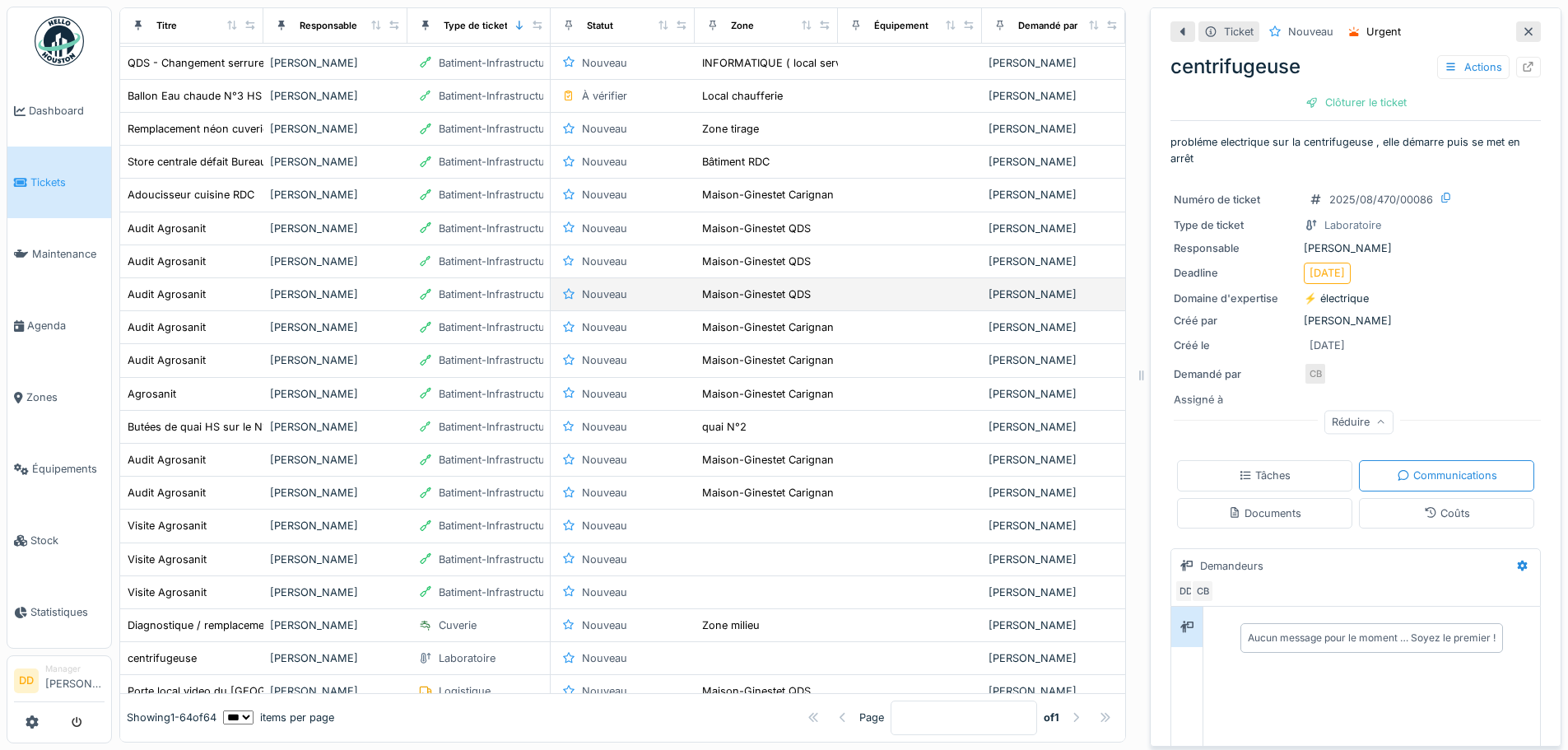
scroll to position [307, 0]
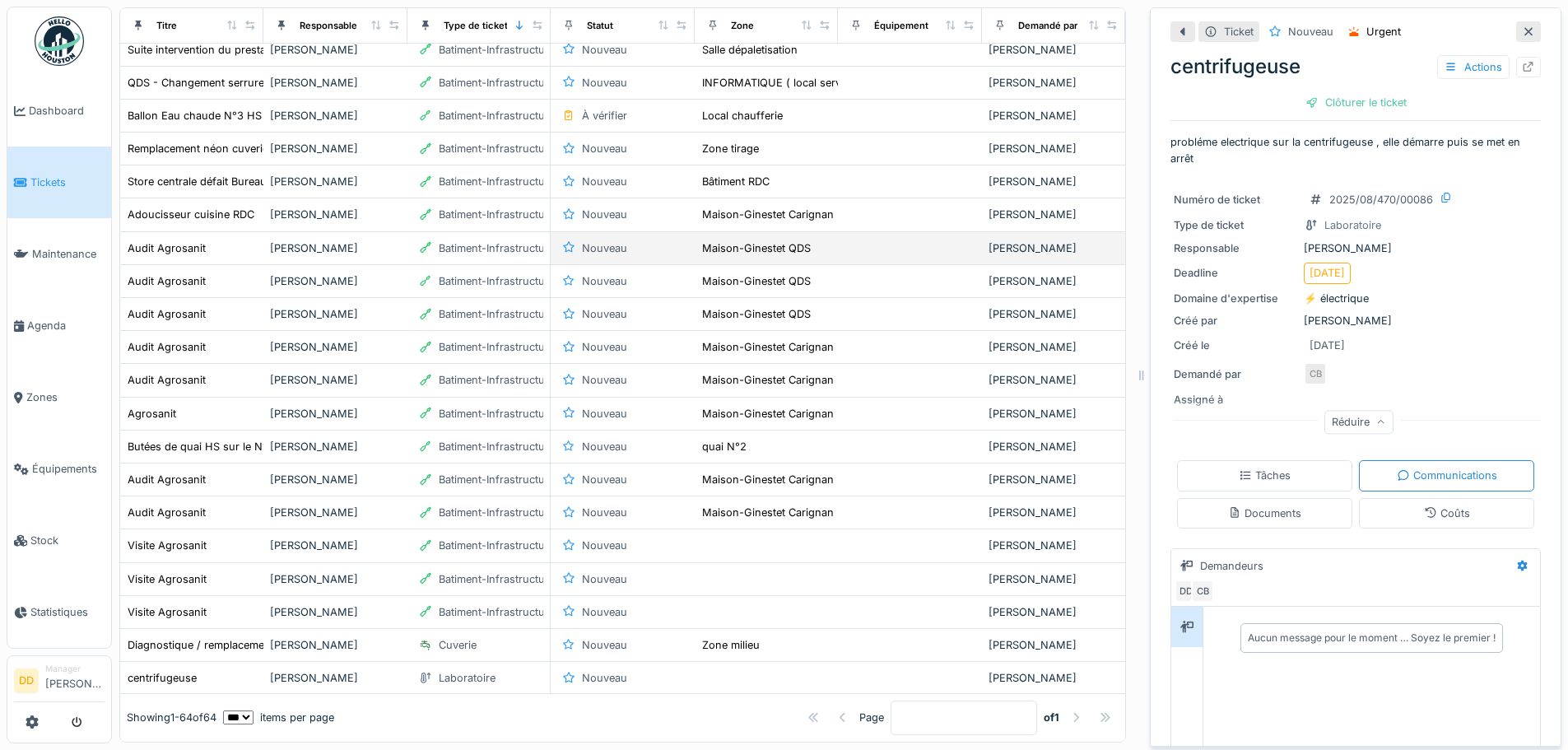
click at [467, 249] on div "Batiment-Infrastructure" at bounding box center [497, 248] width 116 height 16
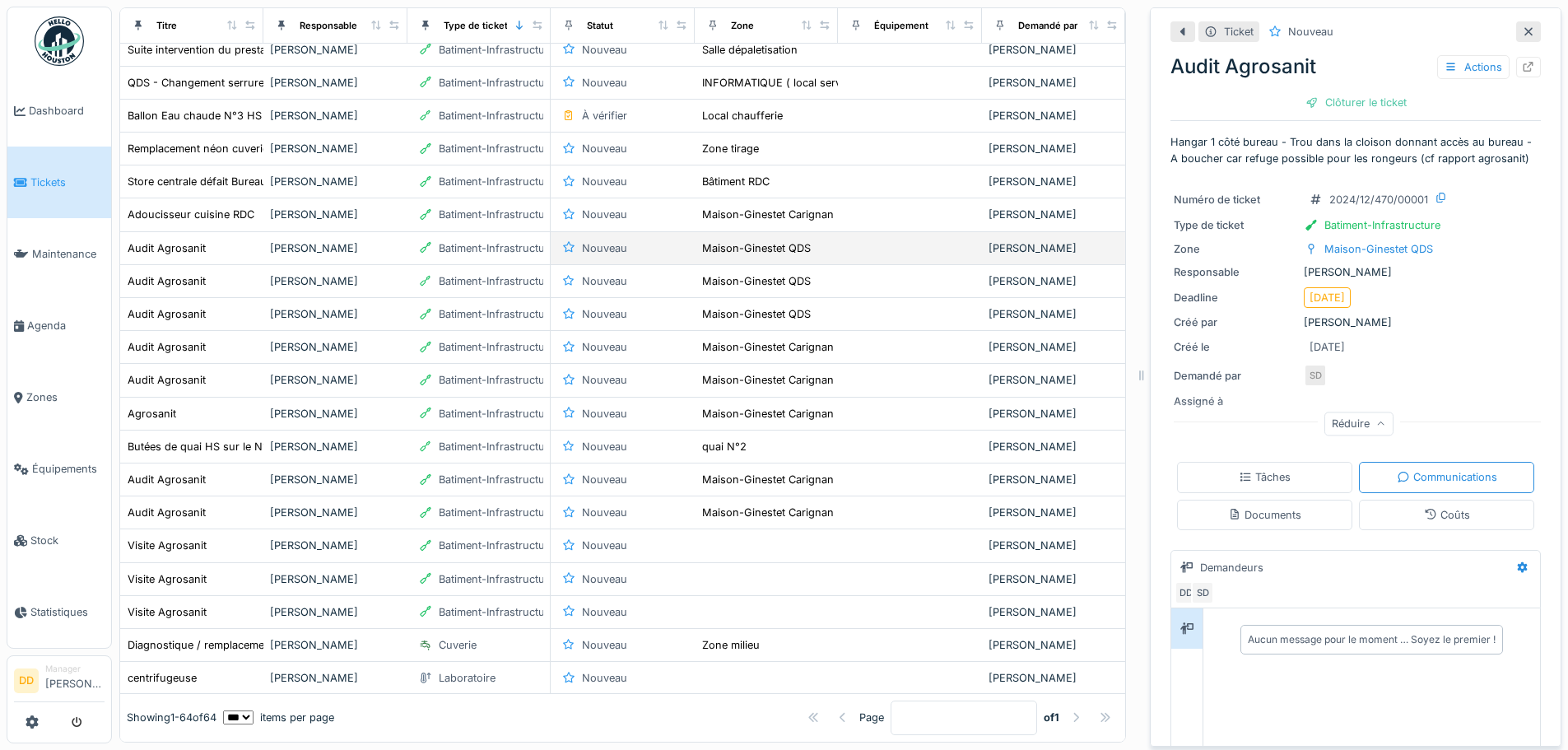
scroll to position [224, 0]
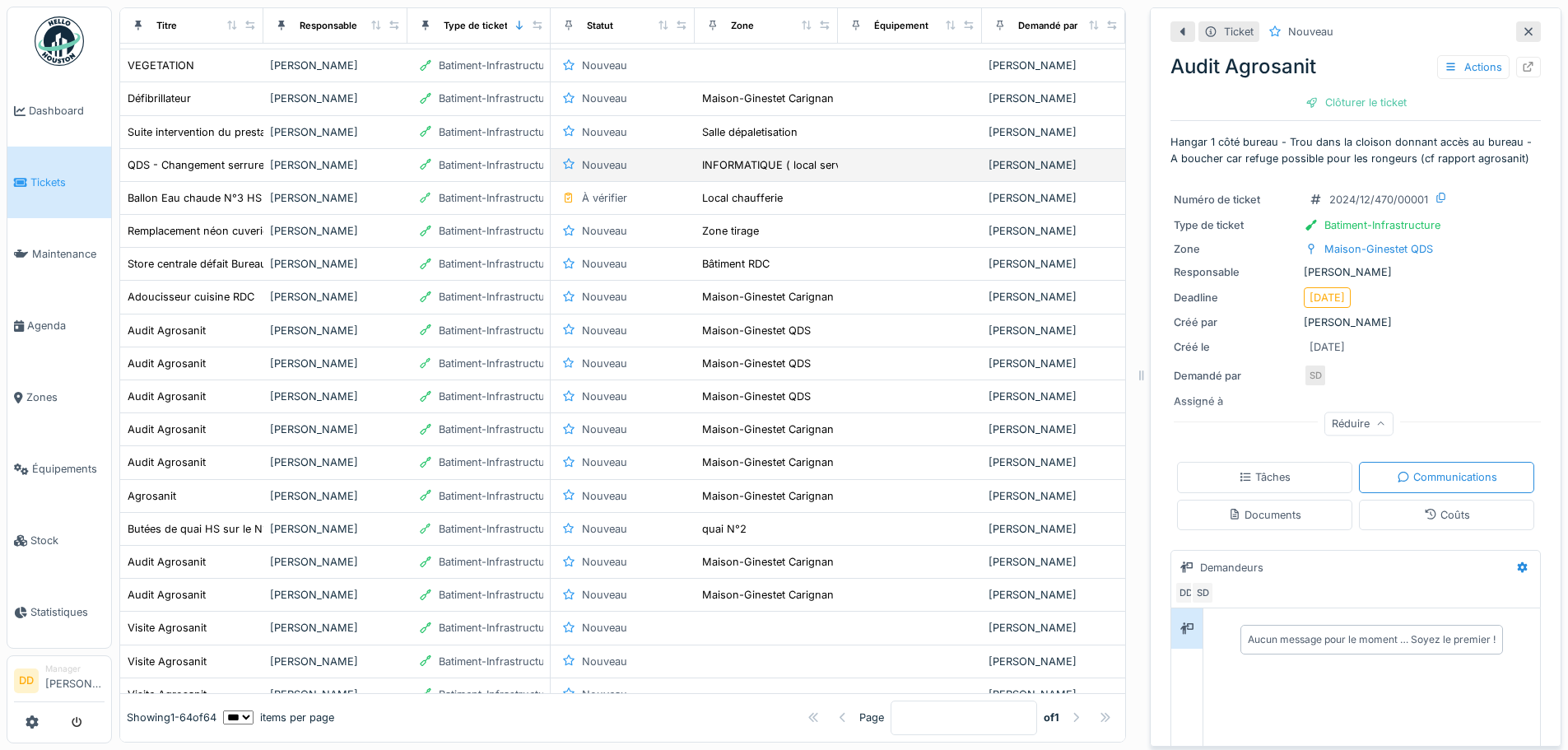
click at [284, 168] on div "[PERSON_NAME]" at bounding box center [335, 165] width 130 height 16
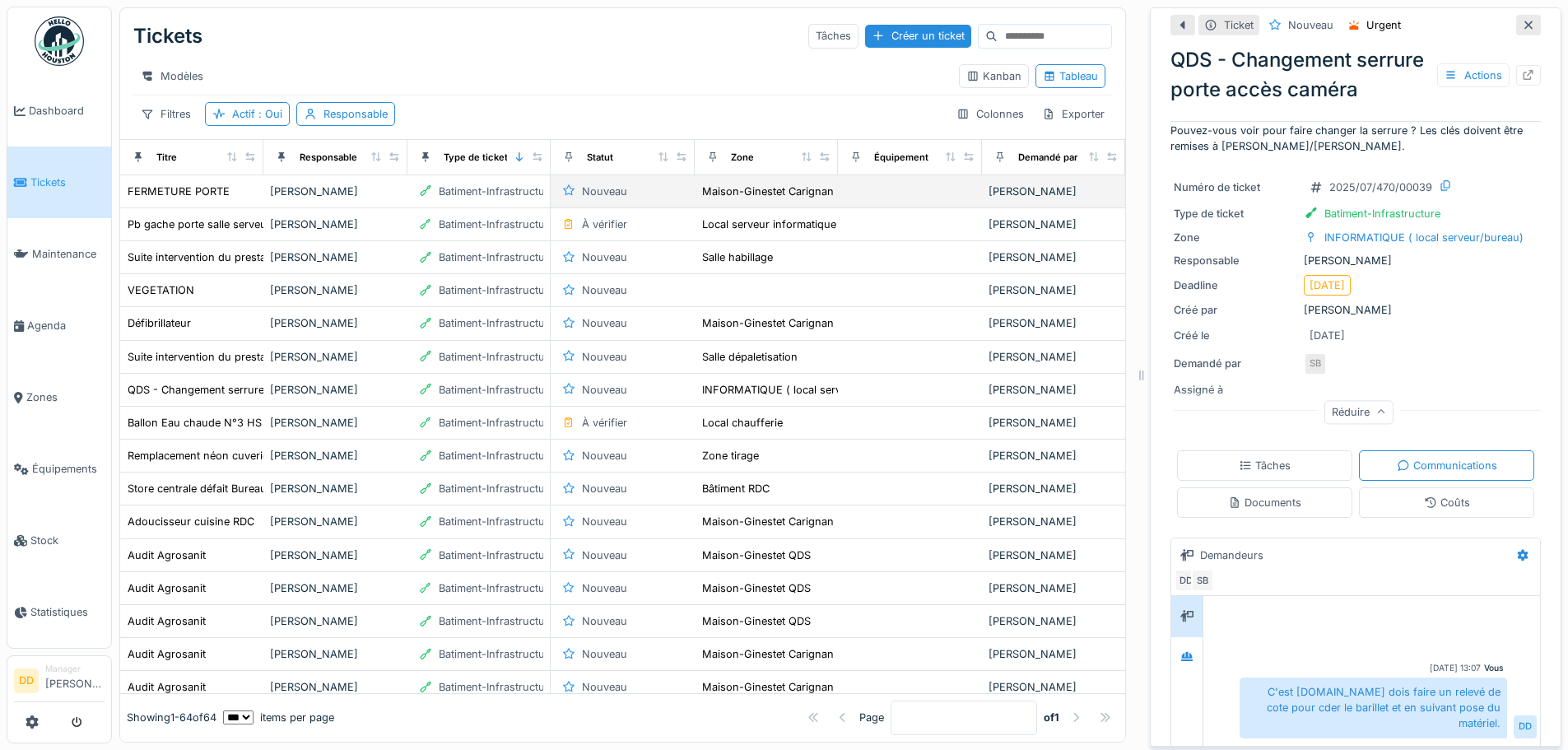
click at [655, 201] on div "Nouveau" at bounding box center [622, 192] width 130 height 19
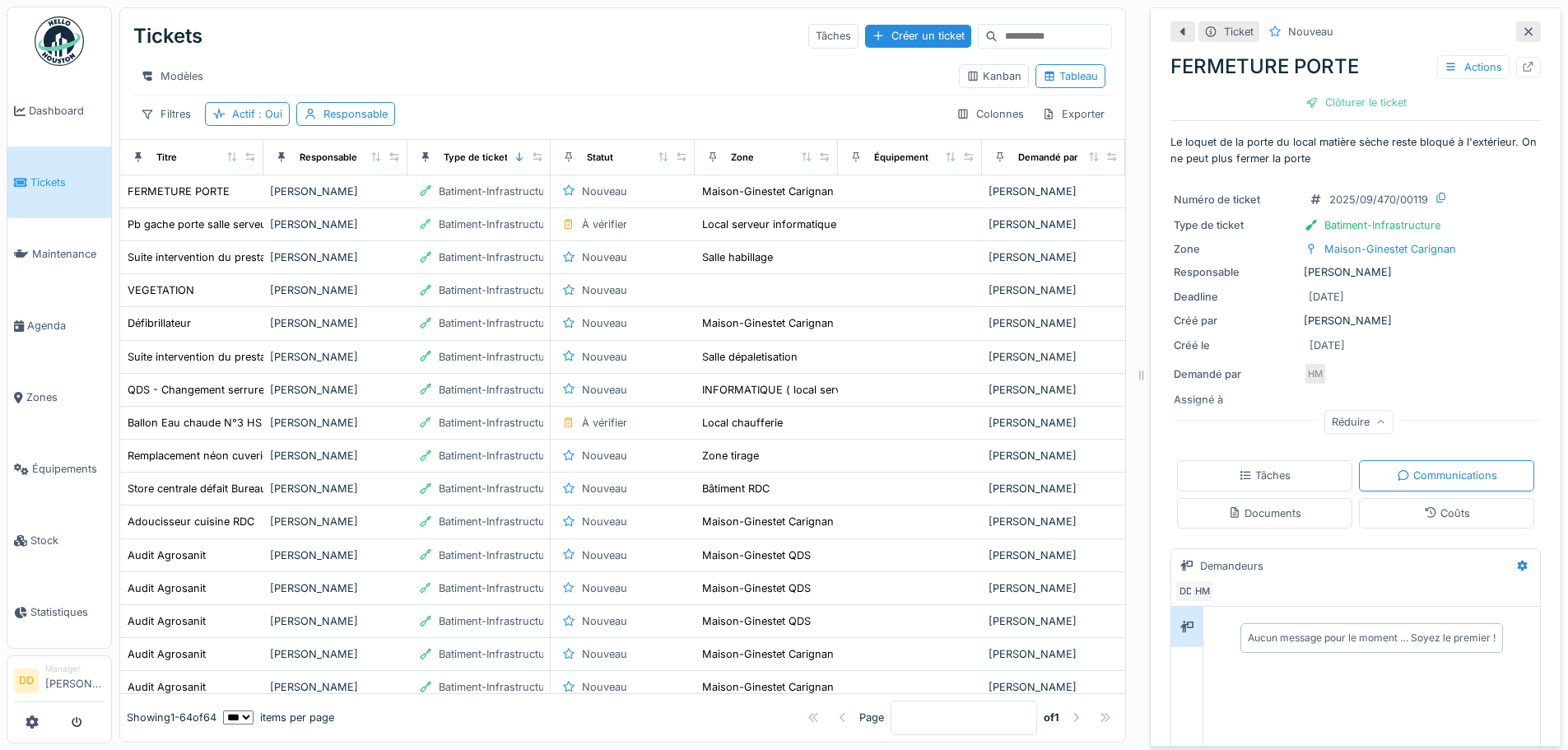
click at [253, 710] on select "** ** ** *** *** ***" at bounding box center [238, 717] width 30 height 14
select select "***"
click at [237, 710] on select "** ** ** *** *** ***" at bounding box center [238, 717] width 30 height 14
click at [328, 298] on div "[PERSON_NAME]" at bounding box center [335, 290] width 130 height 16
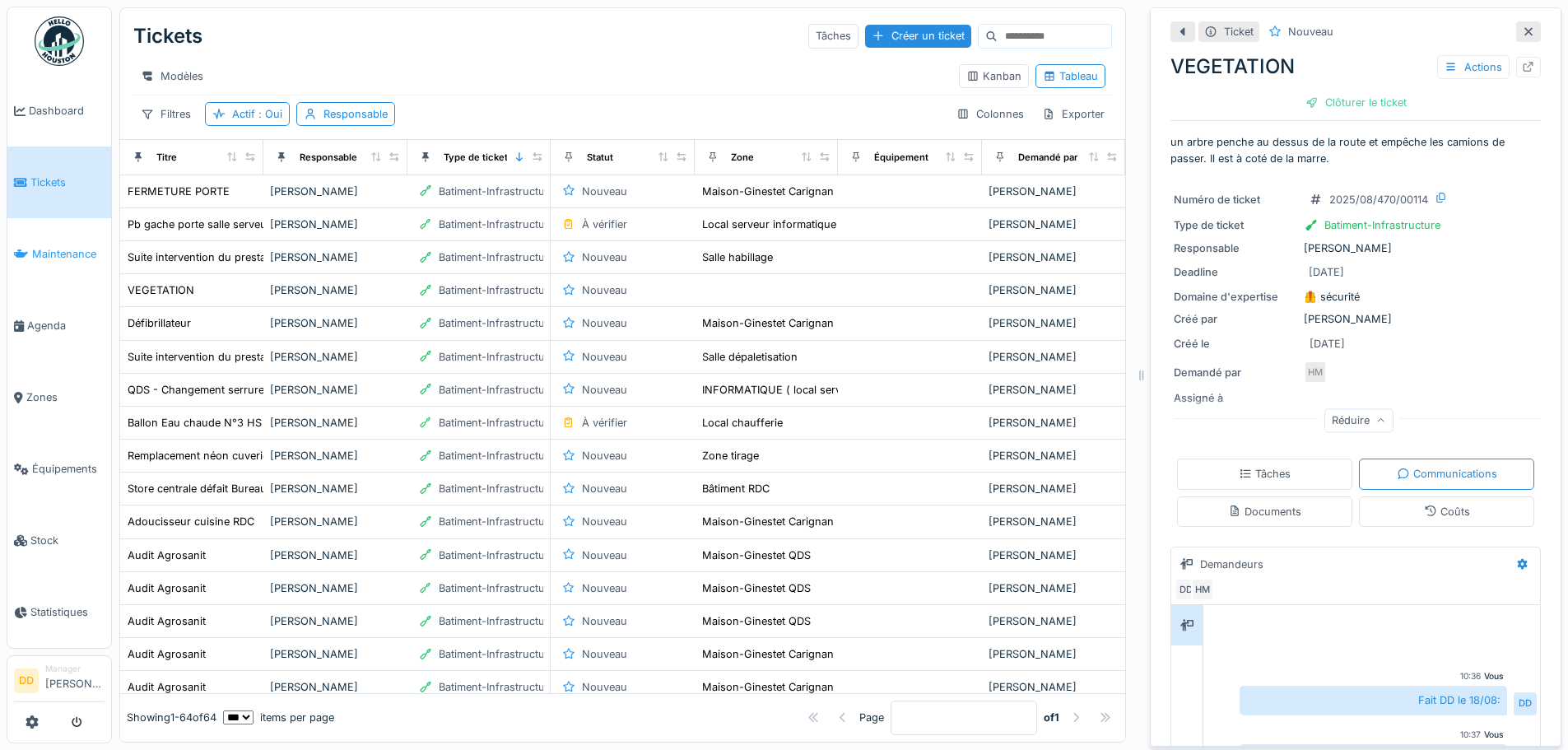
click at [63, 250] on span "Maintenance" at bounding box center [68, 254] width 73 height 16
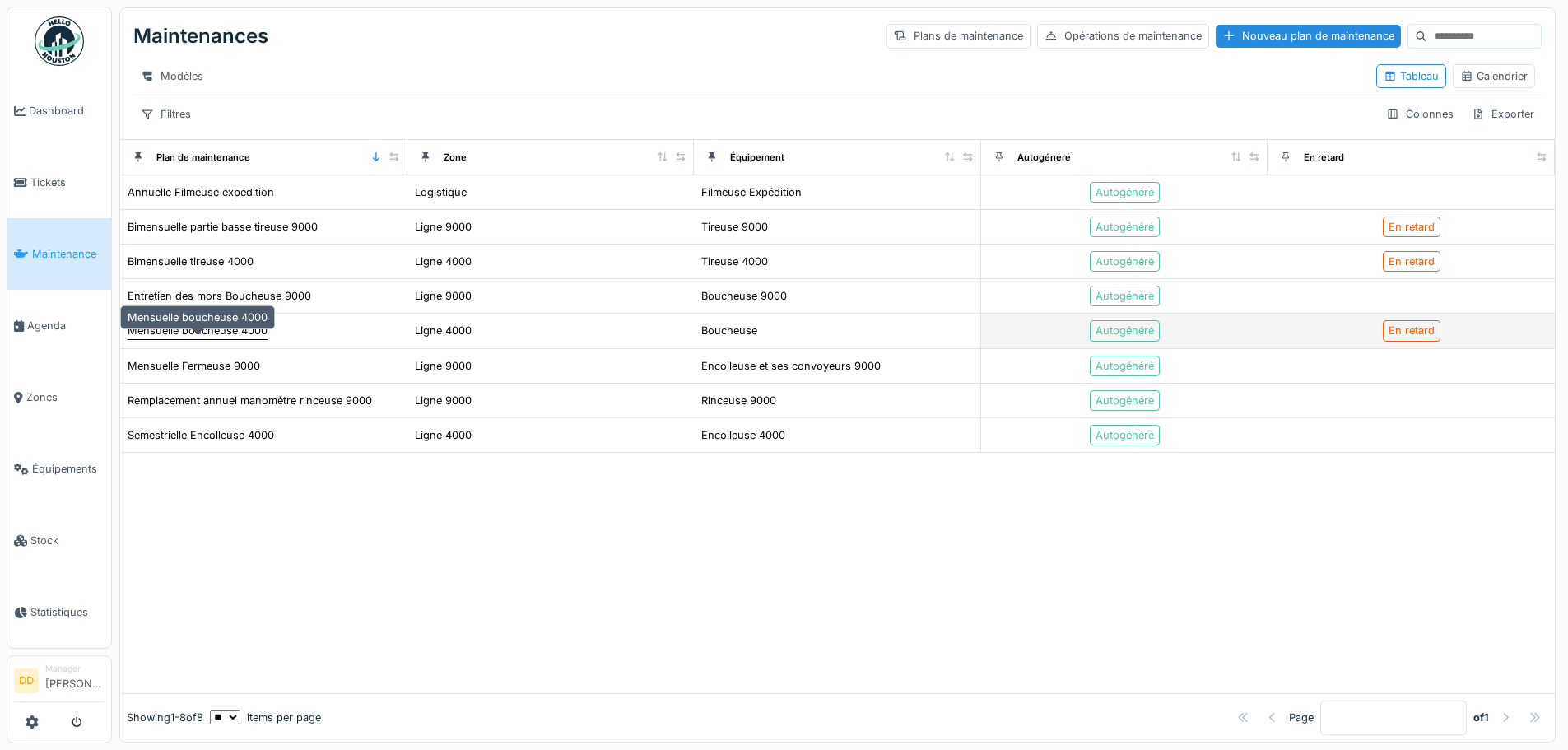
click at [218, 338] on div "Mensuelle boucheuse 4000" at bounding box center [197, 330] width 140 height 16
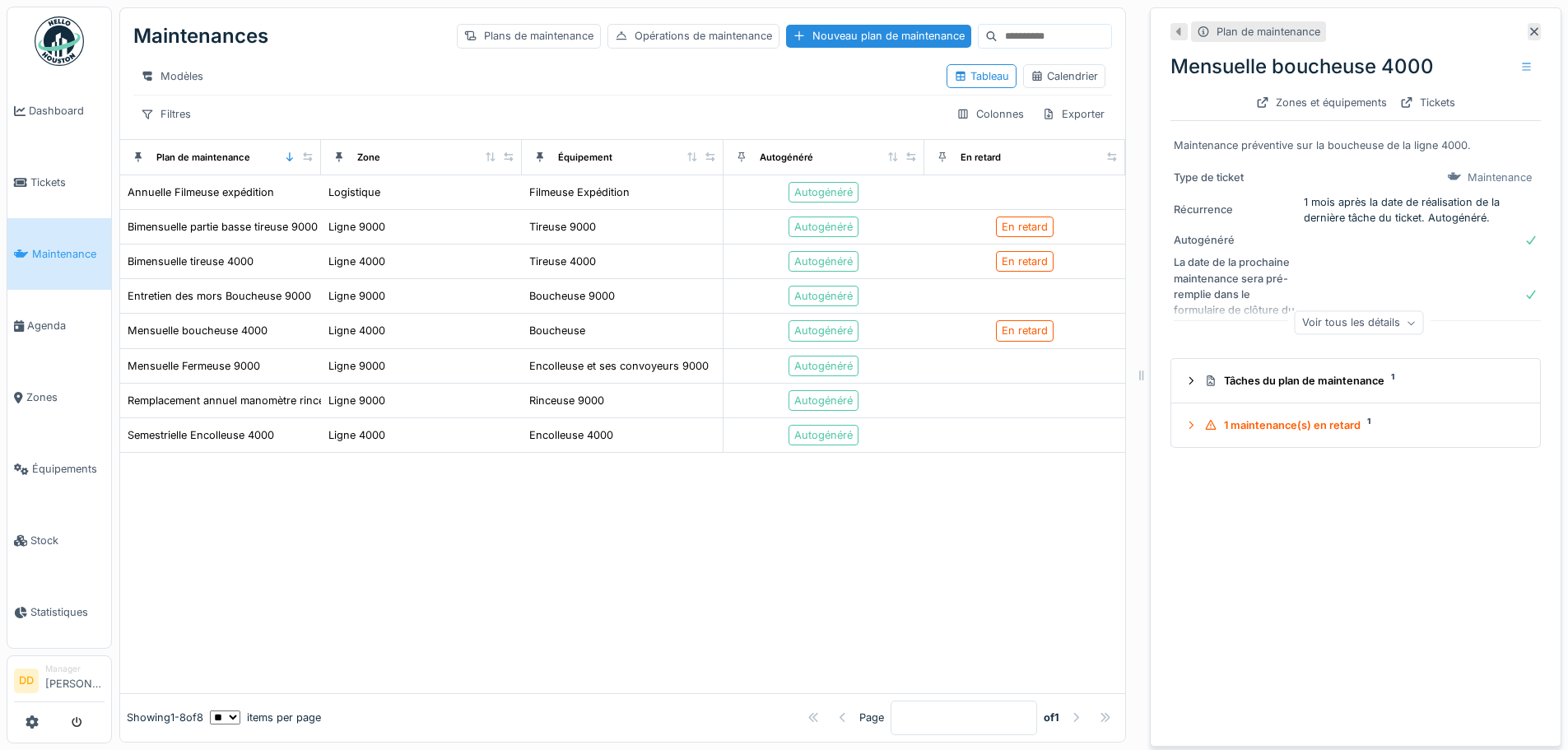
click at [1407, 326] on icon at bounding box center [1412, 322] width 10 height 8
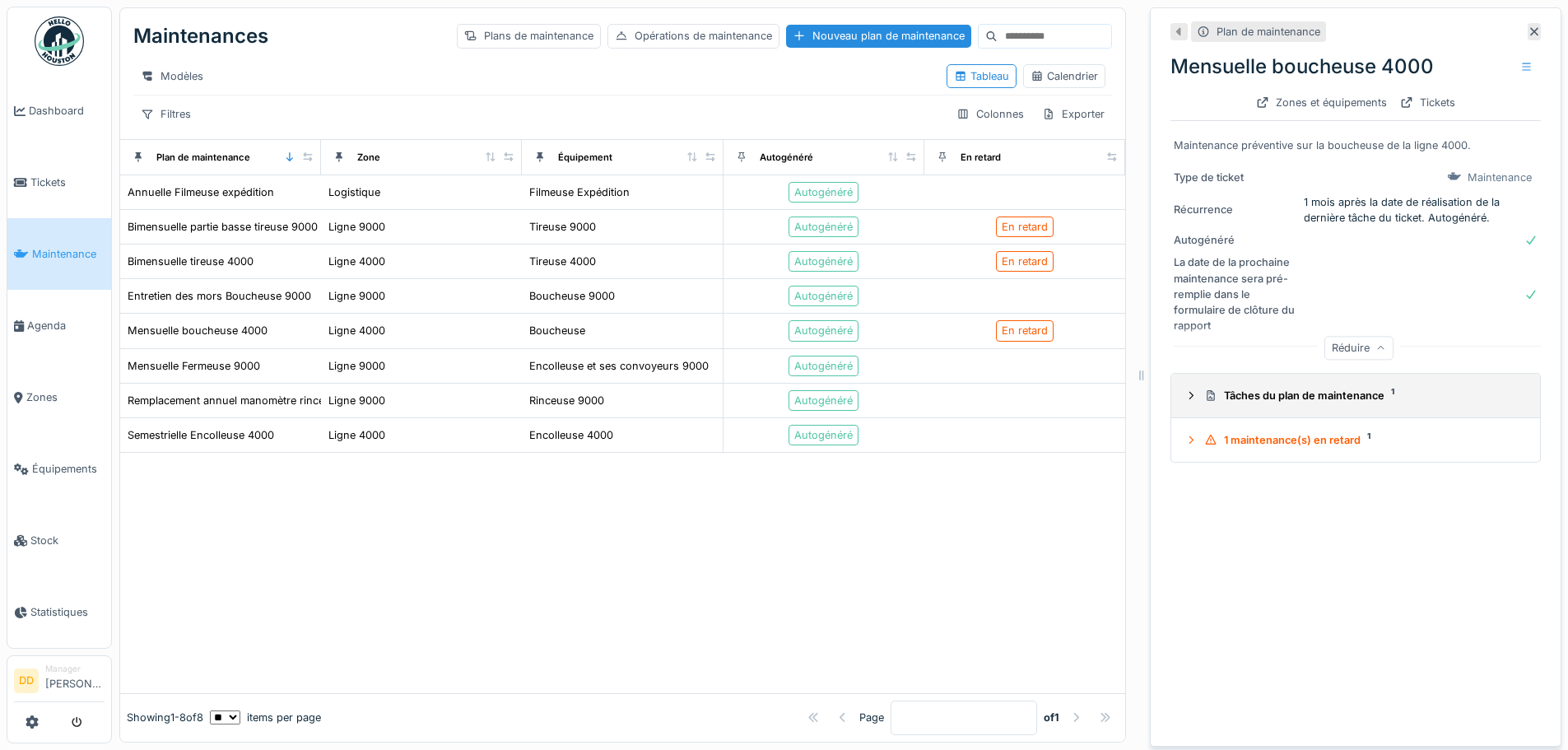
click at [1308, 398] on div "Tâches du plan de maintenance 1" at bounding box center [1362, 395] width 316 height 16
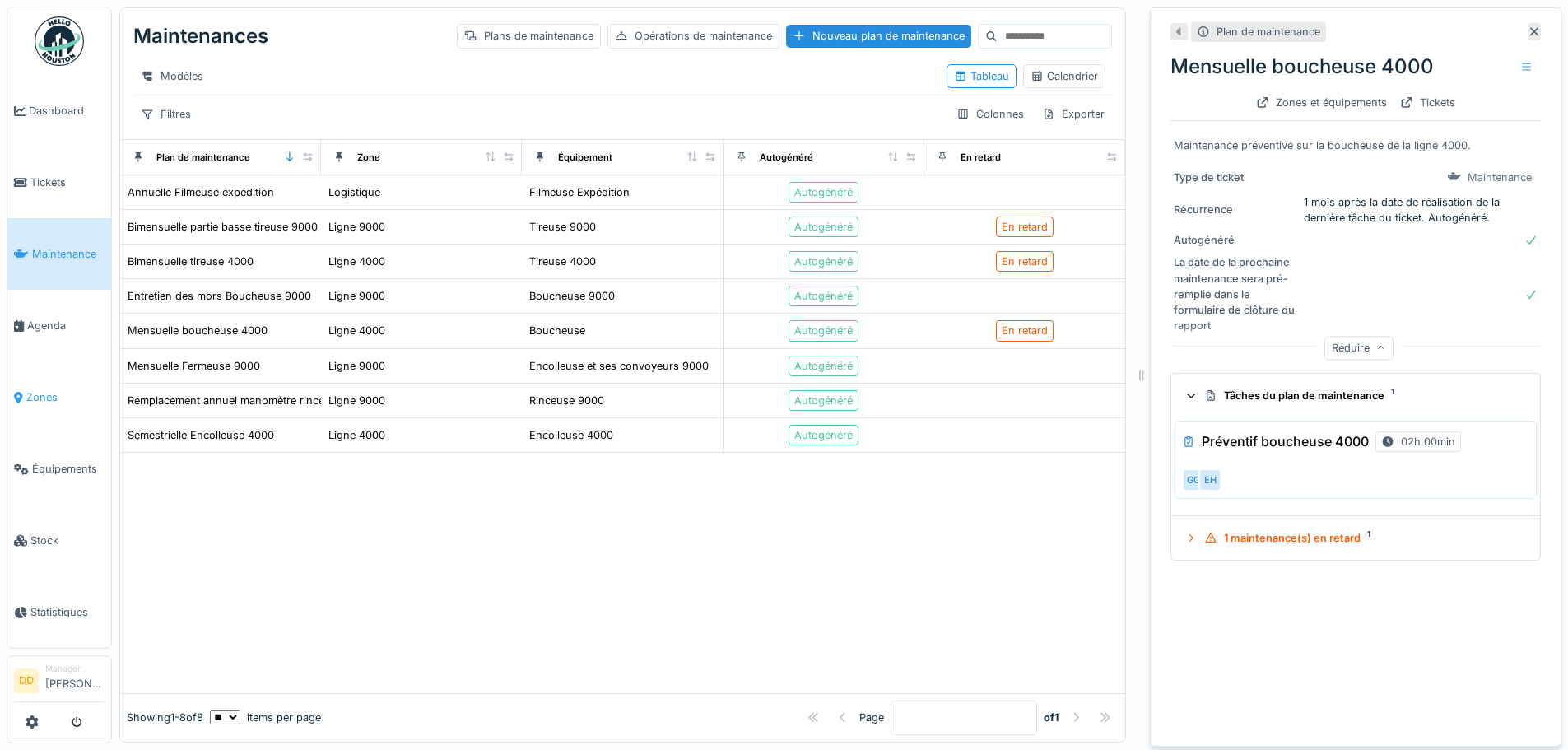
click at [42, 393] on span "Zones" at bounding box center [65, 397] width 78 height 16
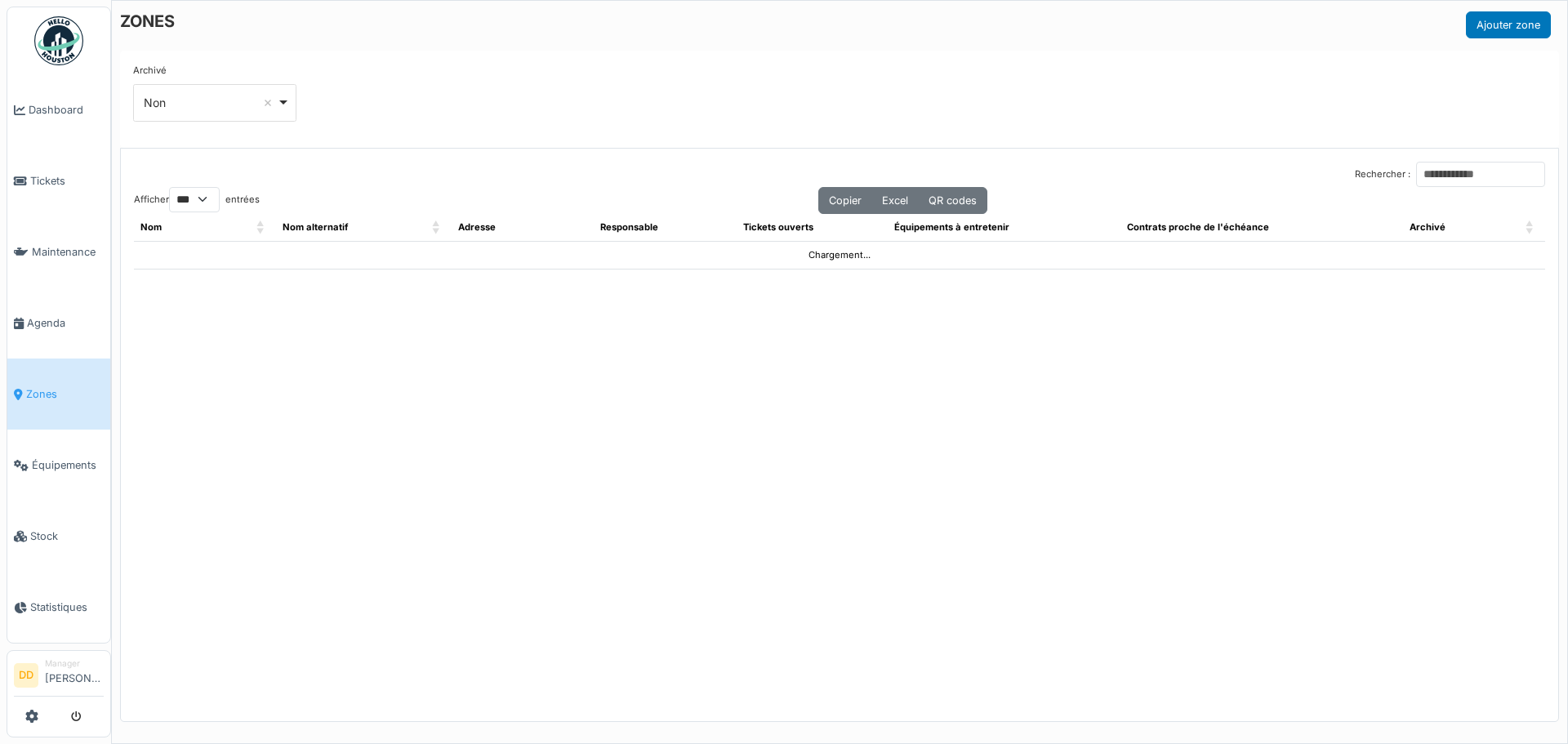
select select "***"
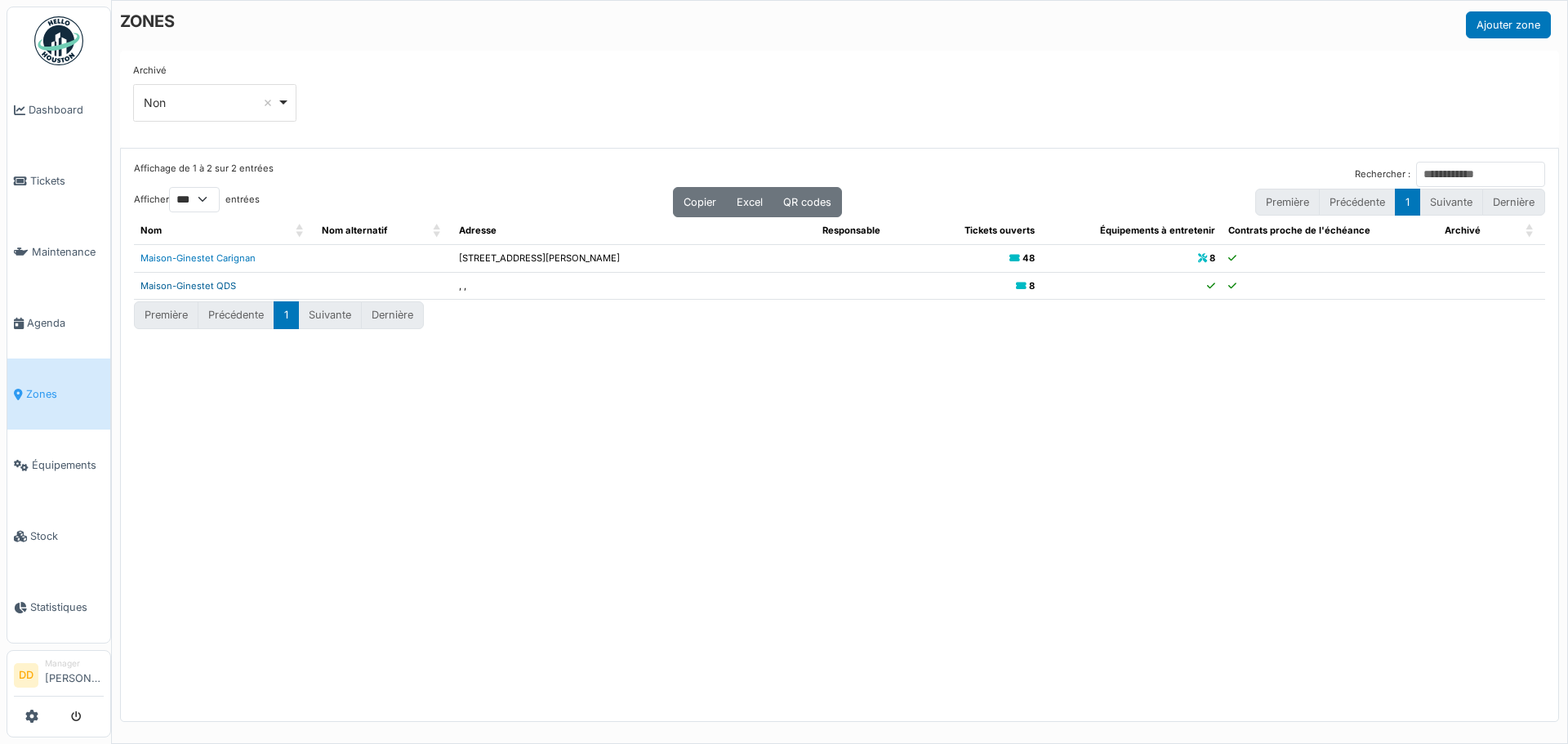
click at [170, 286] on link "Maison-Ginestet QDS" at bounding box center [188, 286] width 95 height 12
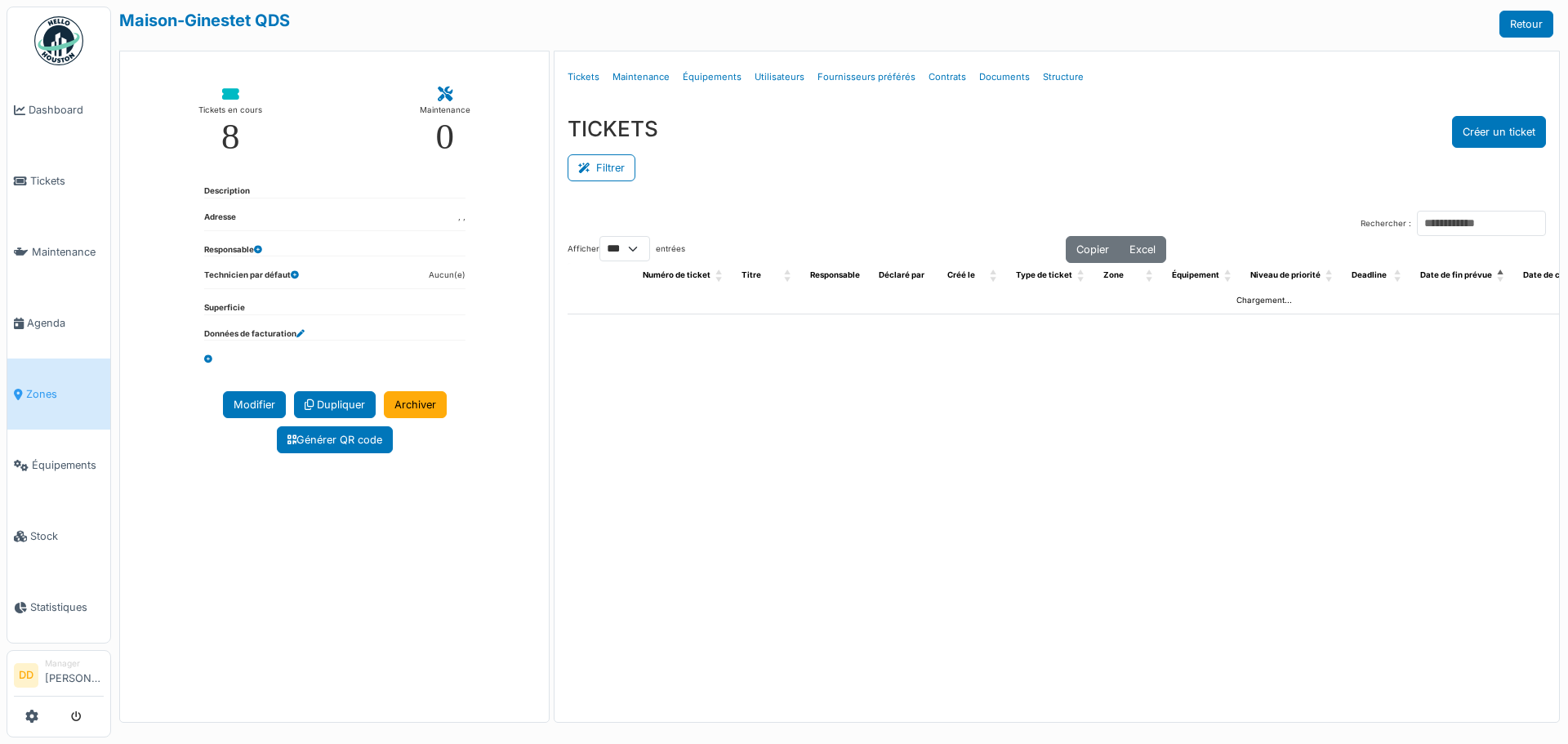
select select "***"
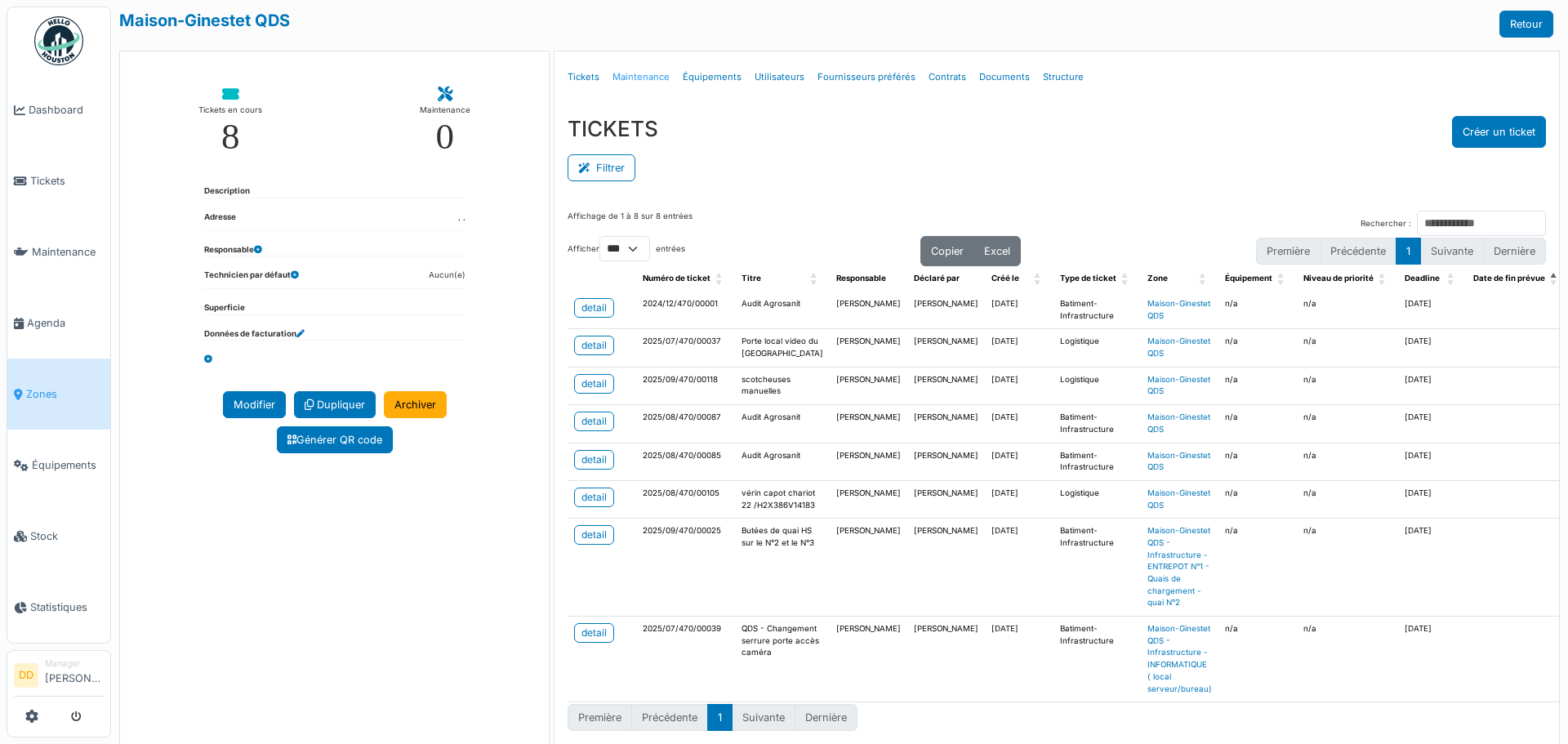
click at [638, 79] on link "Maintenance" at bounding box center [641, 77] width 70 height 38
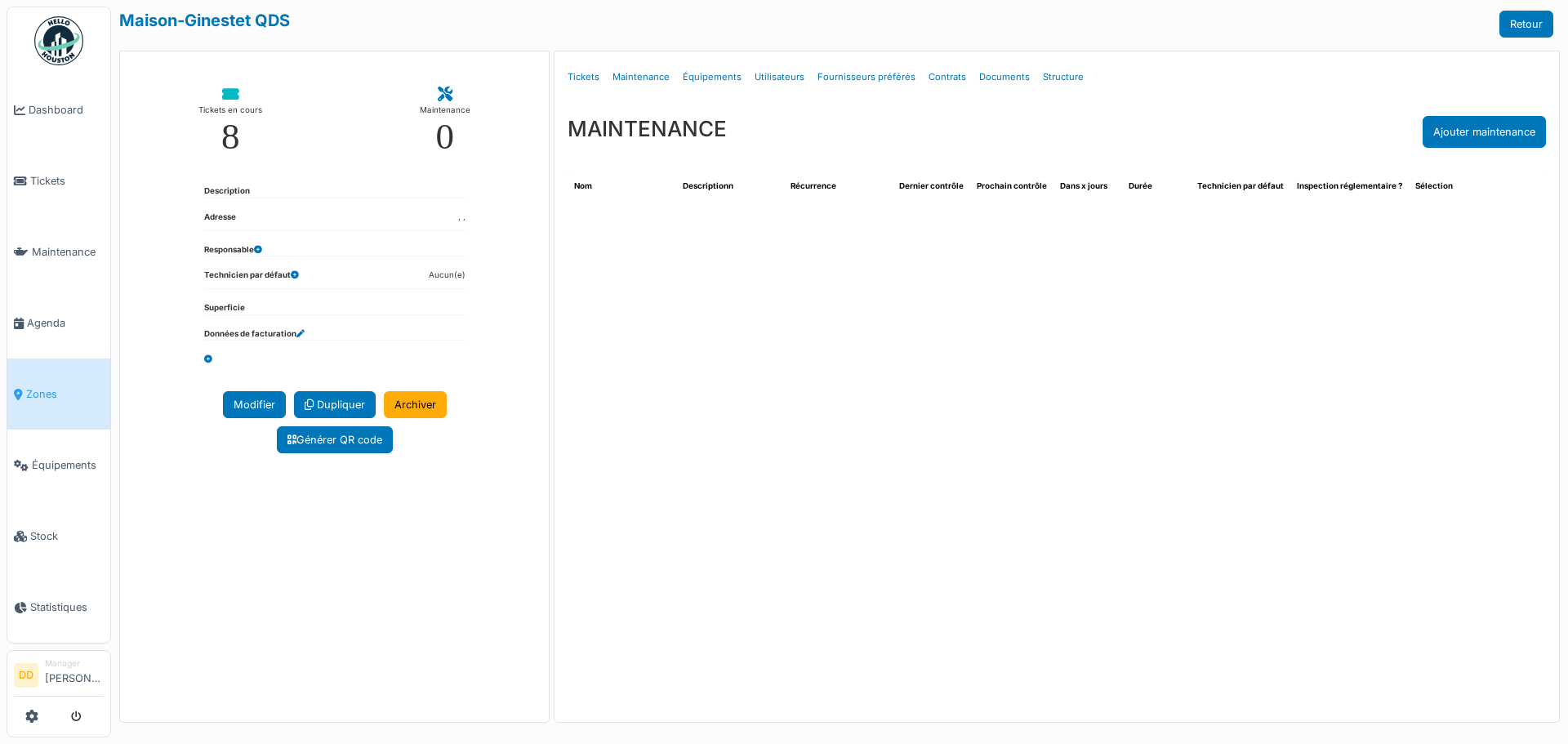
click at [39, 390] on span "Zones" at bounding box center [64, 393] width 78 height 16
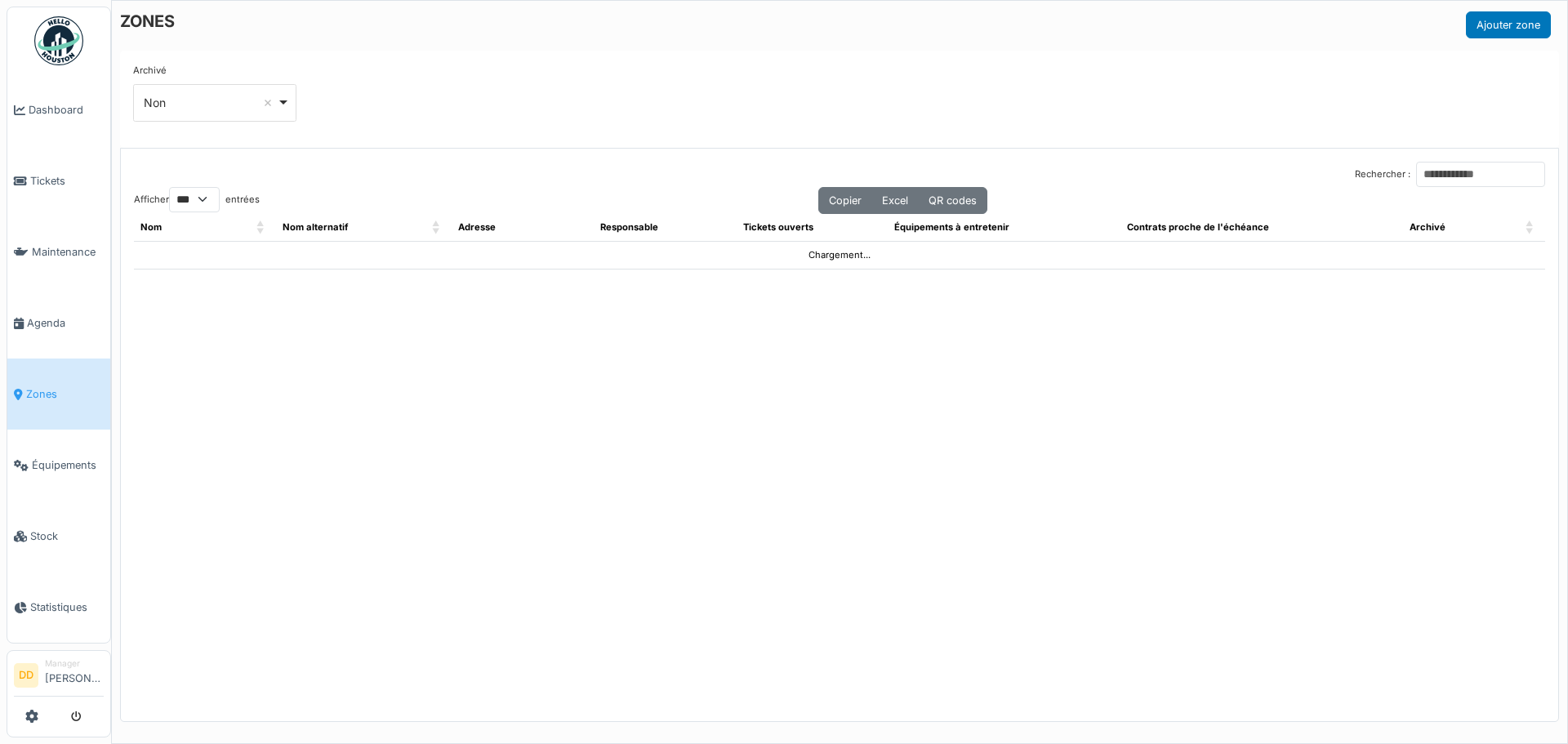
select select "***"
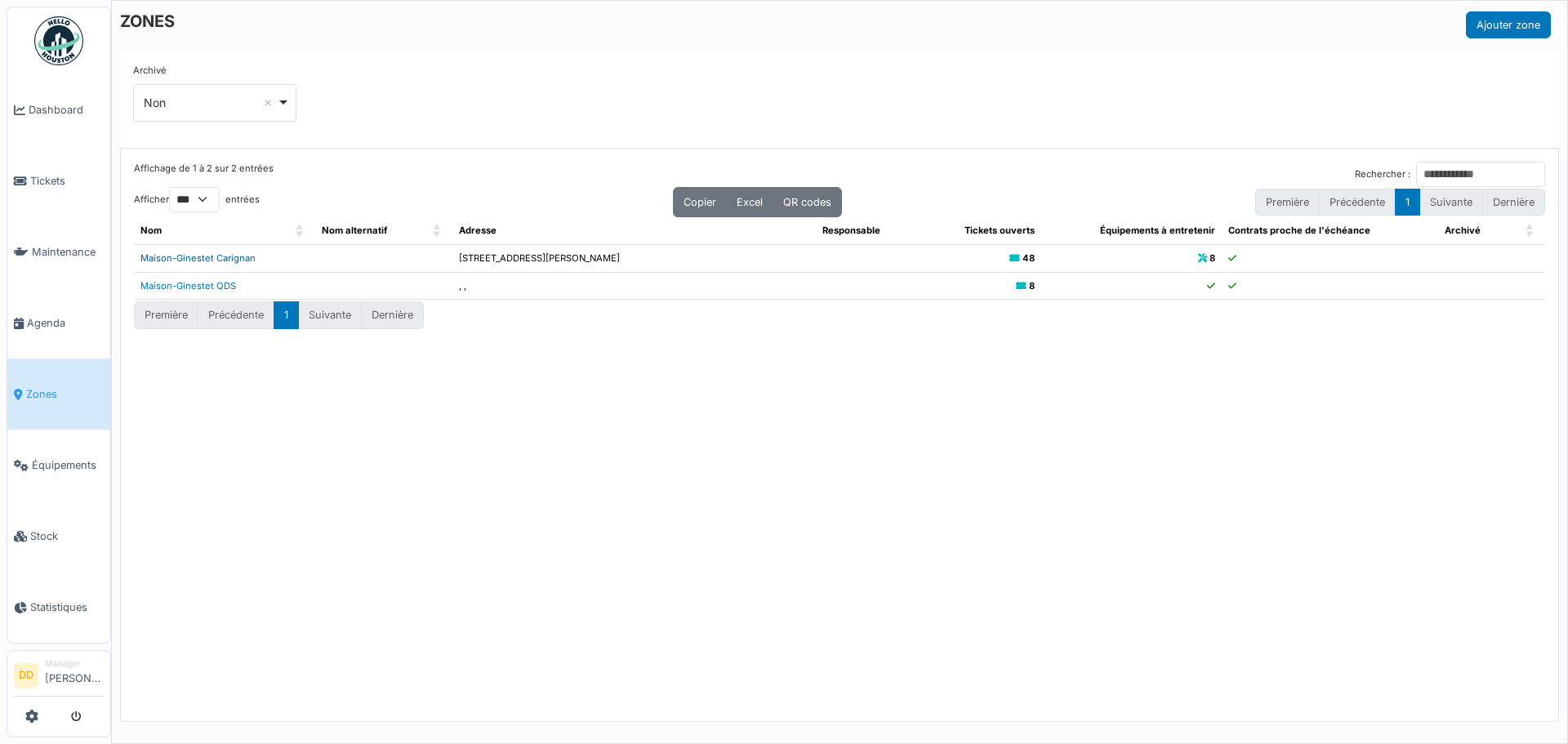
click at [213, 257] on link "Maison-Ginestet Carignan" at bounding box center [198, 258] width 116 height 12
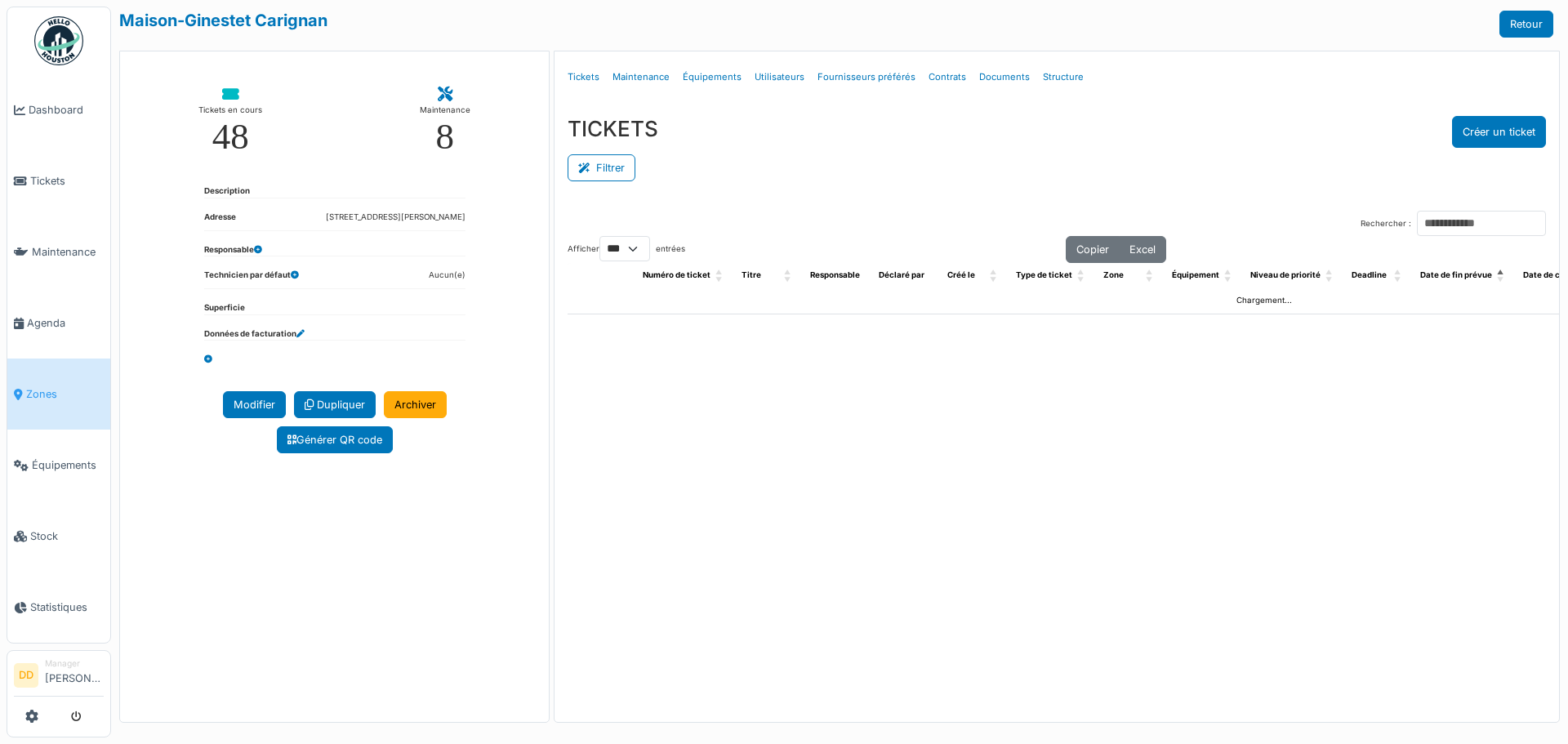
select select "***"
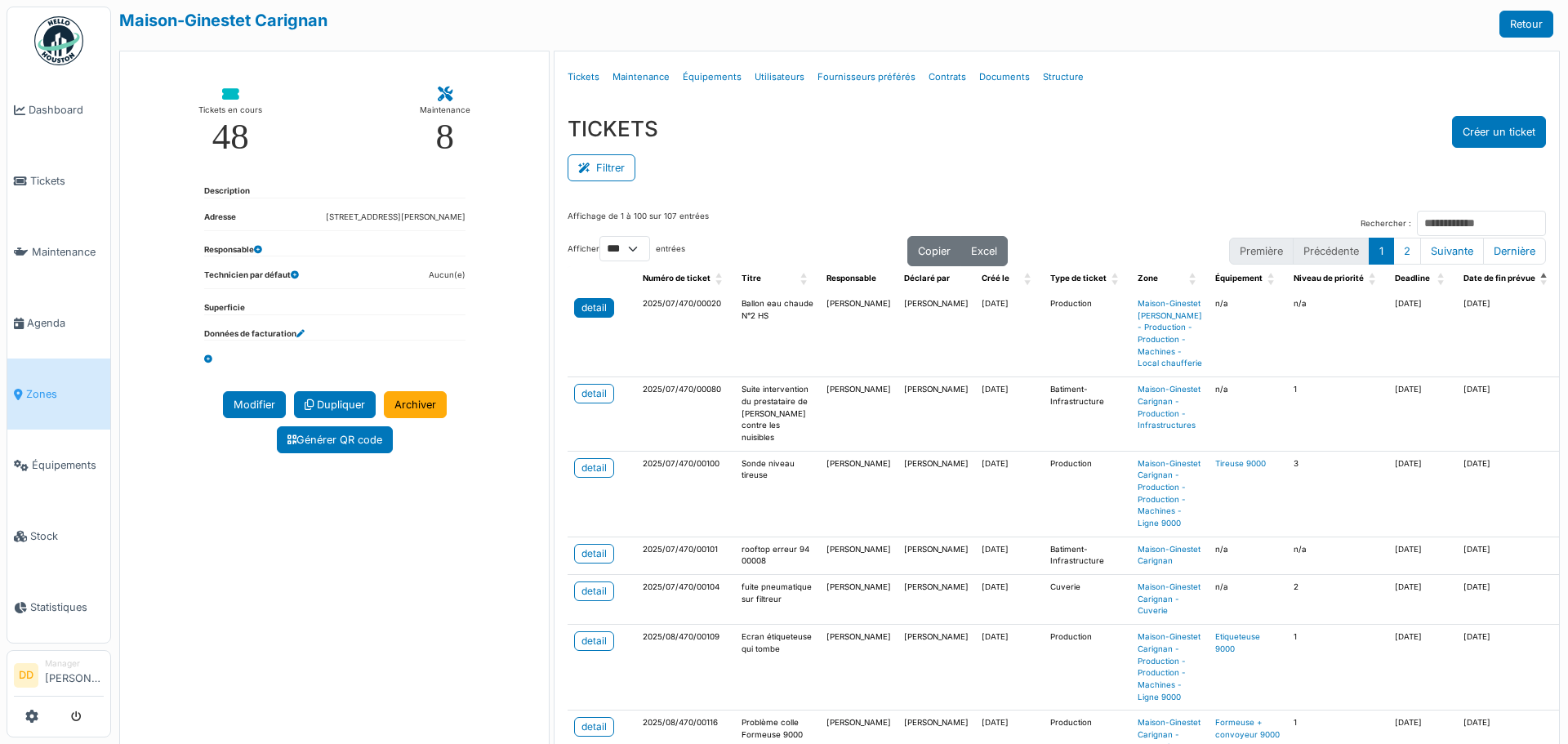
click at [594, 304] on div "detail" at bounding box center [594, 308] width 25 height 15
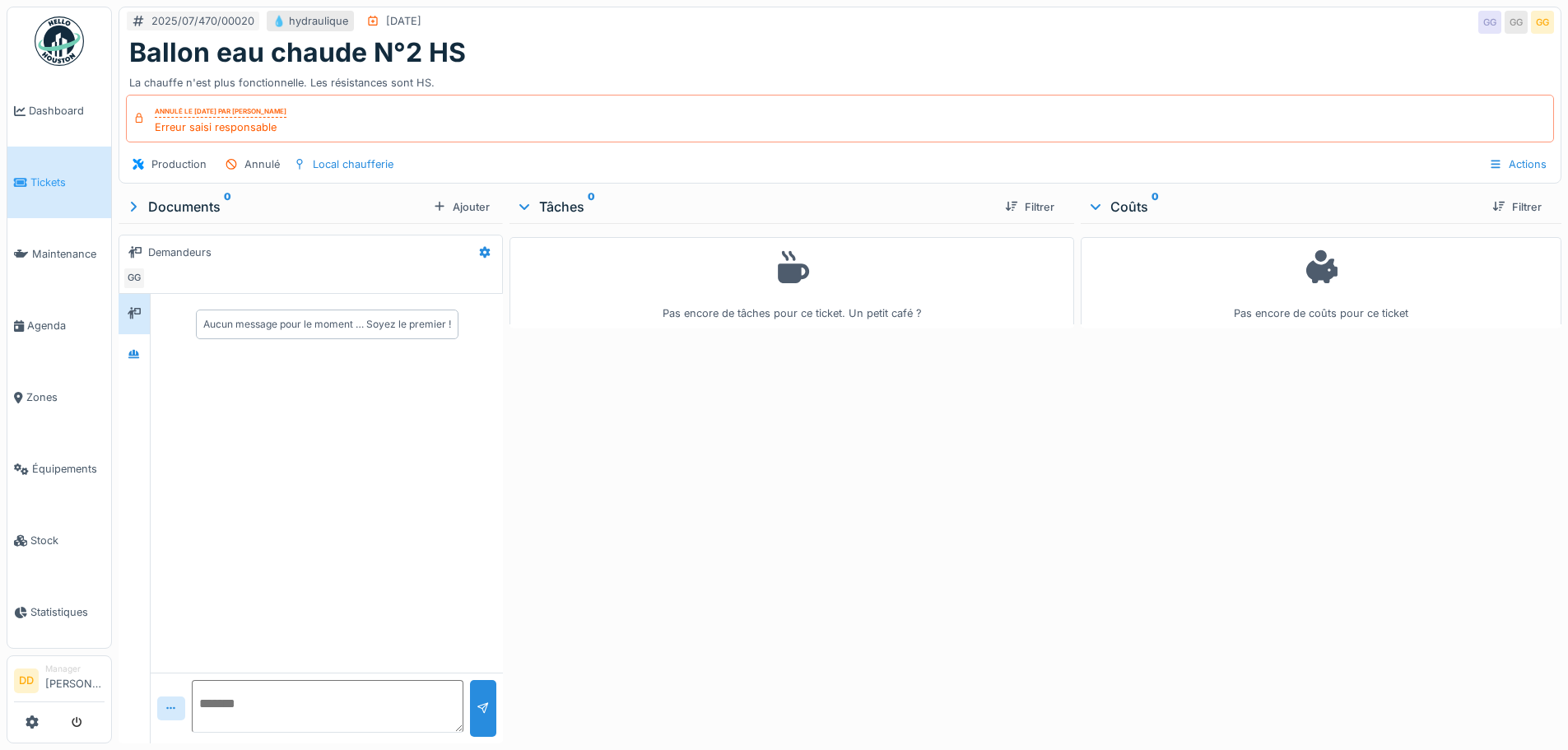
click at [47, 178] on span "Tickets" at bounding box center [68, 182] width 74 height 16
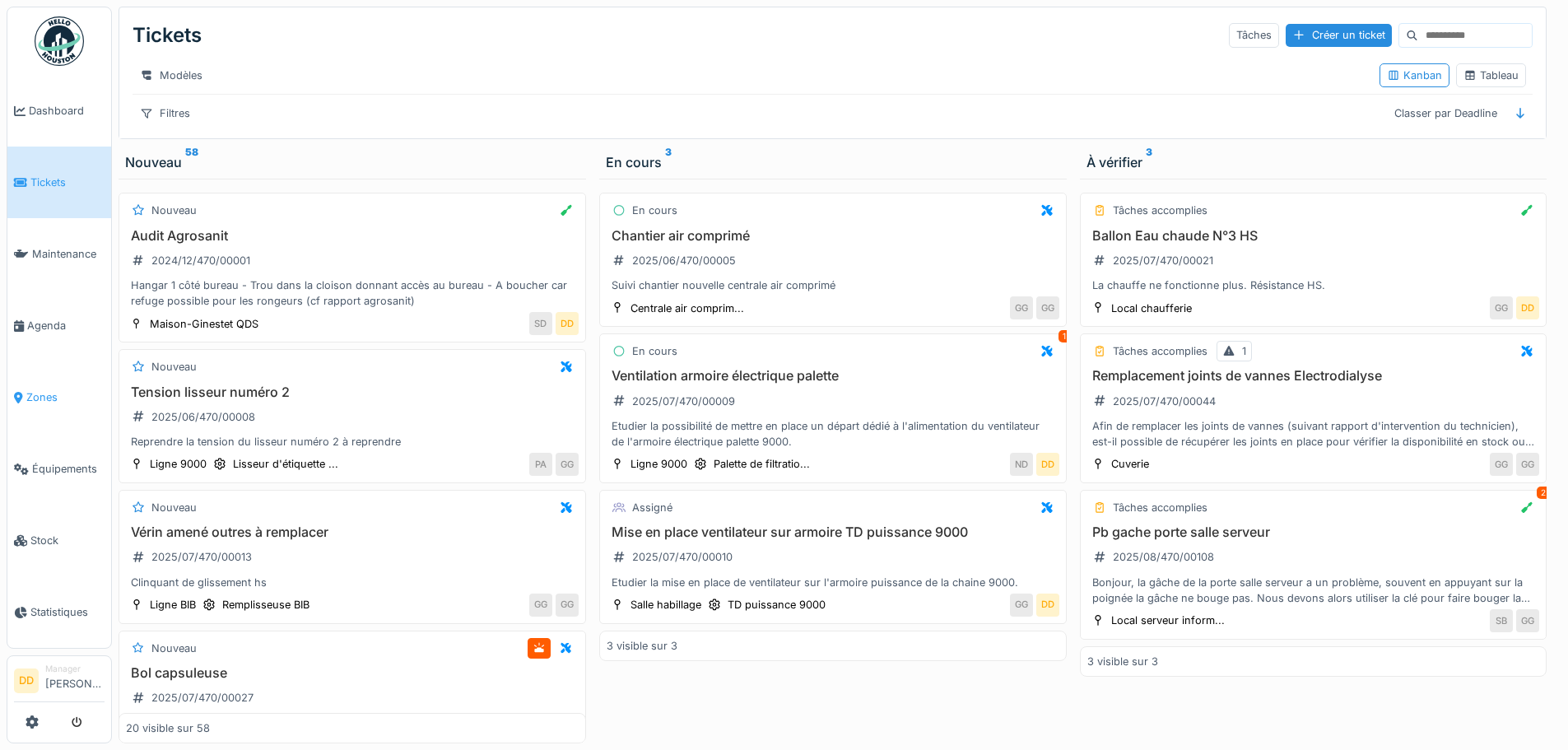
click at [35, 389] on span "Zones" at bounding box center [65, 397] width 78 height 16
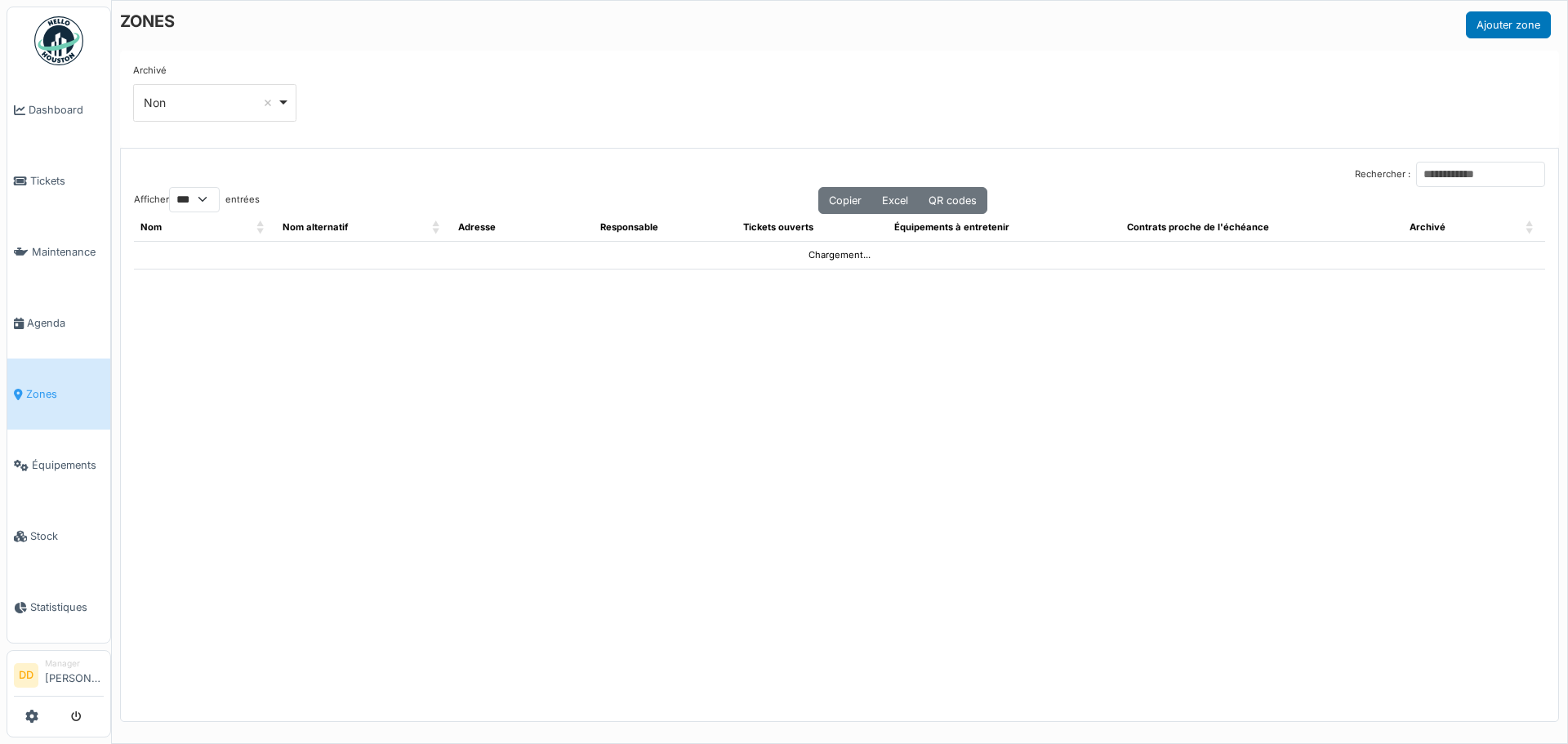
select select "***"
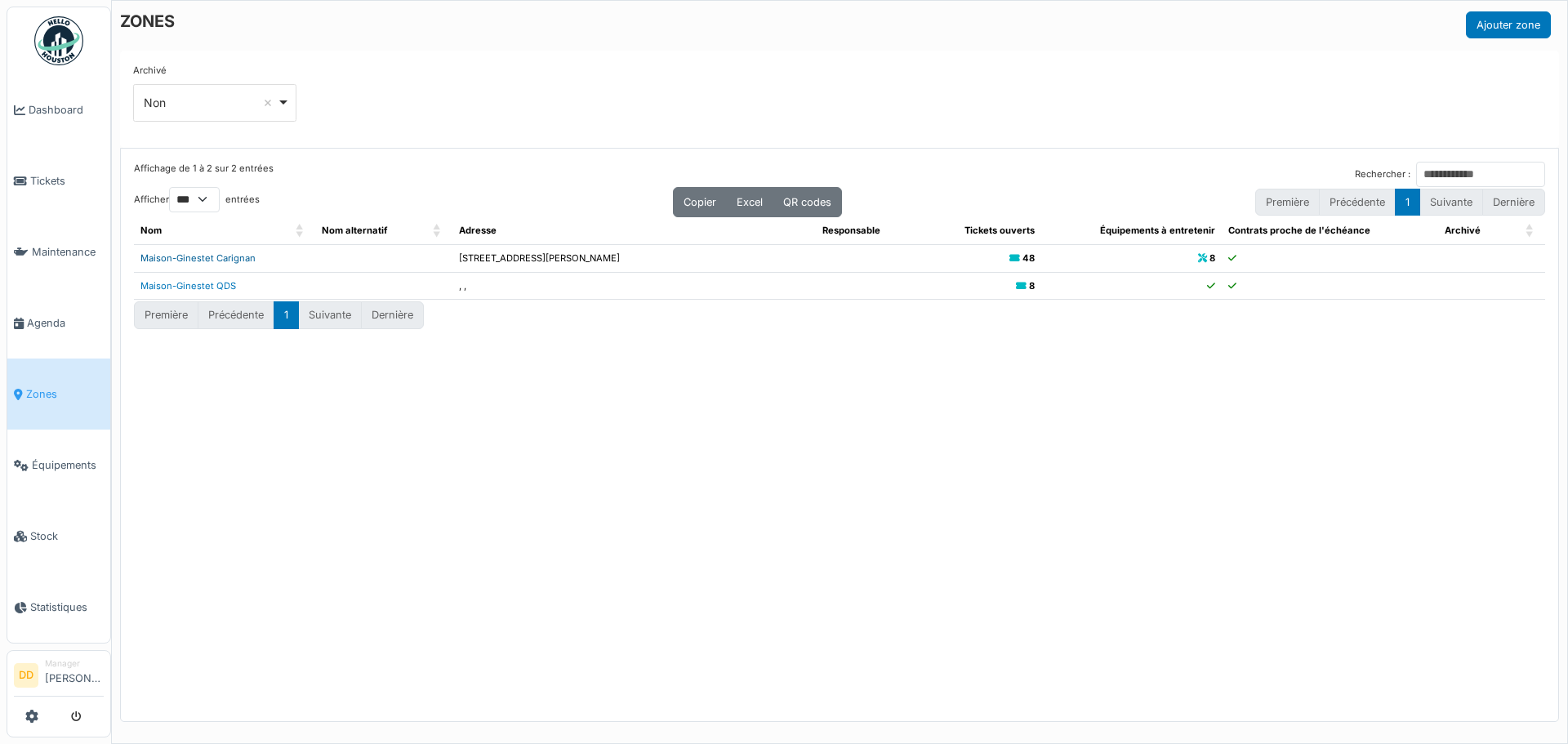
click at [166, 254] on link "Maison-Ginestet Carignan" at bounding box center [198, 258] width 116 height 12
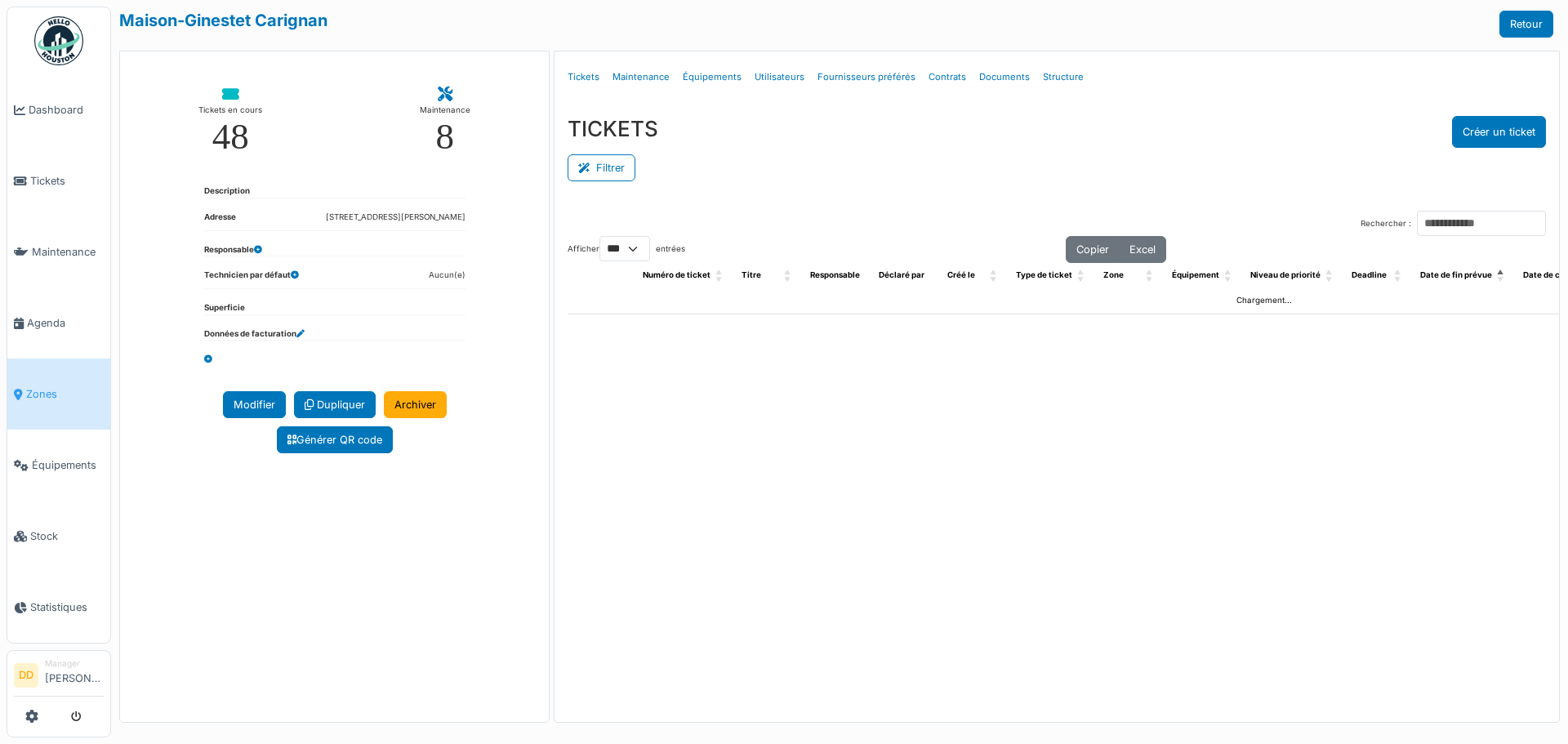
select select "***"
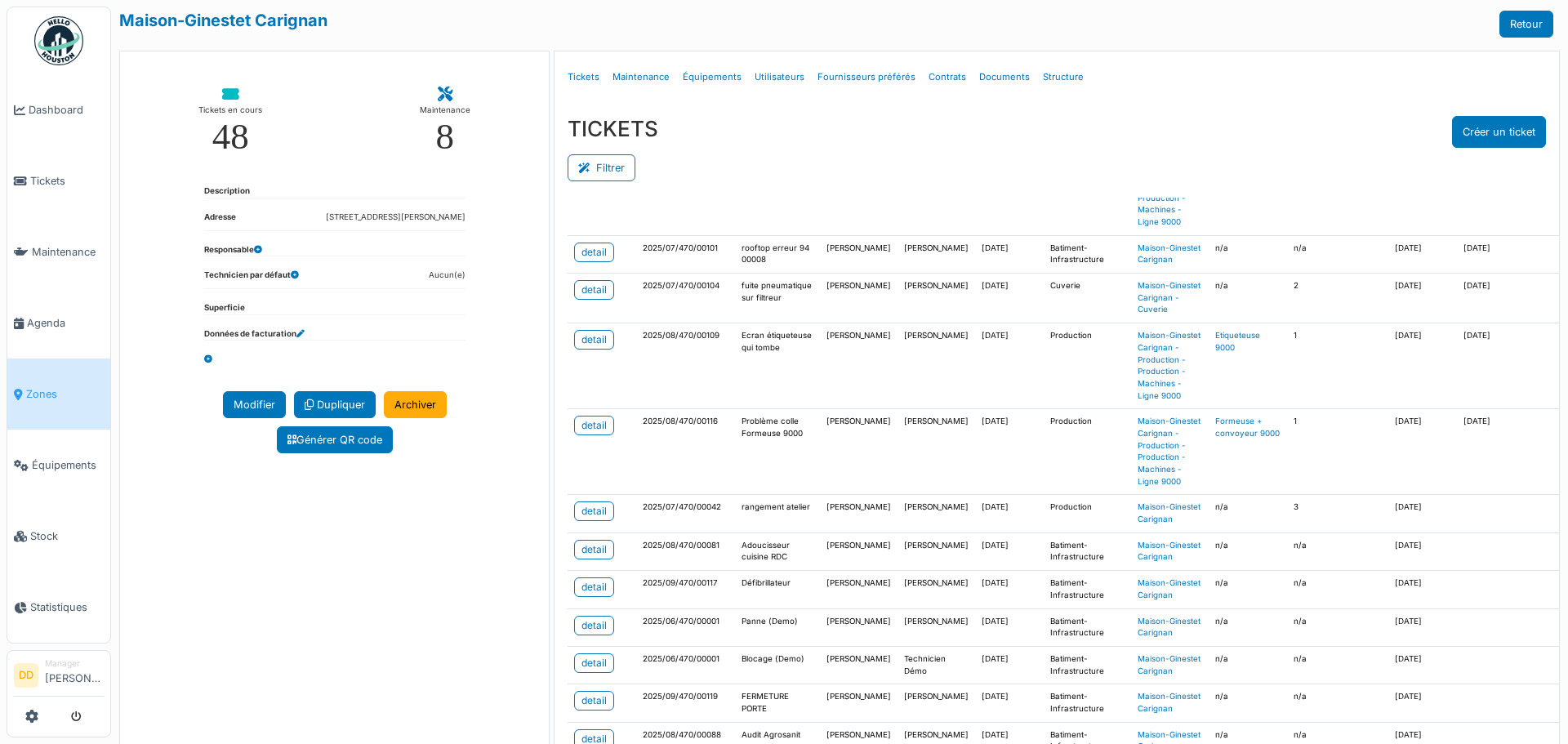
scroll to position [326, 0]
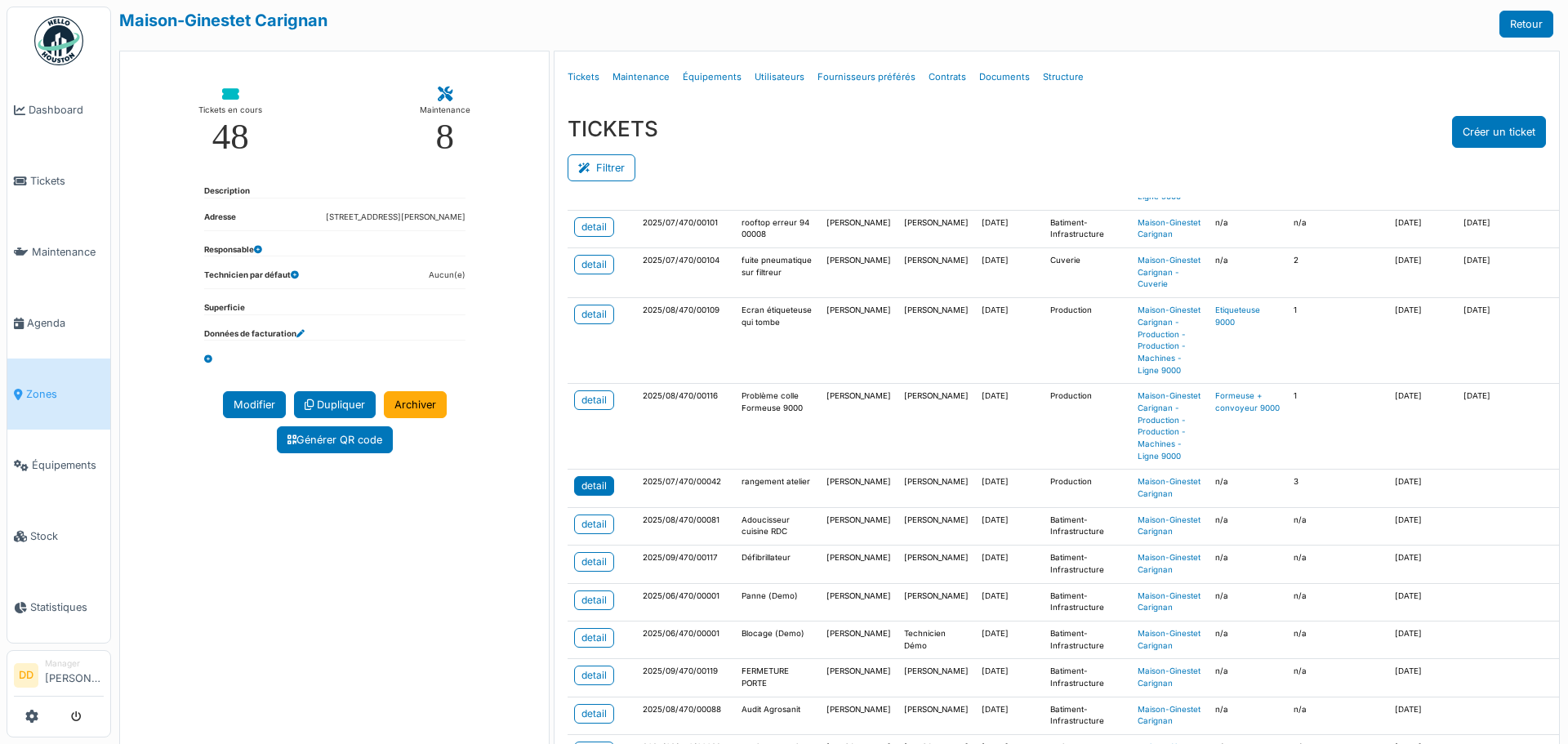
click at [598, 493] on div "detail" at bounding box center [594, 486] width 25 height 15
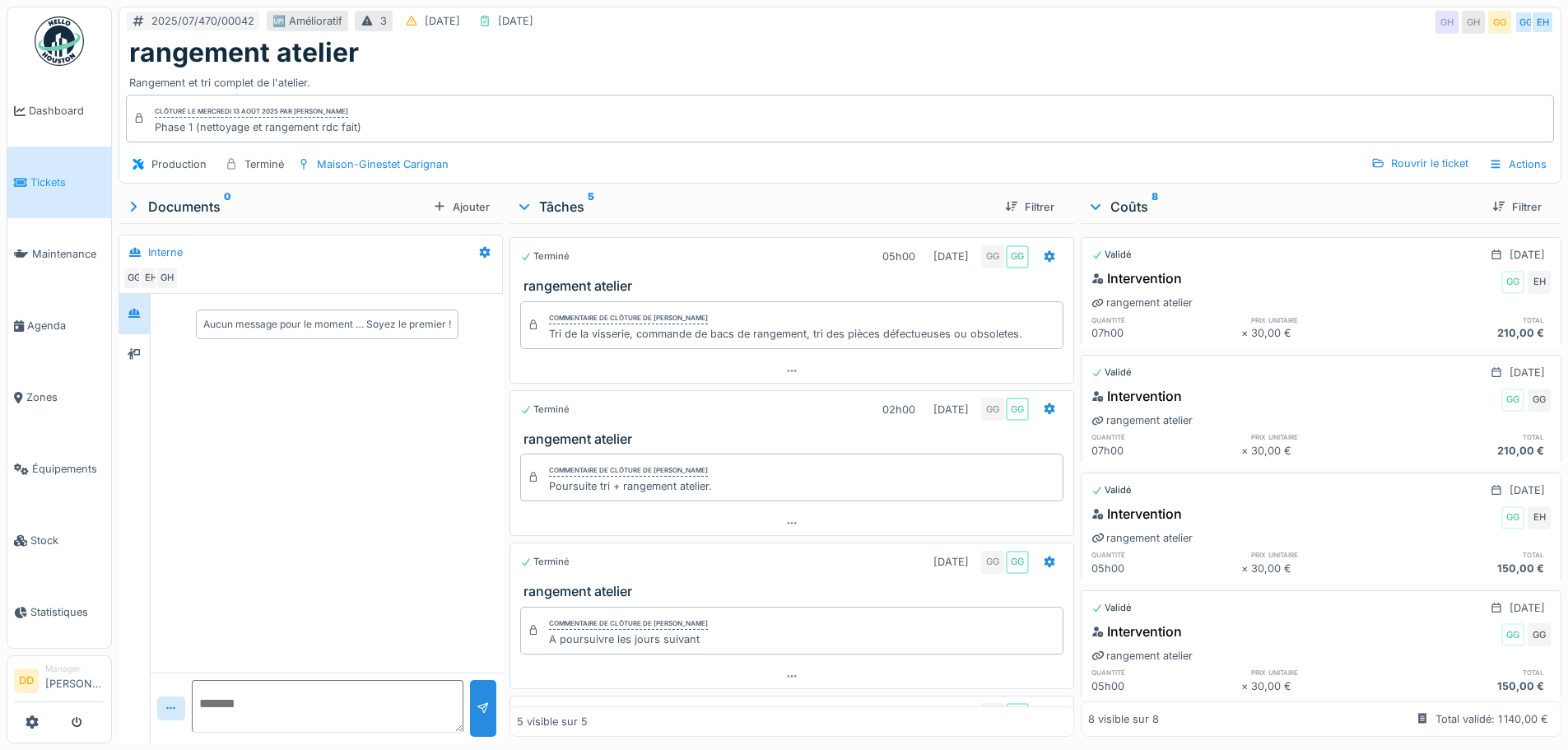
click at [51, 182] on span "Tickets" at bounding box center [68, 182] width 74 height 16
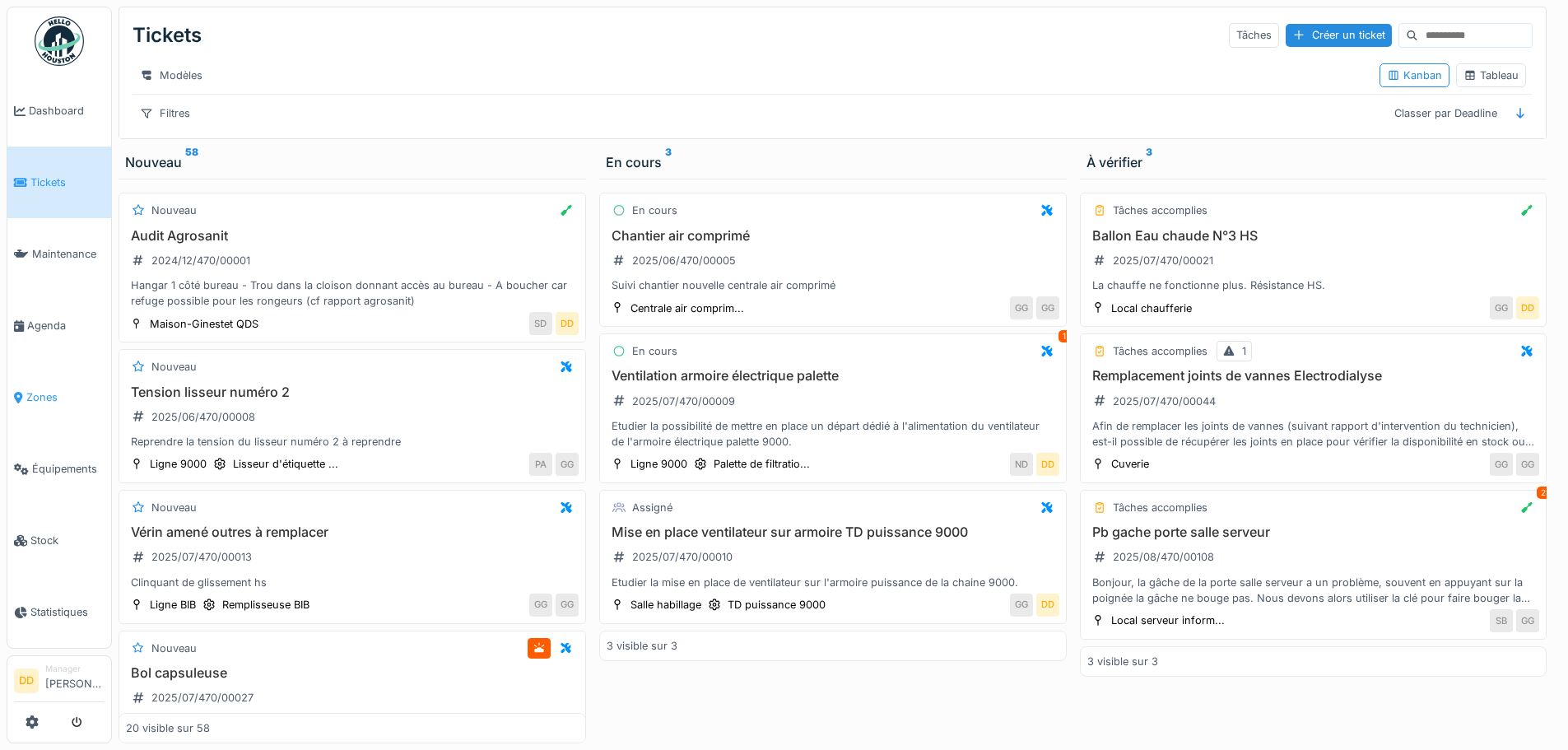
click at [42, 391] on span "Zones" at bounding box center [65, 397] width 78 height 16
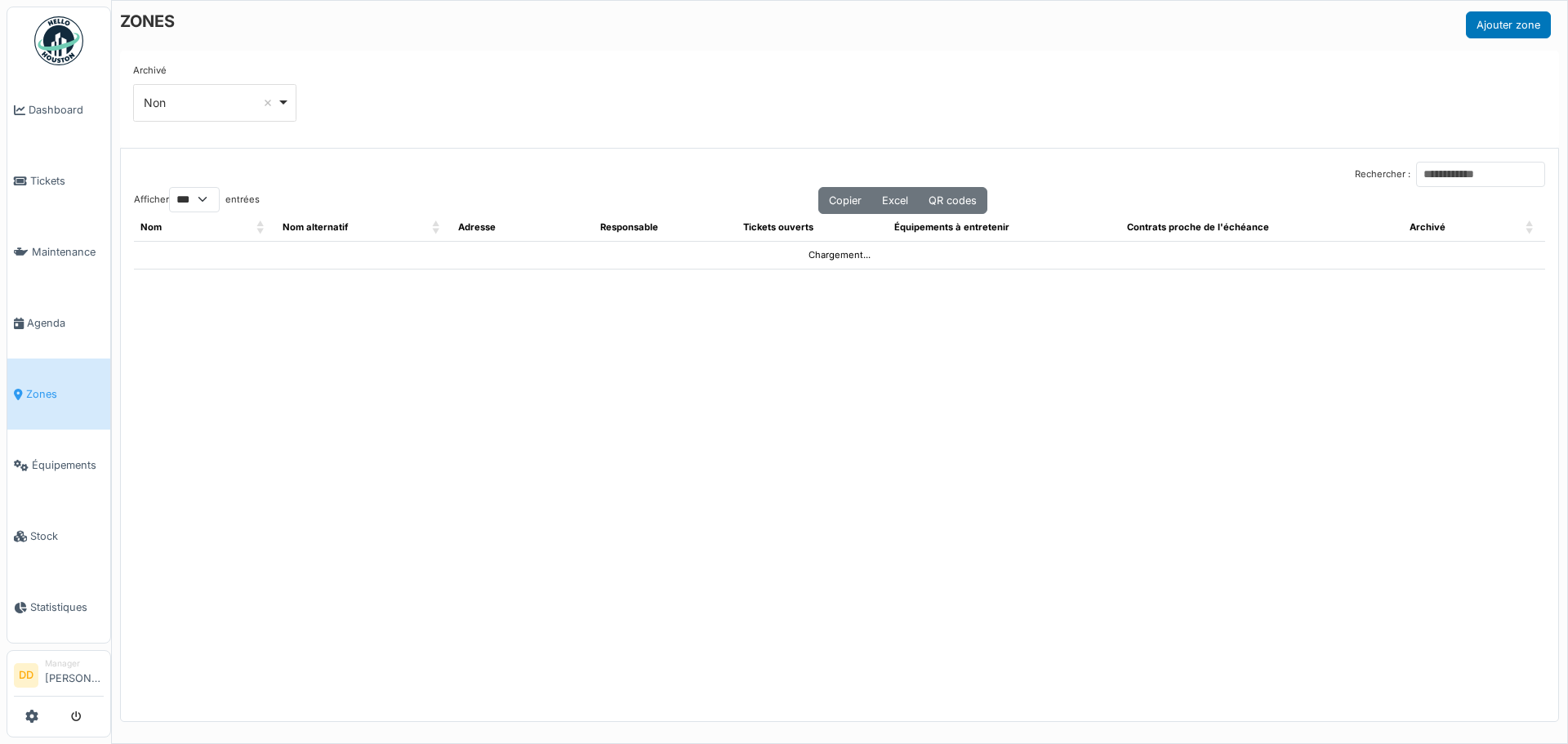
select select "***"
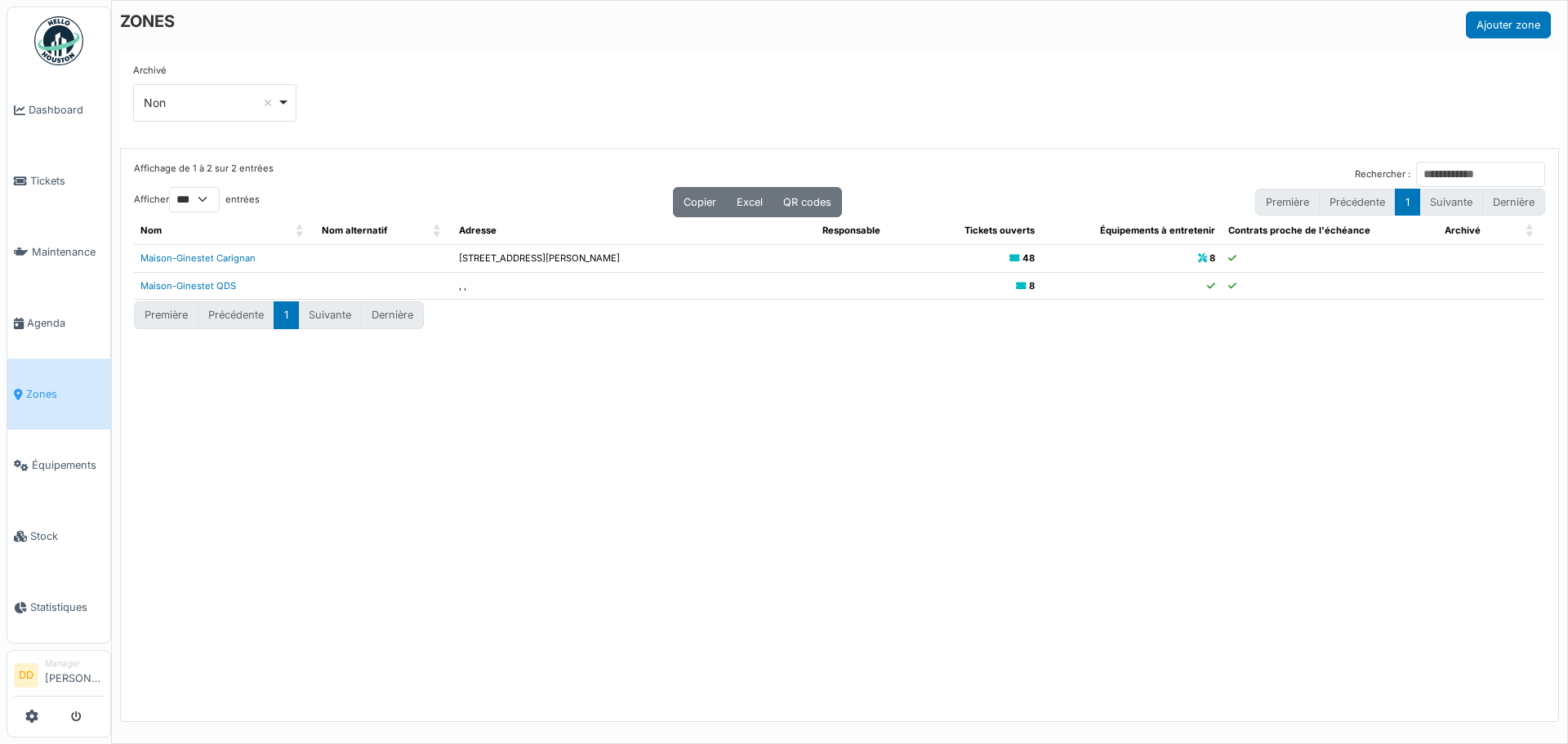
click at [496, 259] on td "[STREET_ADDRESS][PERSON_NAME]" at bounding box center [634, 258] width 363 height 28
click at [234, 260] on link "Maison-Ginestet Carignan" at bounding box center [198, 258] width 116 height 12
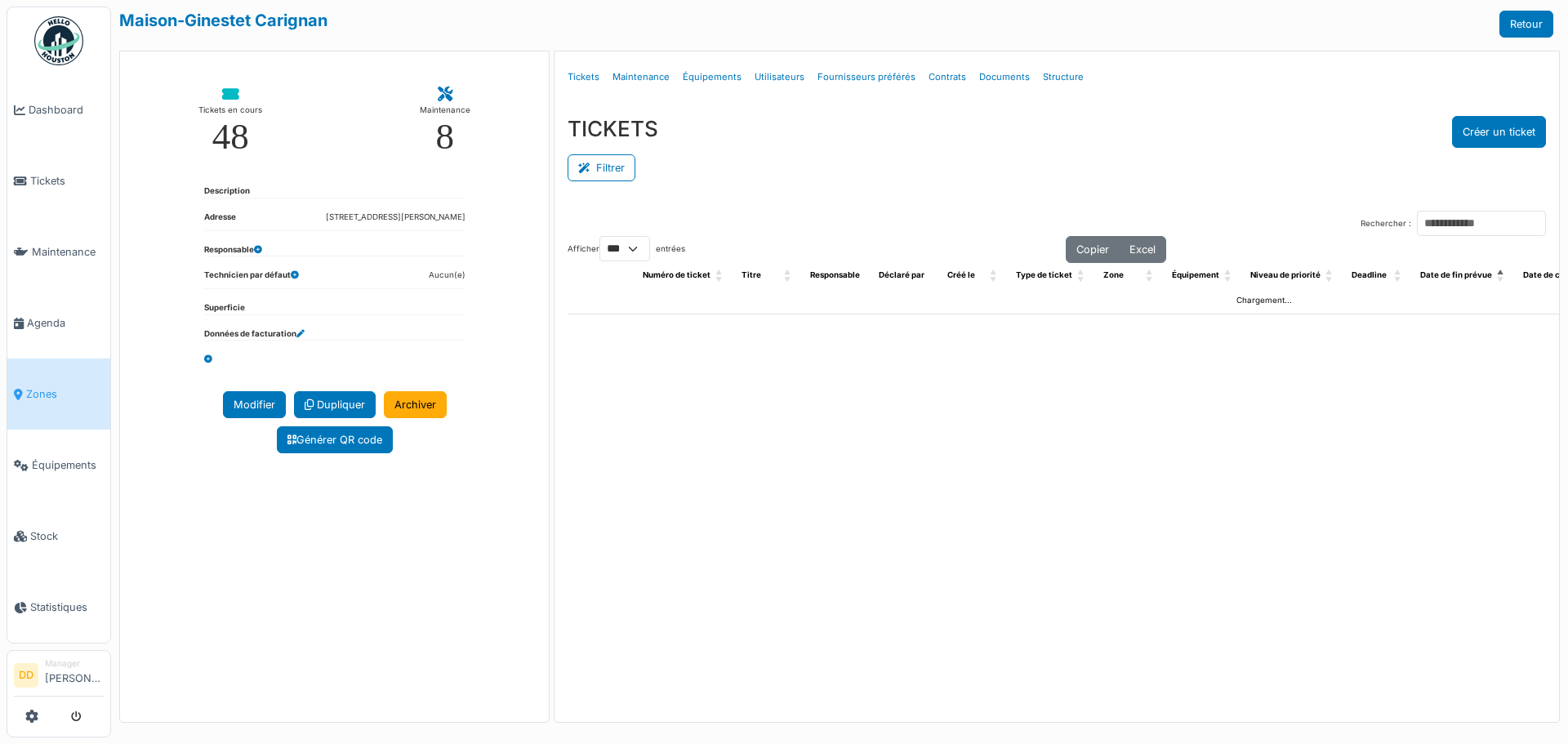
select select "***"
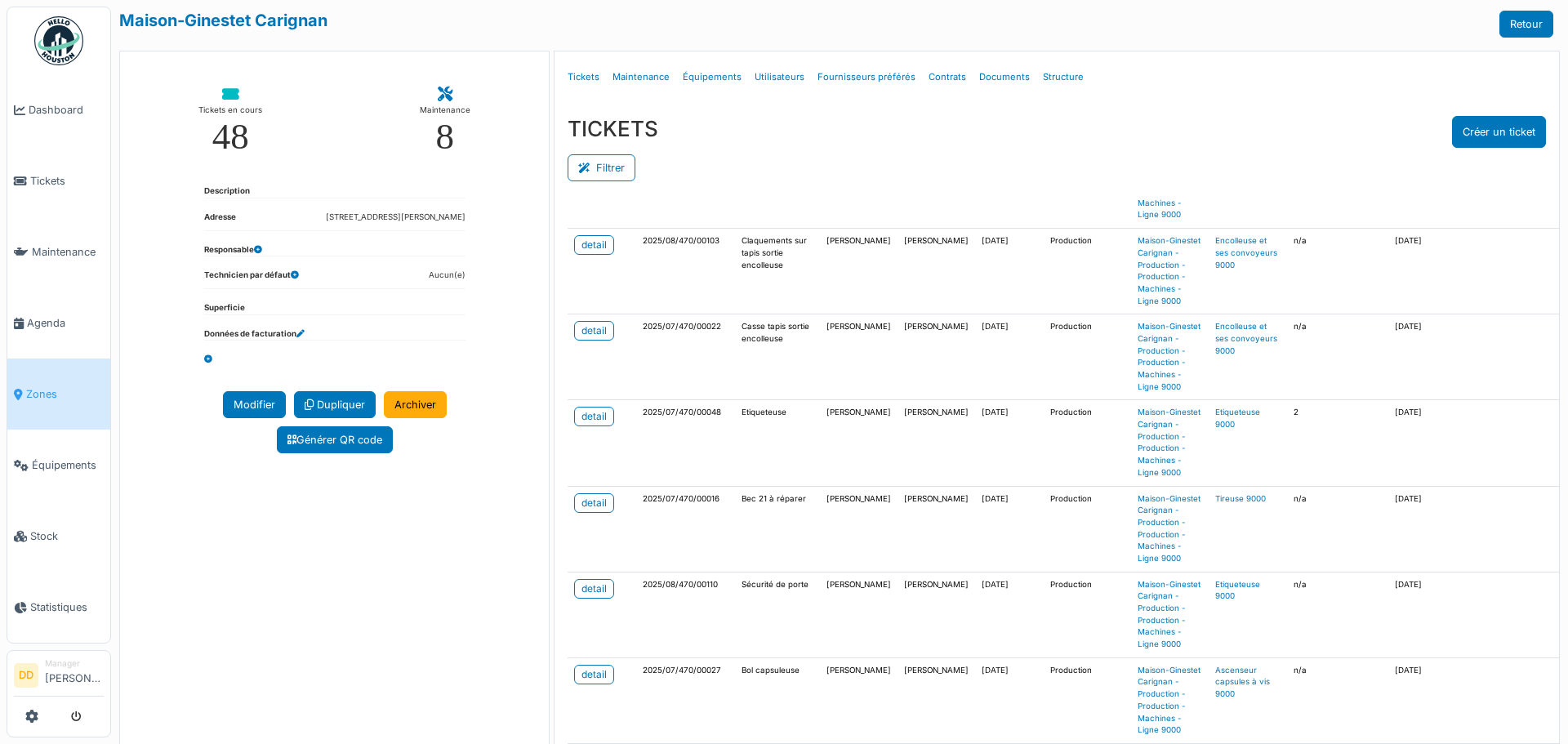
scroll to position [1959, 0]
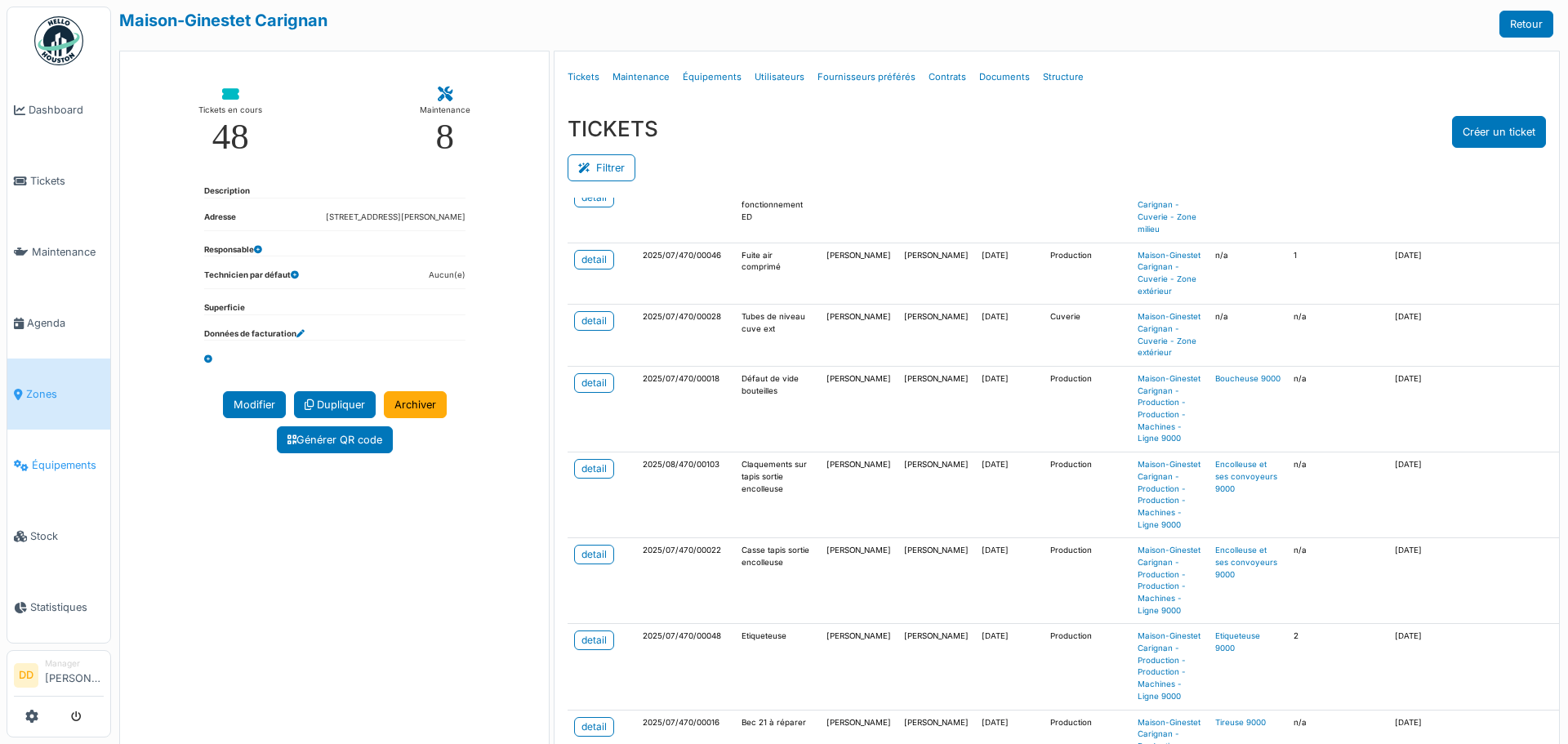
click at [57, 457] on span "Équipements" at bounding box center [68, 464] width 72 height 16
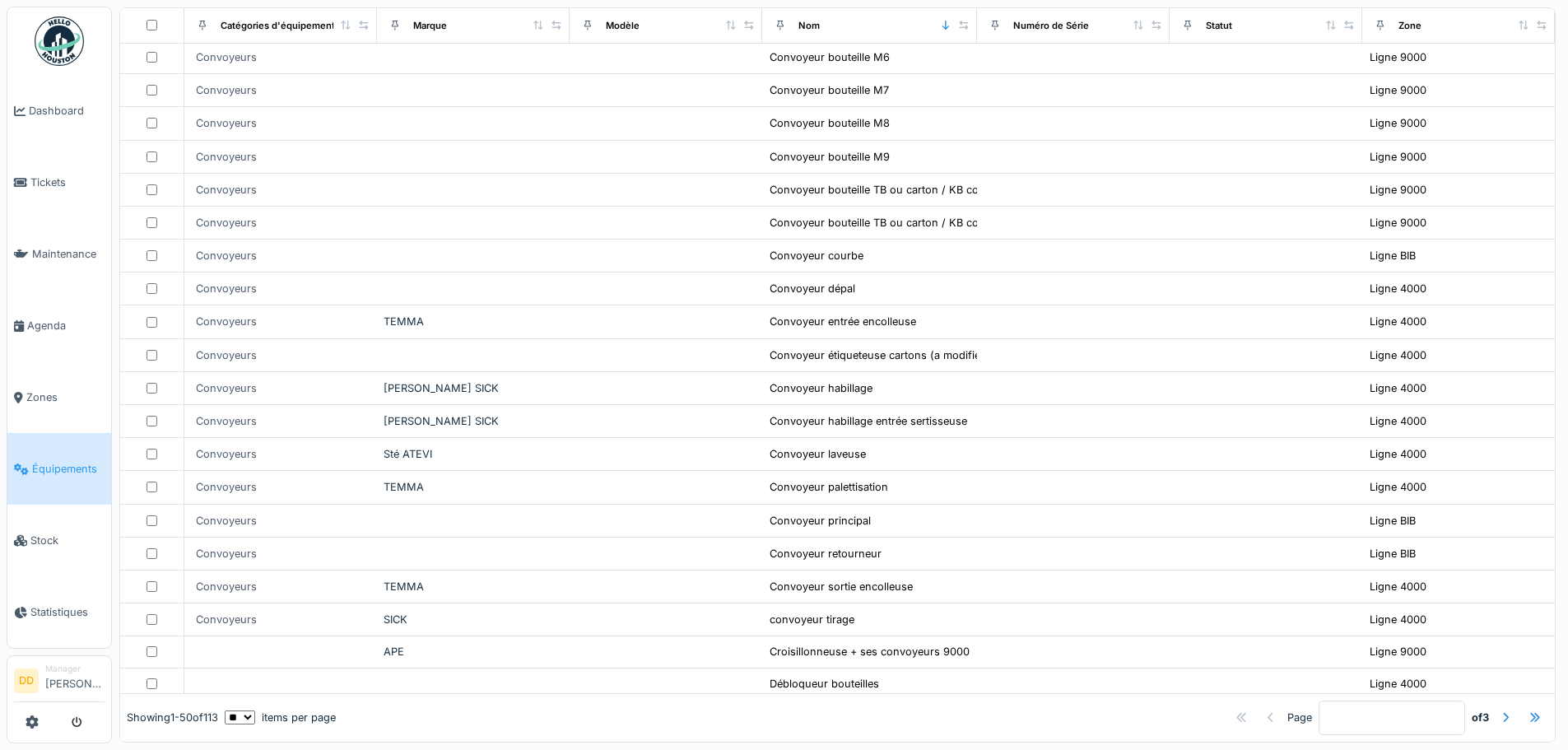
scroll to position [229, 0]
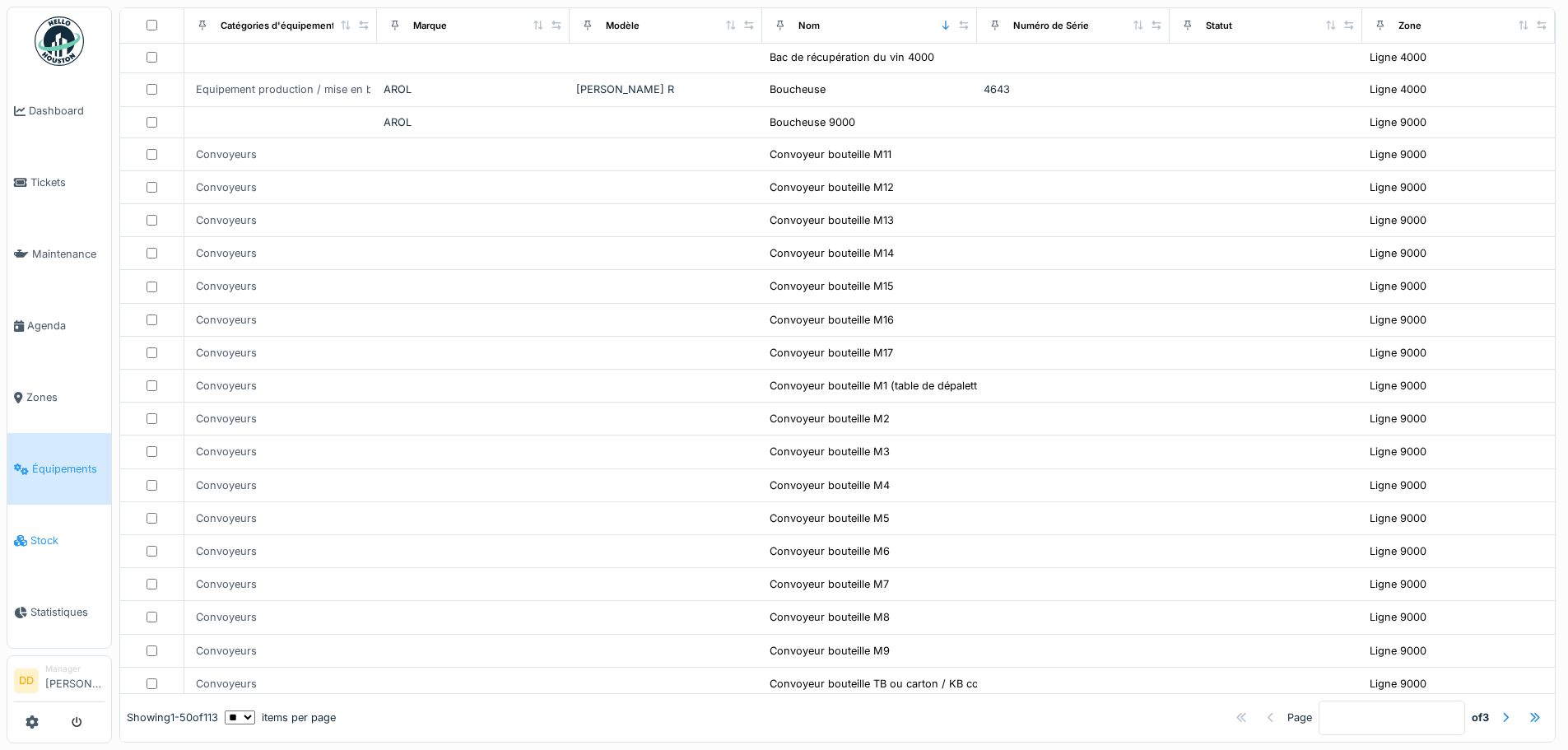
click at [41, 532] on span "Stock" at bounding box center [68, 540] width 74 height 16
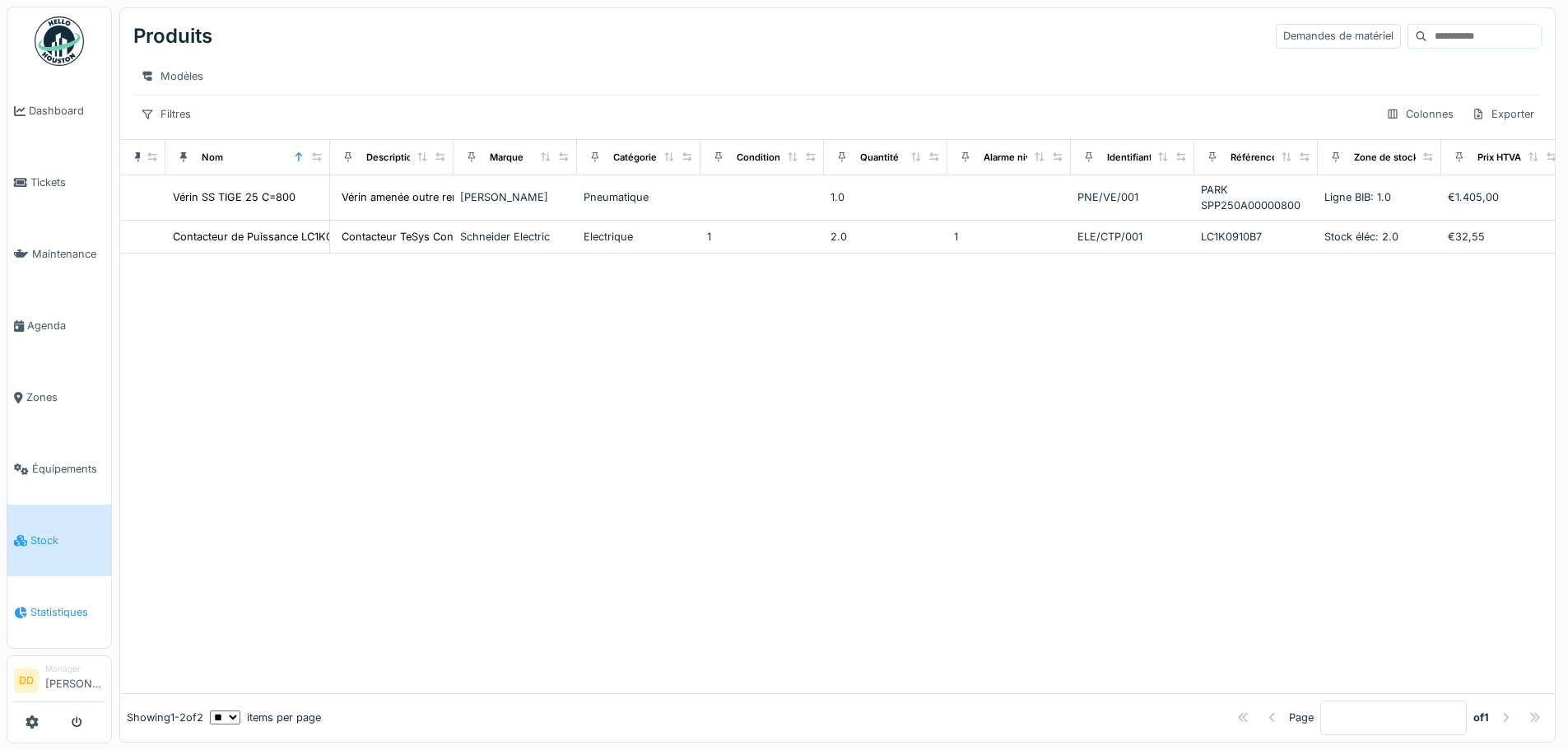
click at [57, 604] on span "Statistiques" at bounding box center [68, 612] width 74 height 16
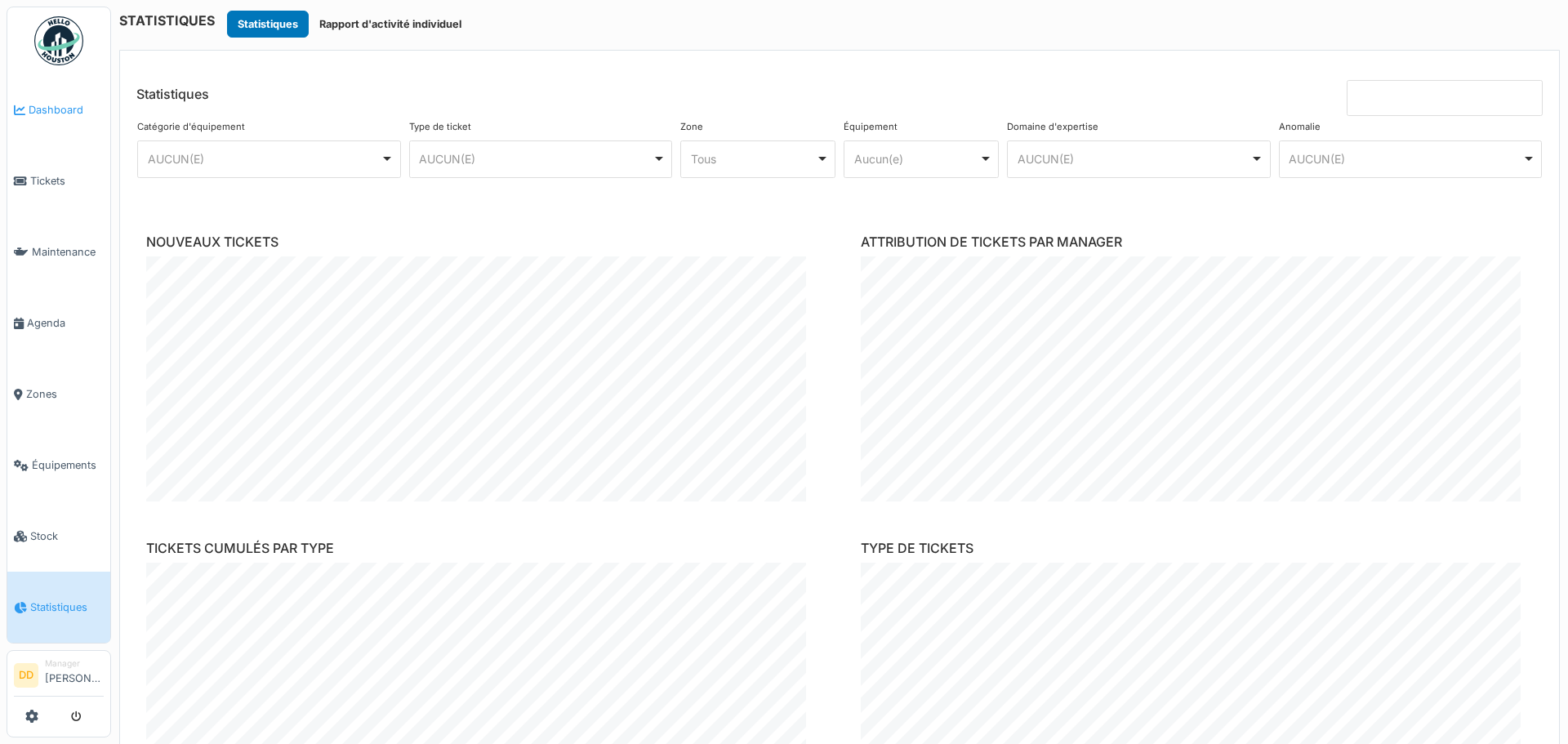
click at [45, 110] on span "Dashboard" at bounding box center [66, 110] width 75 height 16
